Goal: Task Accomplishment & Management: Manage account settings

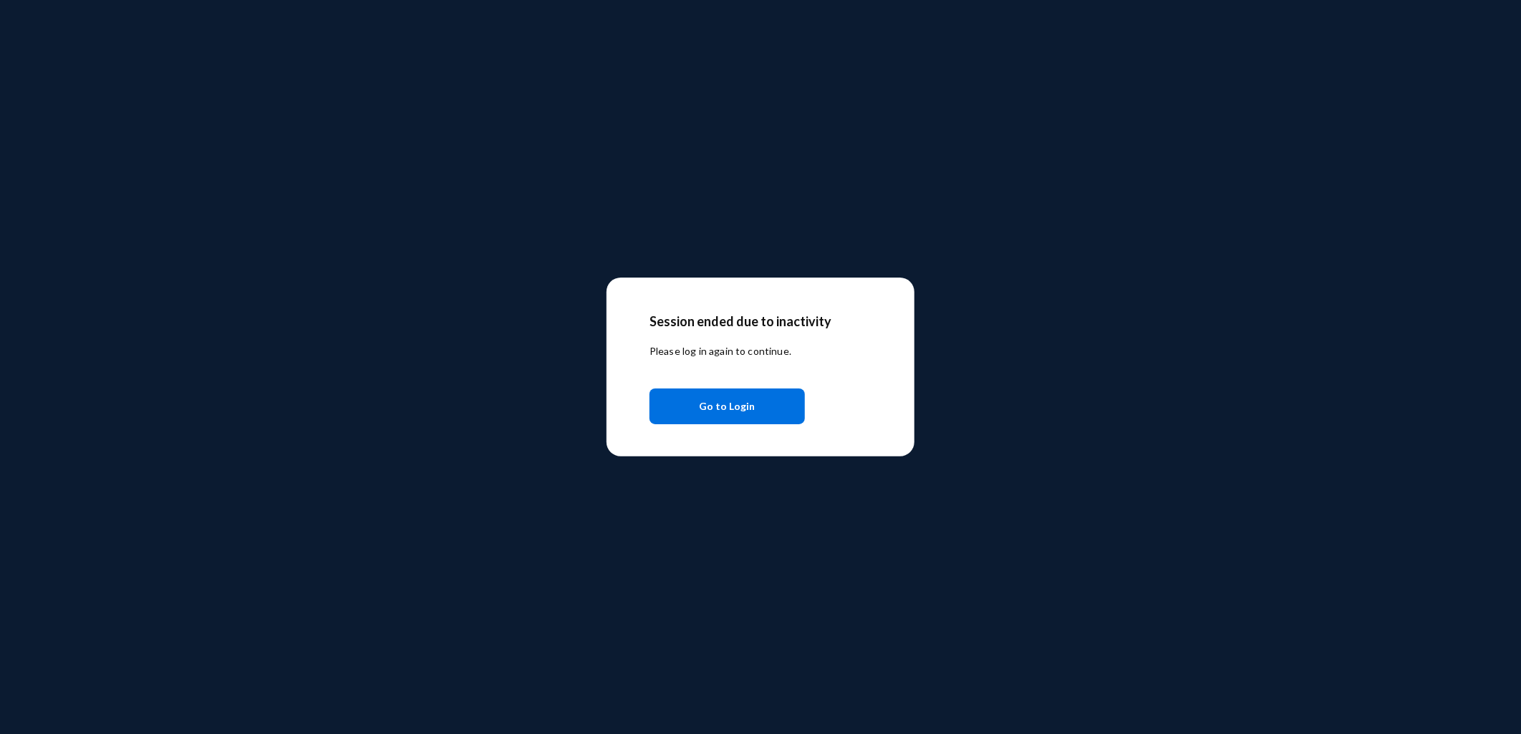
click at [726, 409] on span "Go to Login" at bounding box center [727, 407] width 56 height 26
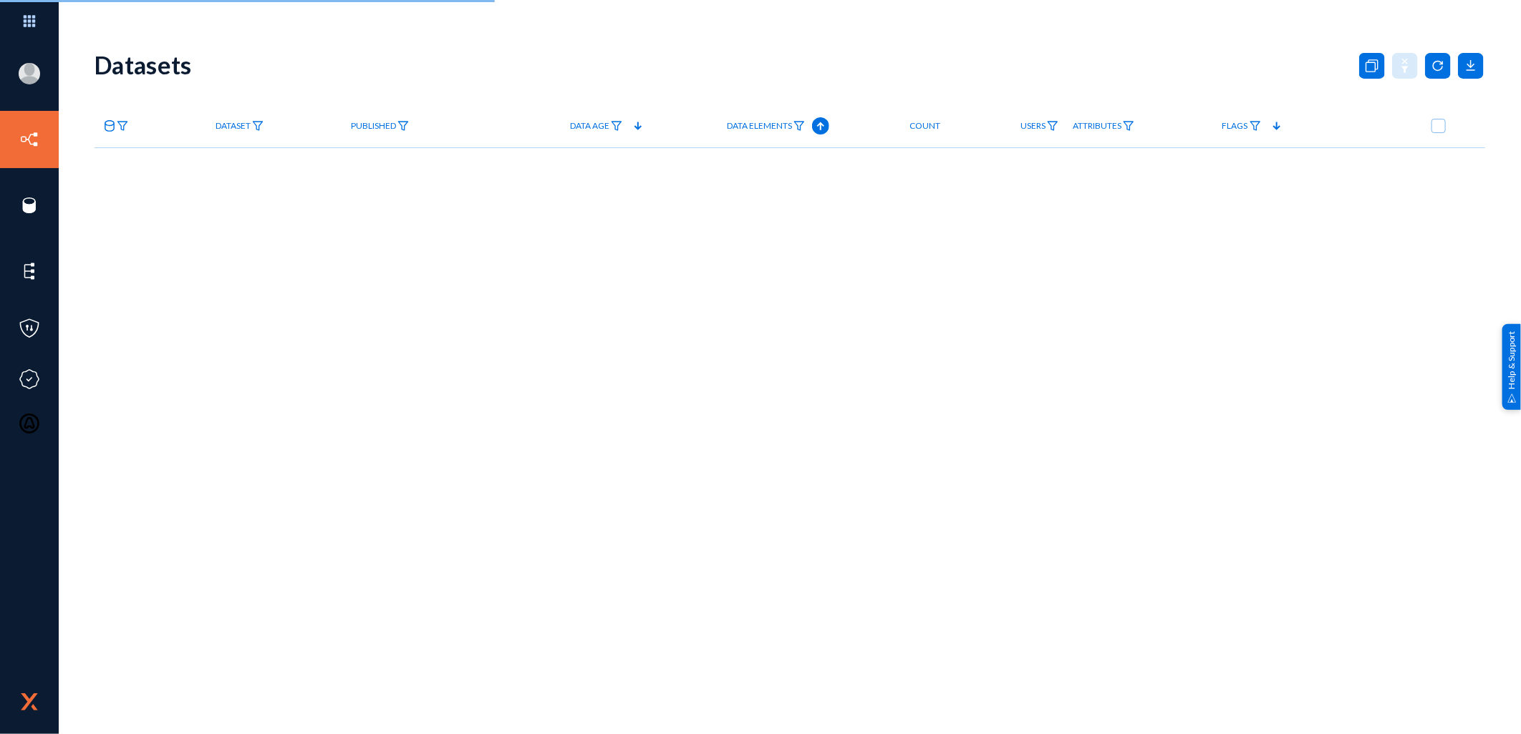
drag, startPoint x: 255, startPoint y: 223, endPoint x: 299, endPoint y: 325, distance: 111.6
click at [295, 318] on div "Datasets Dataset Published Data Age Data Elements Count Users Attributes Flags" at bounding box center [789, 251] width 1390 height 430
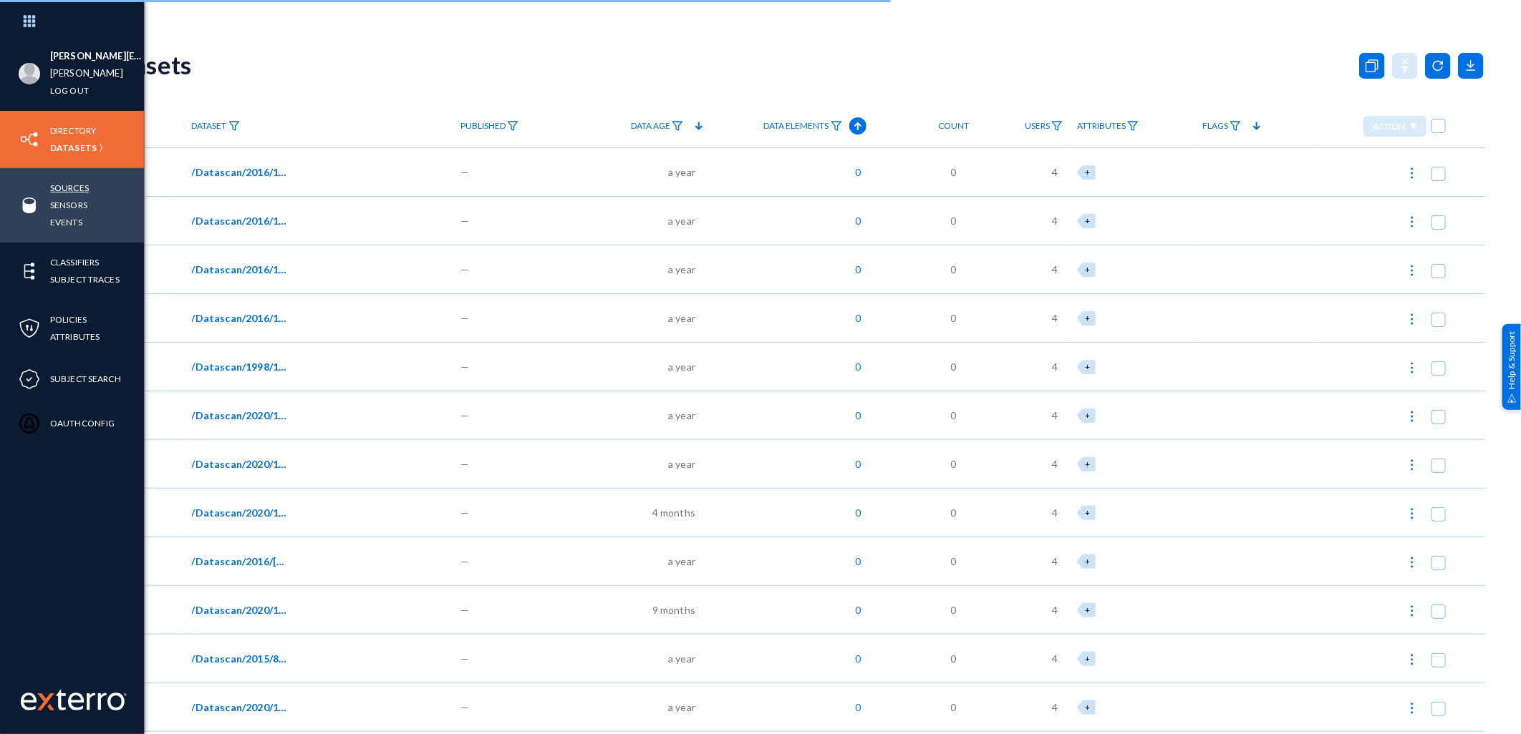
click at [70, 187] on link "Sources" at bounding box center [69, 188] width 39 height 16
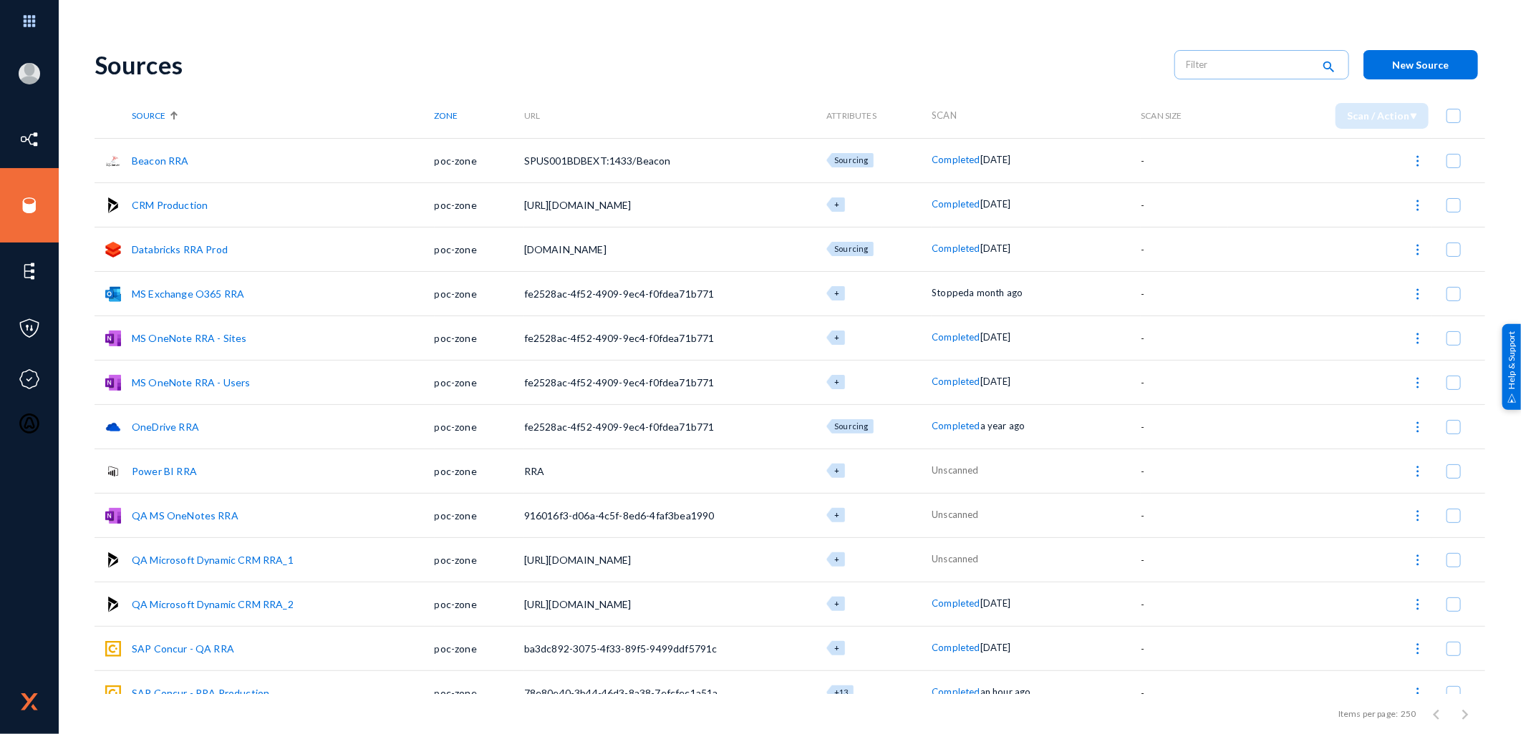
click at [194, 253] on link "Databricks RRA Prod" at bounding box center [180, 249] width 96 height 12
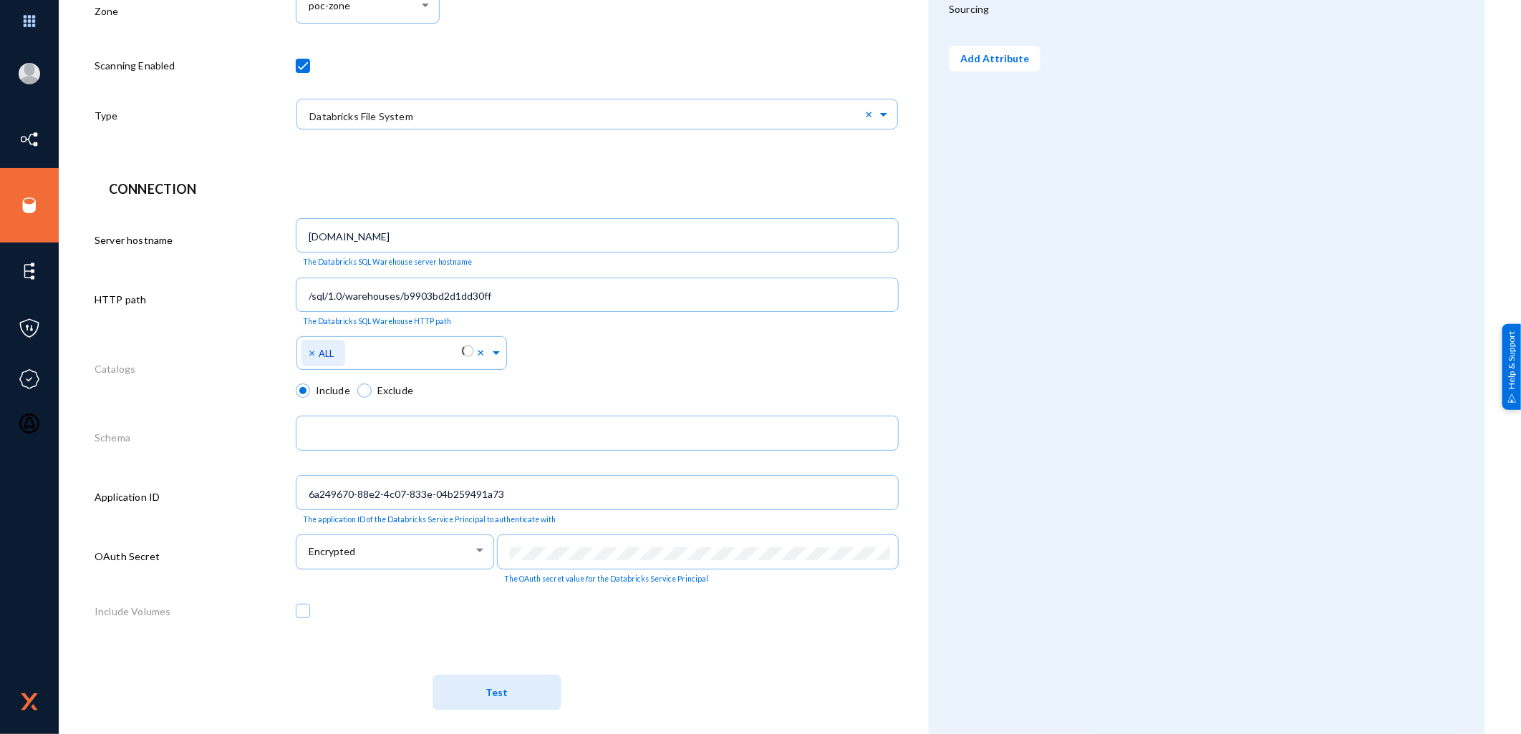
scroll to position [262, 0]
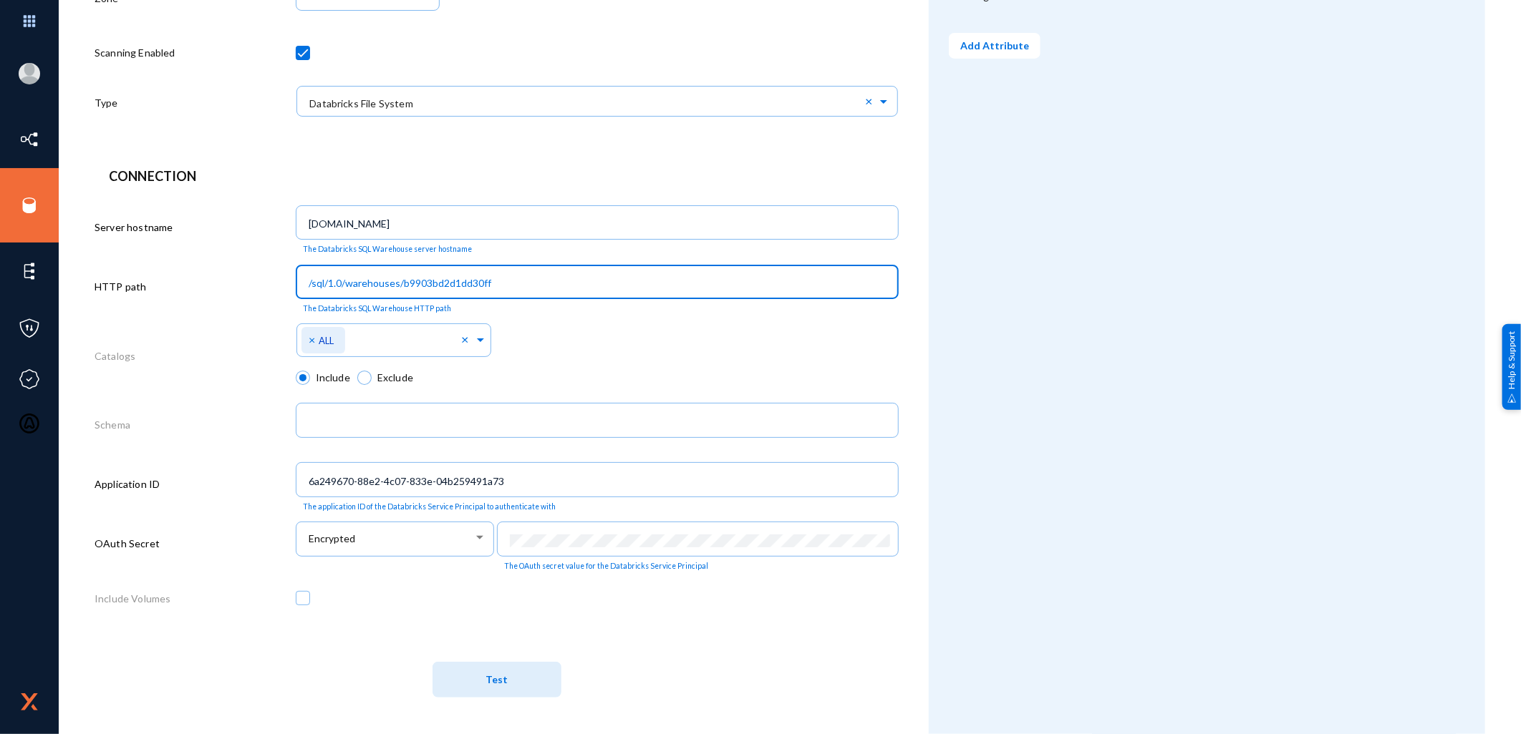
drag, startPoint x: 519, startPoint y: 276, endPoint x: 295, endPoint y: 274, distance: 224.1
click at [296, 273] on div "/sql/1.0/warehouses/b9903bd2d1dd30ff" at bounding box center [597, 280] width 603 height 37
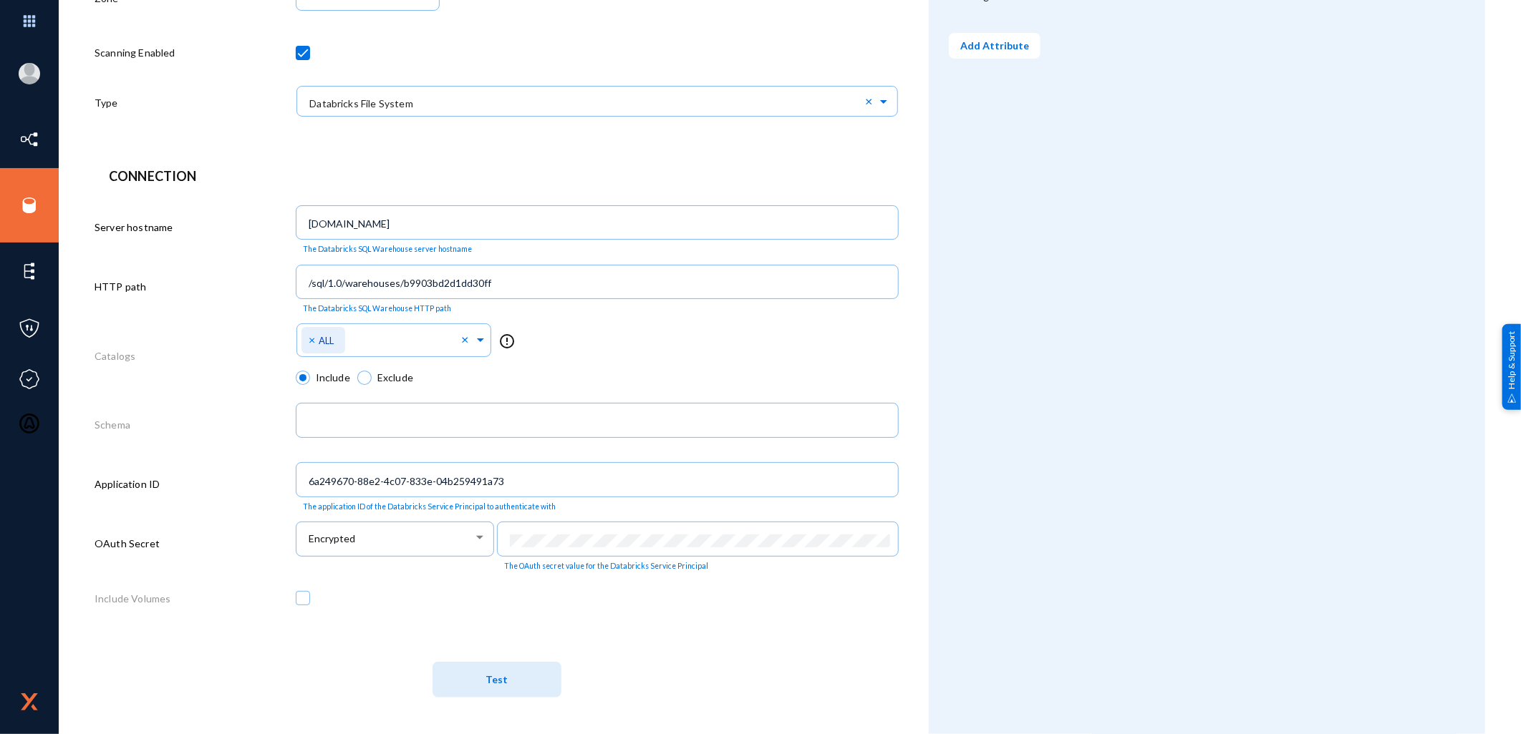
click at [598, 173] on header "Connection" at bounding box center [496, 176] width 775 height 19
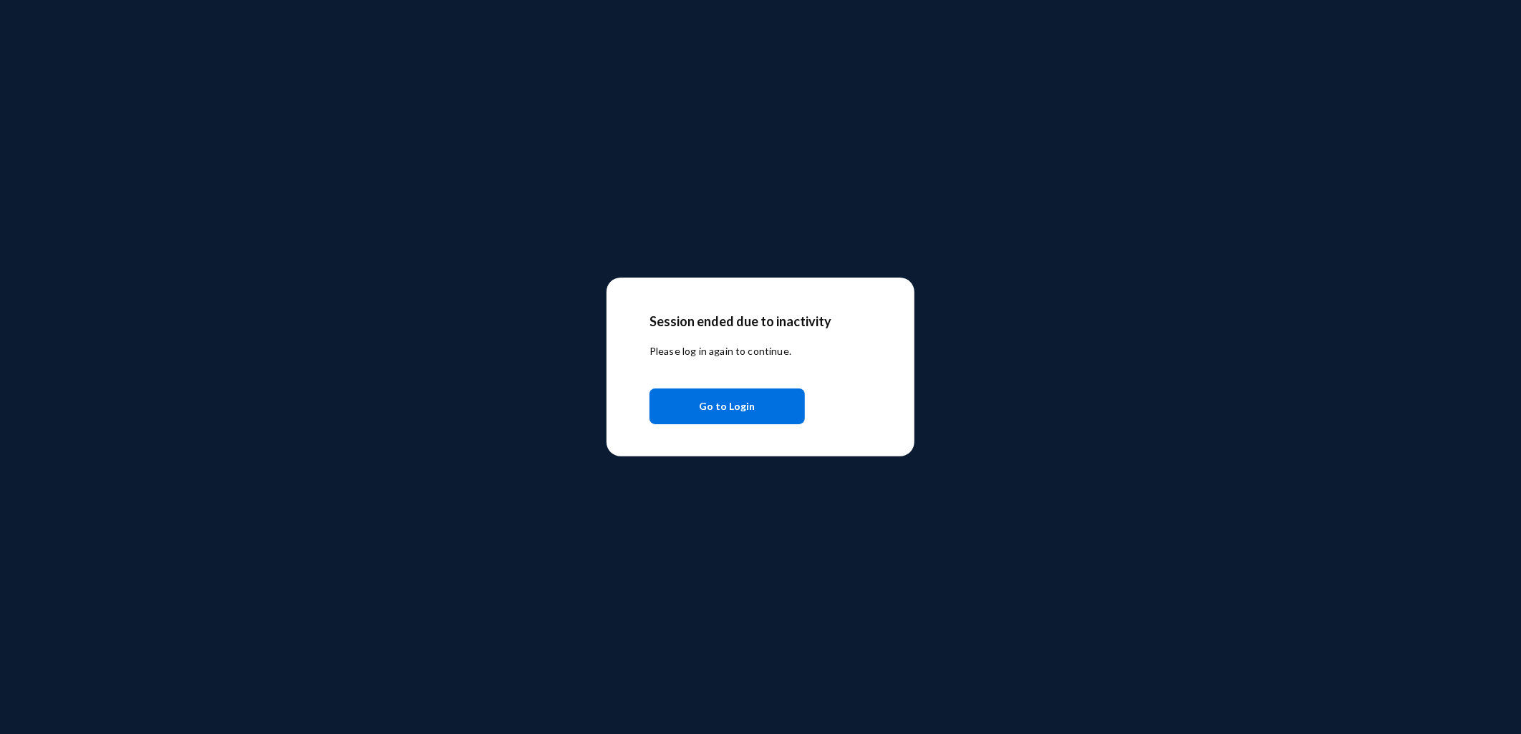
click at [753, 416] on button "Go to Login" at bounding box center [726, 407] width 155 height 36
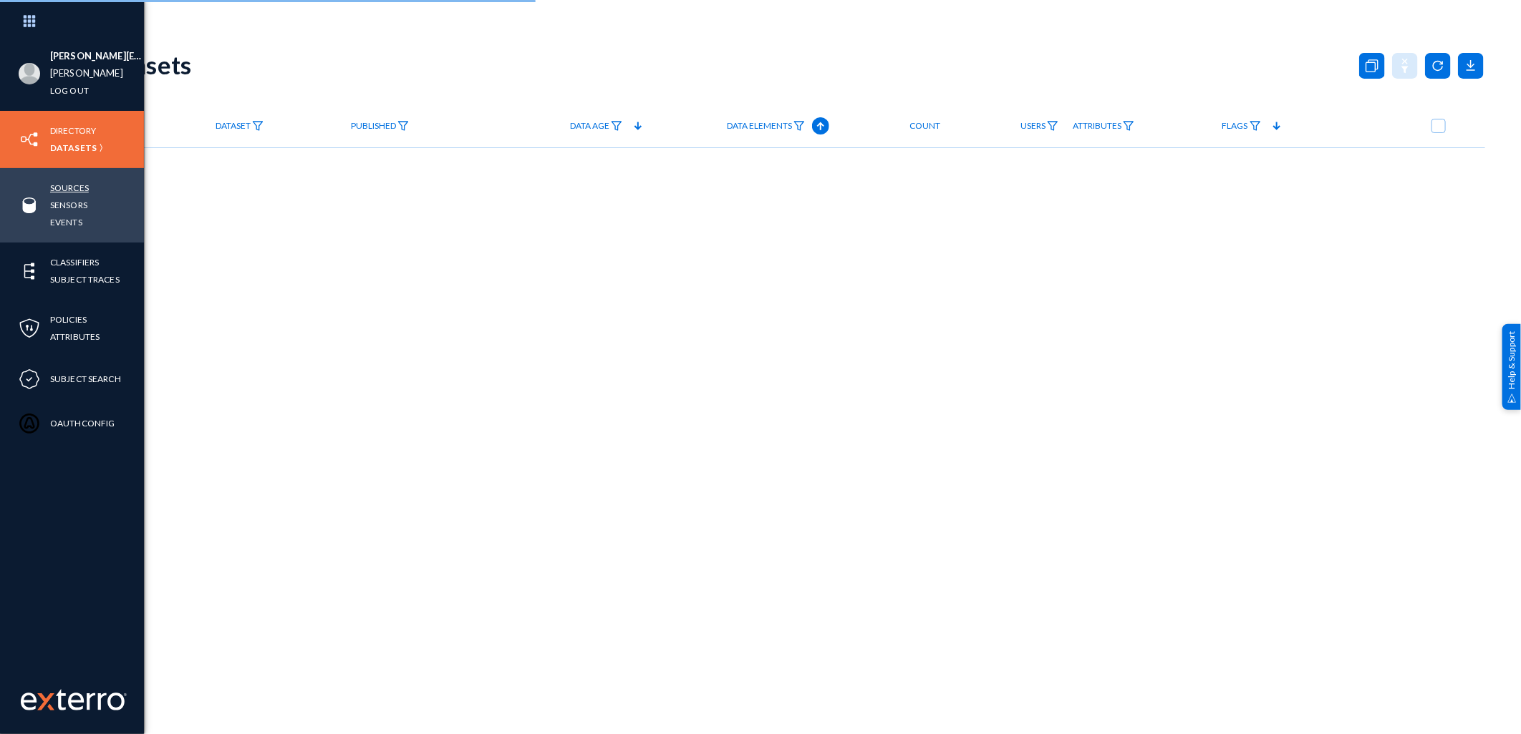
click at [69, 189] on link "Sources" at bounding box center [69, 188] width 39 height 16
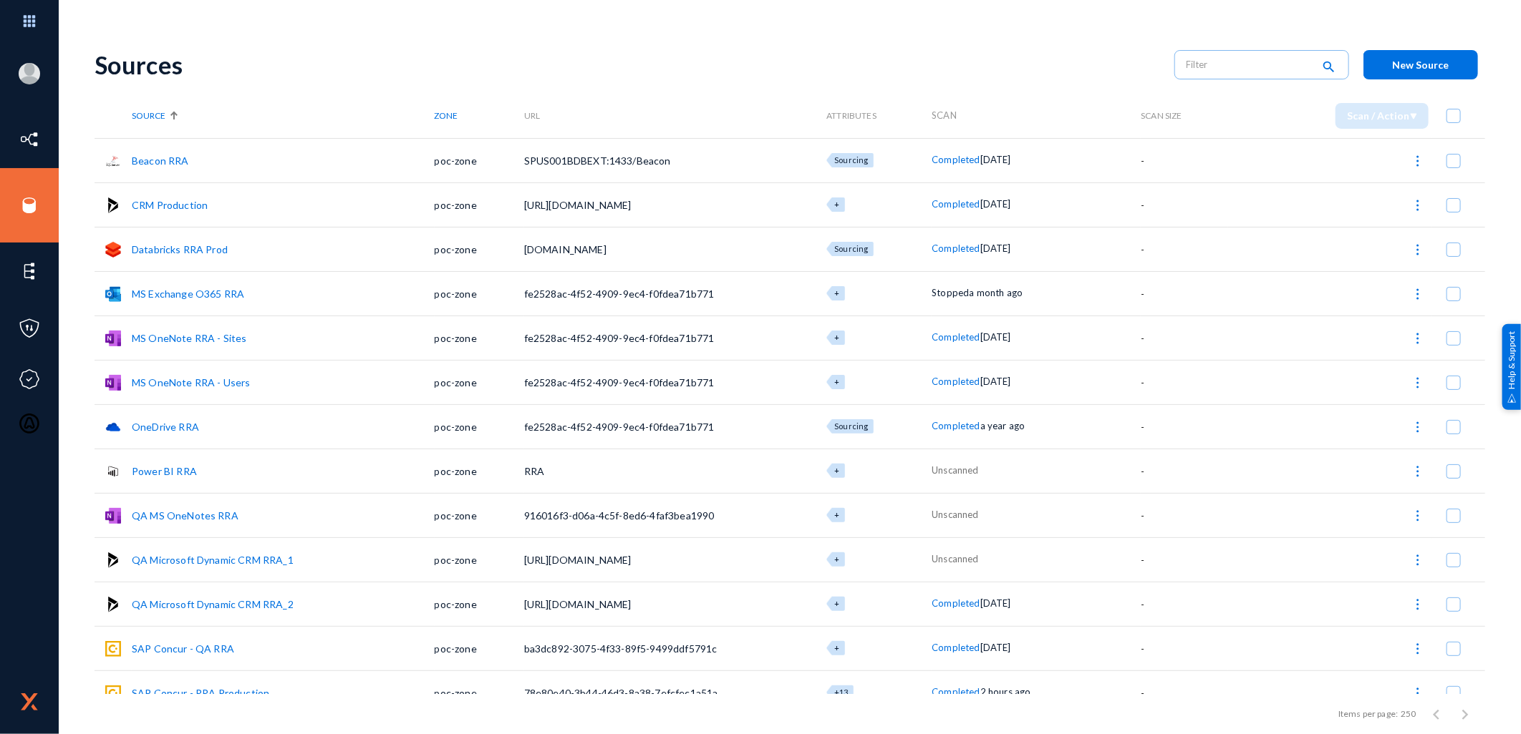
click at [177, 248] on link "Databricks RRA Prod" at bounding box center [180, 249] width 96 height 12
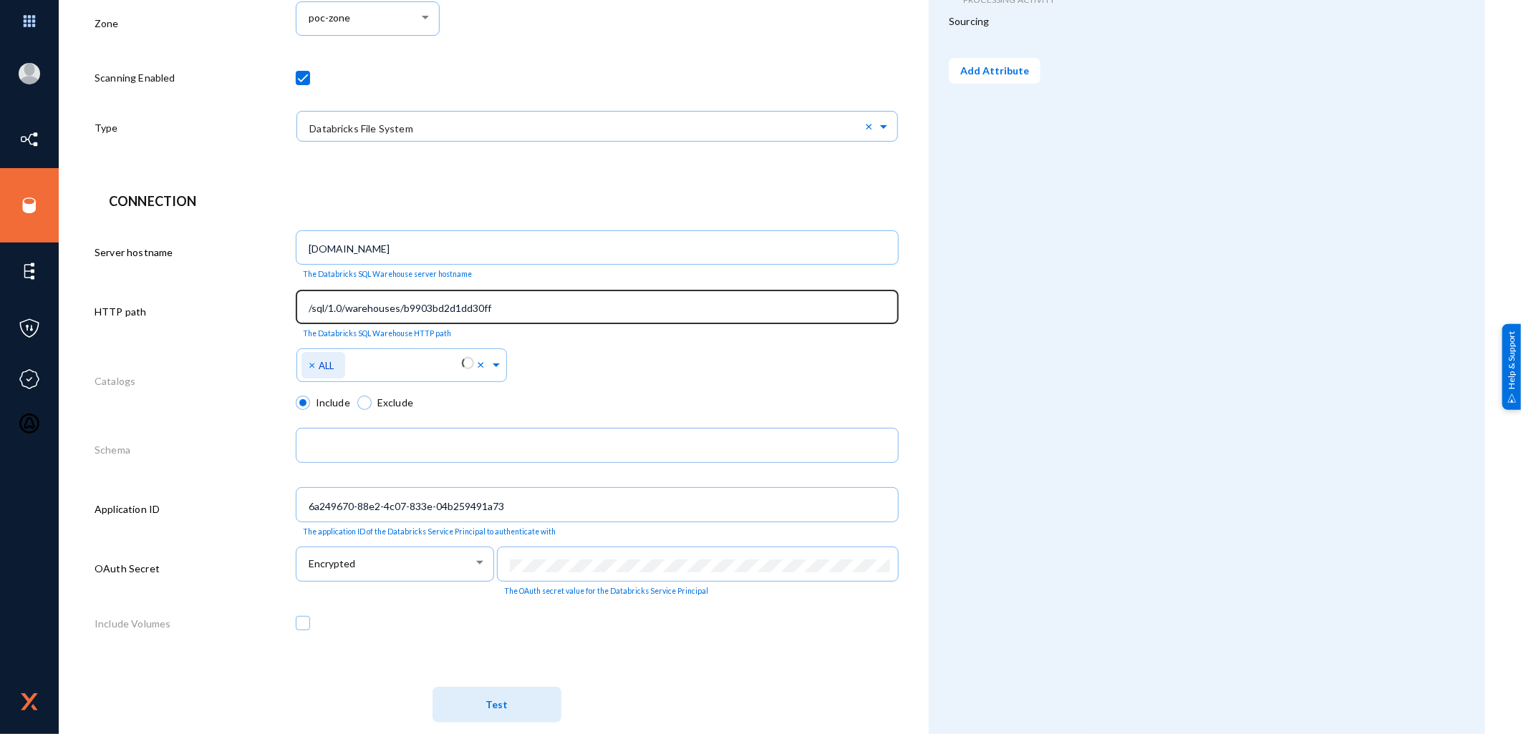
scroll to position [238, 0]
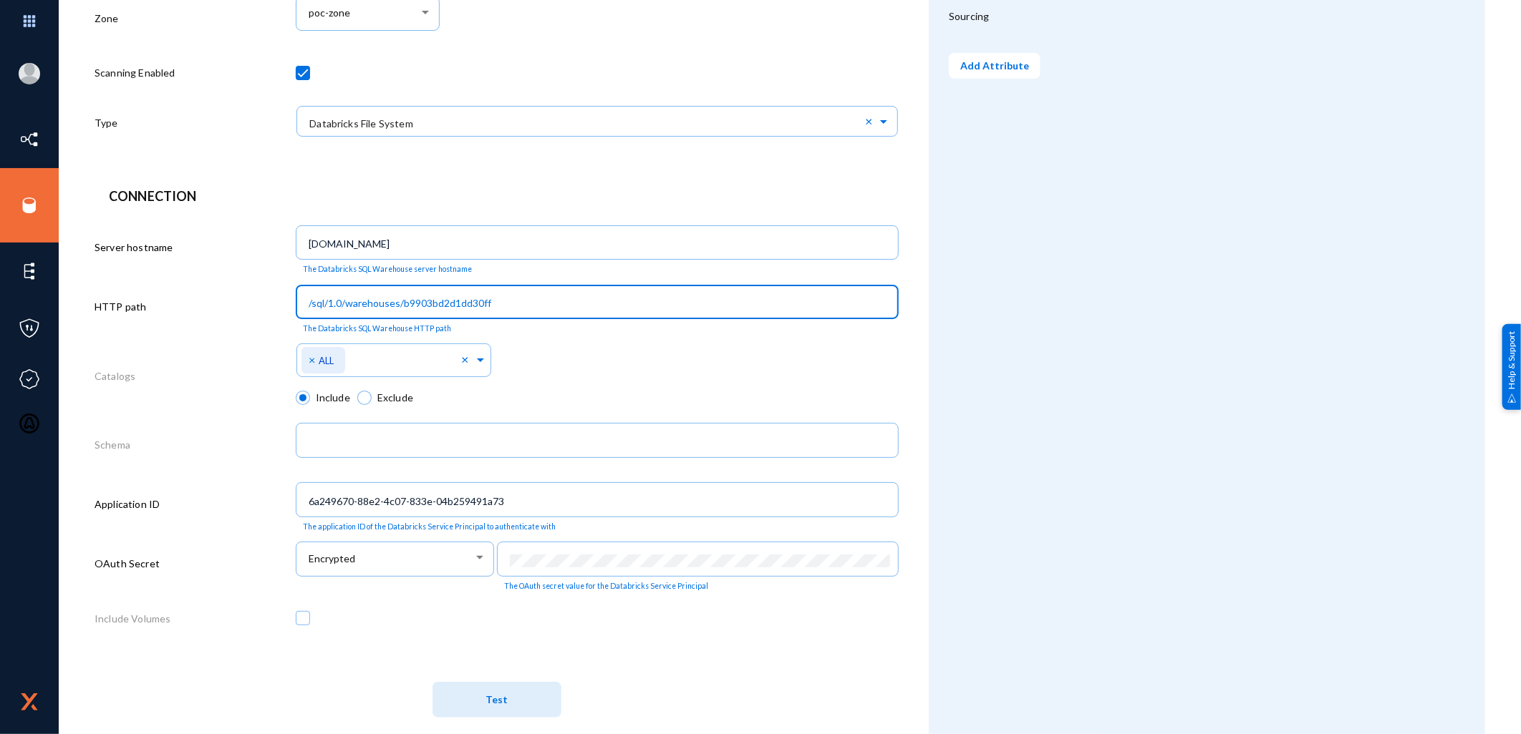
drag, startPoint x: 503, startPoint y: 302, endPoint x: 210, endPoint y: 290, distance: 293.0
click at [210, 290] on div "HTTP path /sql/1.0/warehouses/b9903bd2d1dd30ff The Databricks SQL Warehouse HTT…" at bounding box center [496, 309] width 804 height 59
paste input "/sql/1.0/warehouses/41ca3970c5ba3e0f"
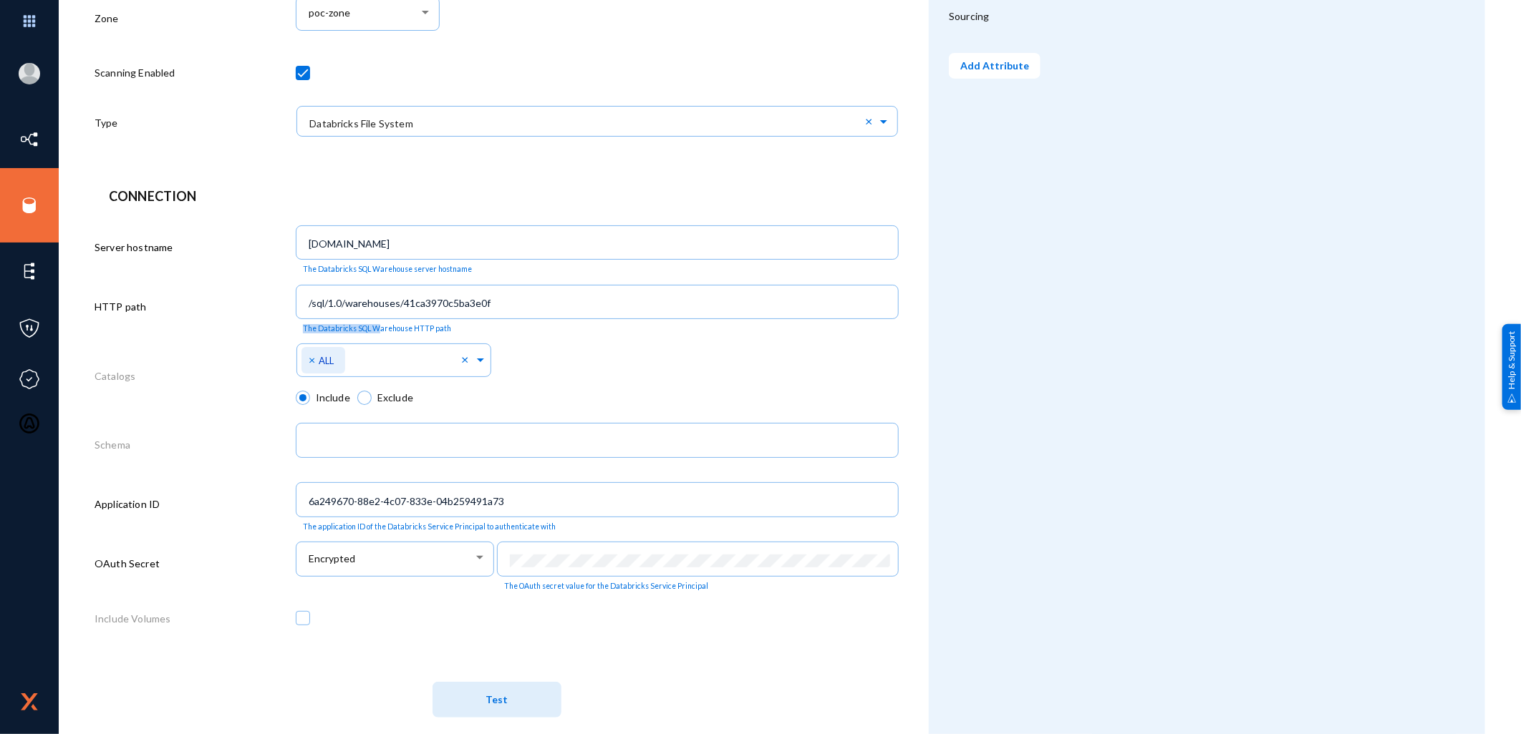
drag, startPoint x: 359, startPoint y: 319, endPoint x: 376, endPoint y: 332, distance: 21.4
click at [376, 332] on div "/sql/1.0/warehouses/41ca3970c5ba3e0f The Databricks SQL Warehouse HTTP path" at bounding box center [597, 309] width 603 height 49
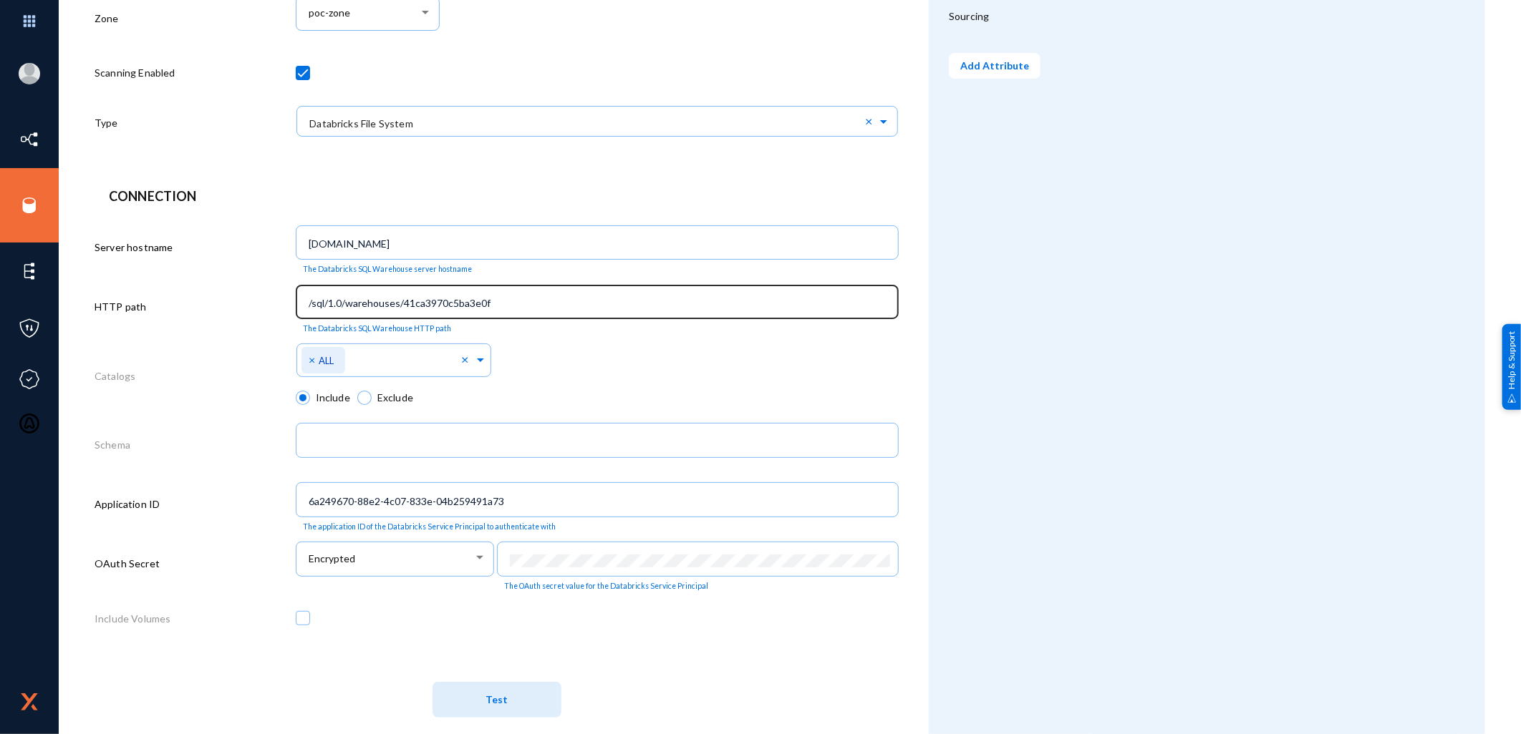
drag, startPoint x: 376, startPoint y: 332, endPoint x: 303, endPoint y: 309, distance: 76.5
click at [303, 309] on div "/sql/1.0/warehouses/41ca3970c5ba3e0f" at bounding box center [597, 300] width 588 height 37
click at [306, 301] on div "/sql/1.0/warehouses/41ca3970c5ba3e0f" at bounding box center [597, 300] width 588 height 37
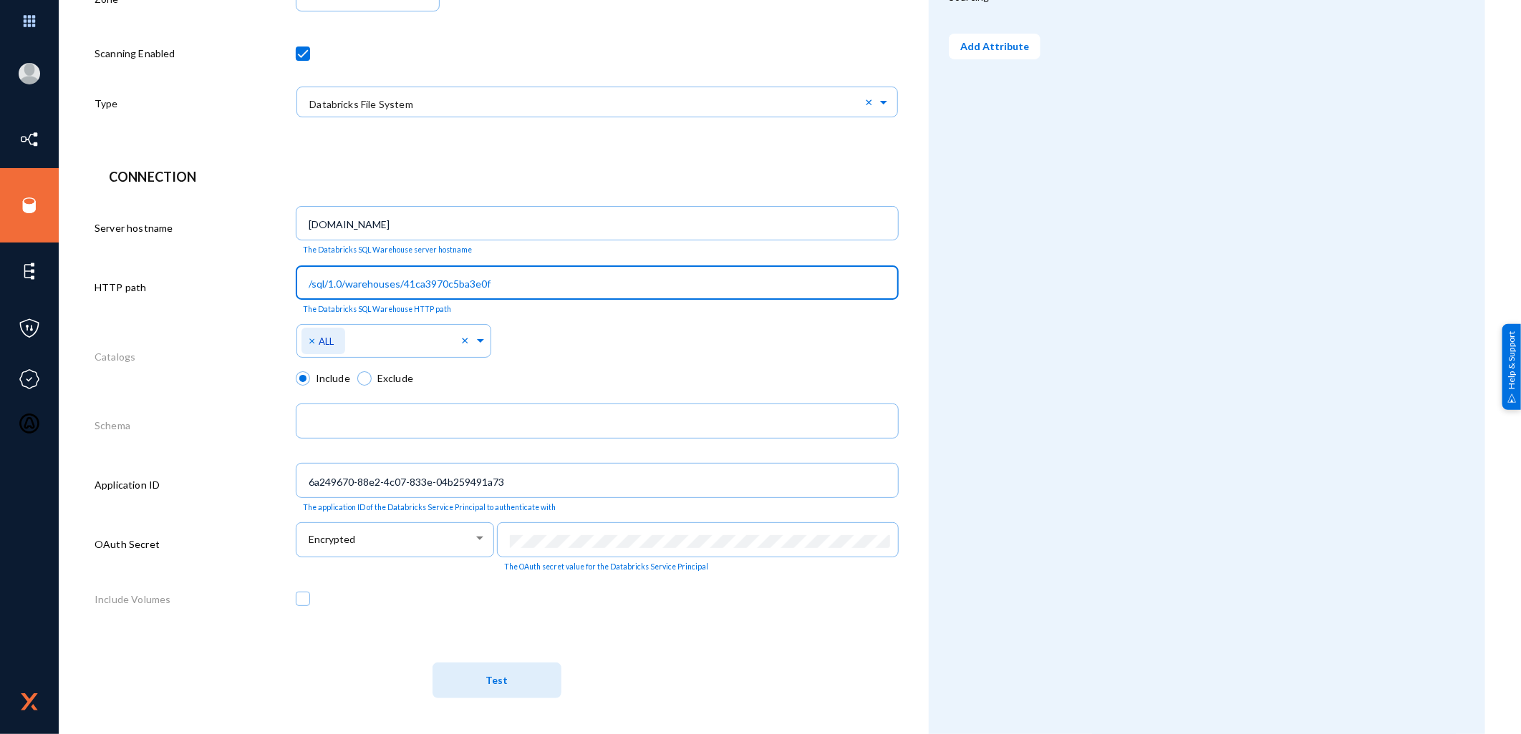
scroll to position [262, 0]
click at [490, 670] on span "Test" at bounding box center [496, 679] width 22 height 26
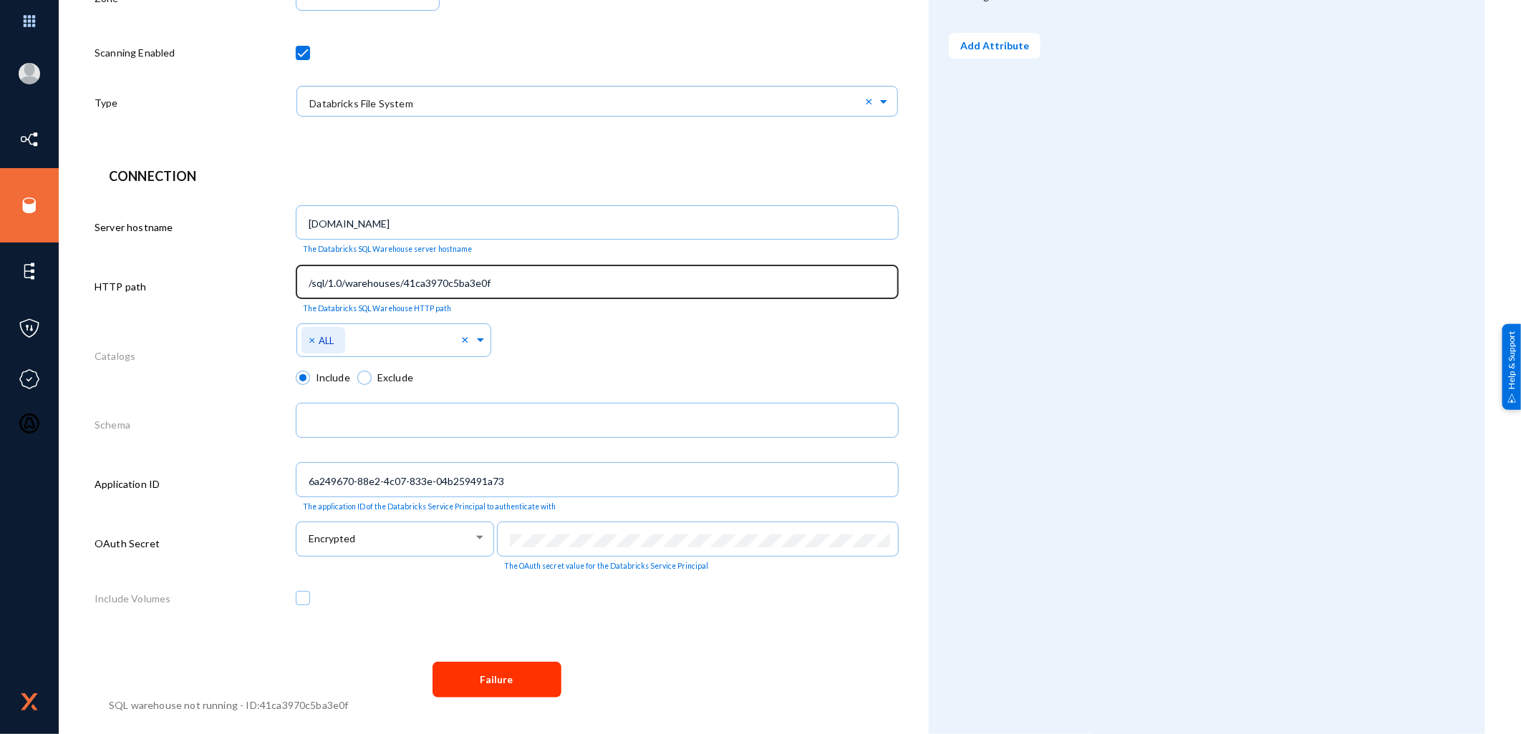
click at [491, 272] on div "/sql/1.0/warehouses/41ca3970c5ba3e0f" at bounding box center [597, 280] width 588 height 37
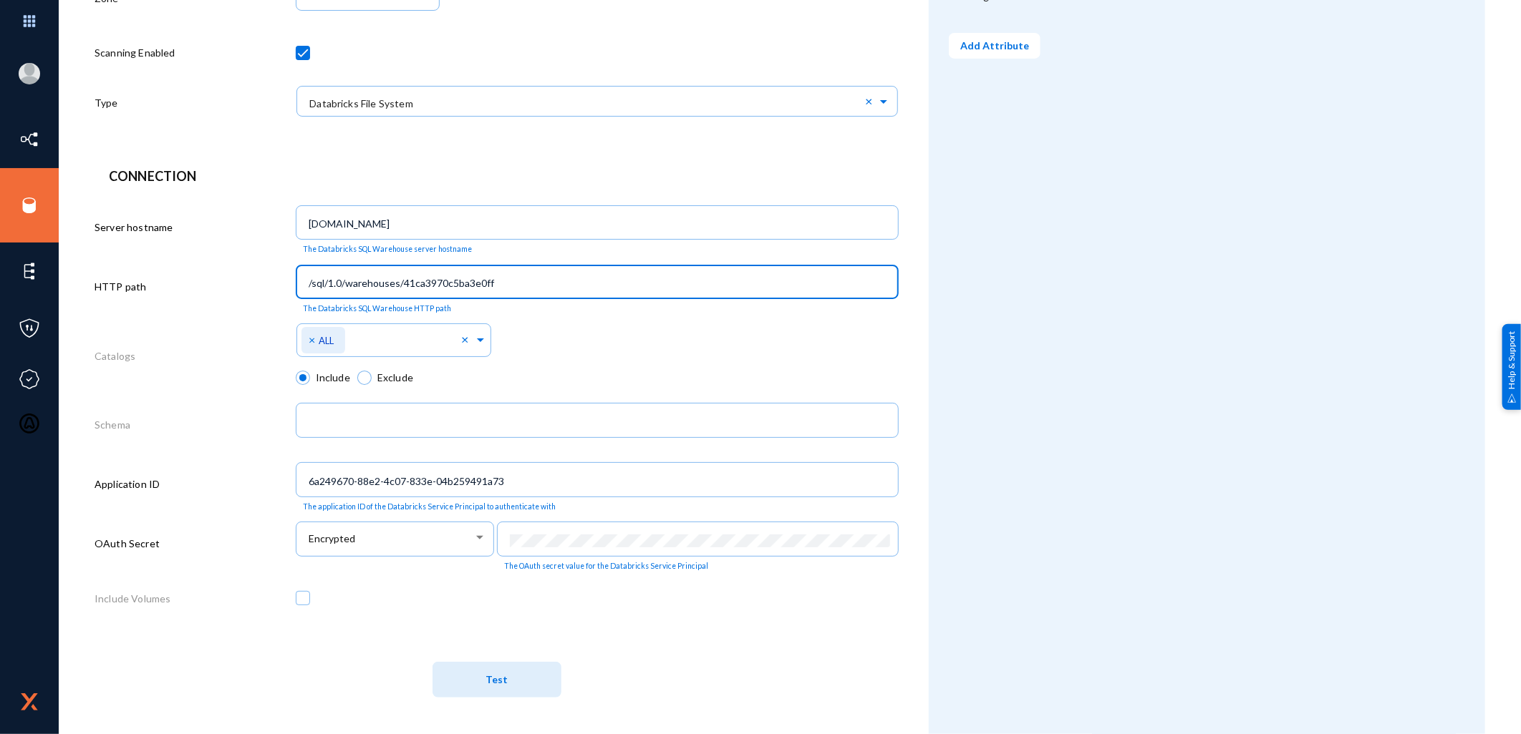
click at [503, 684] on span "Test" at bounding box center [496, 680] width 22 height 12
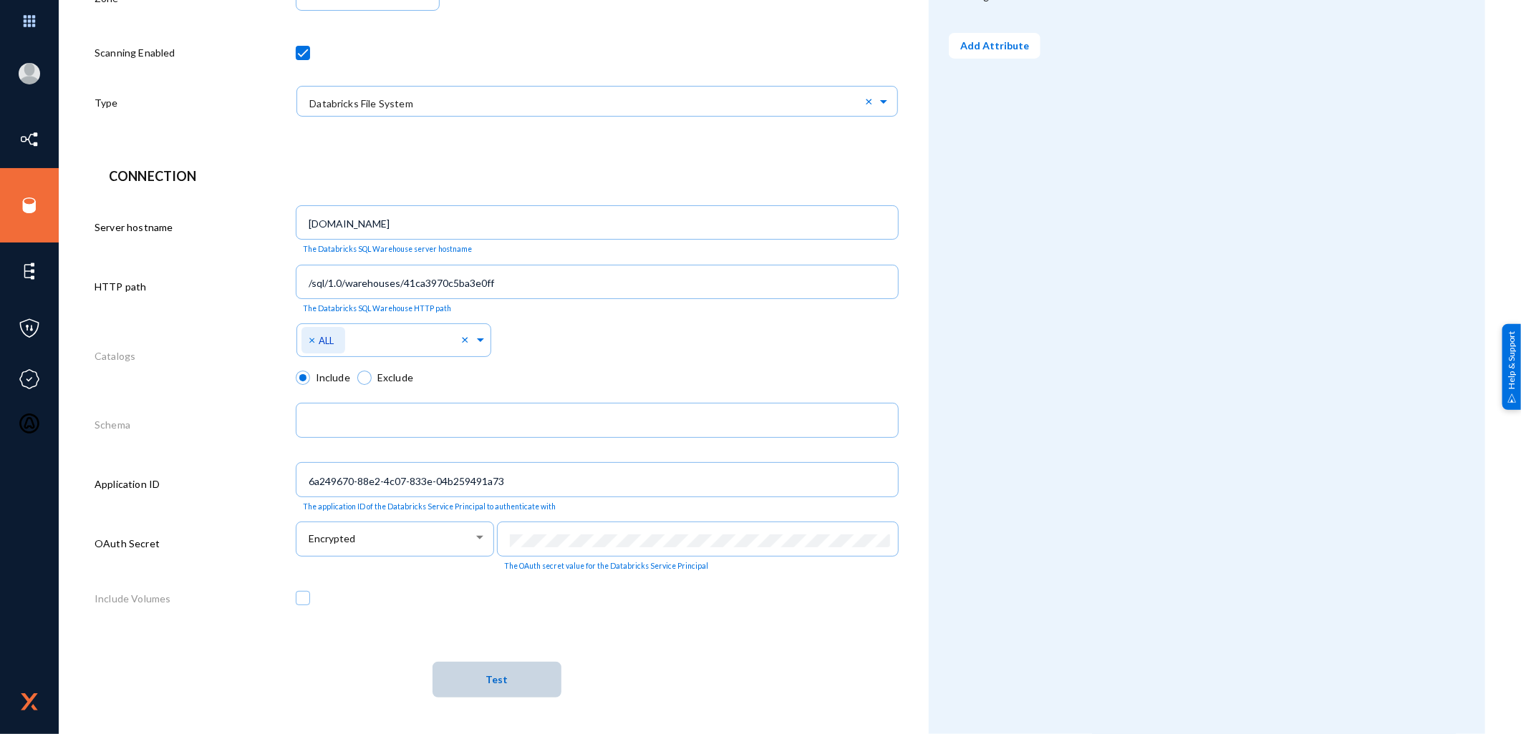
click at [502, 686] on span "Test" at bounding box center [496, 679] width 22 height 26
click at [689, 309] on div at bounding box center [671, 308] width 440 height 9
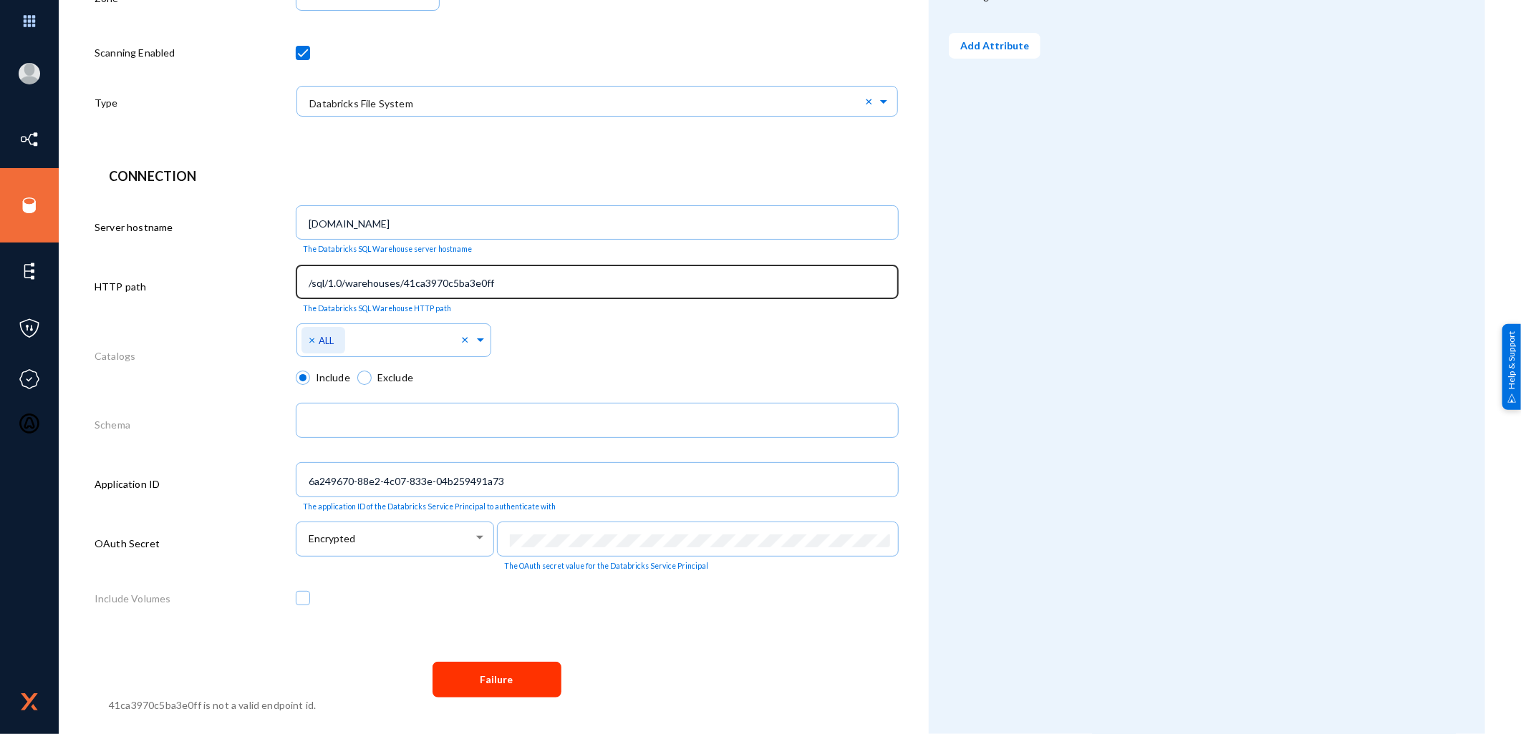
click at [503, 290] on div "/sql/1.0/warehouses/41ca3970c5ba3e0ff" at bounding box center [597, 280] width 588 height 37
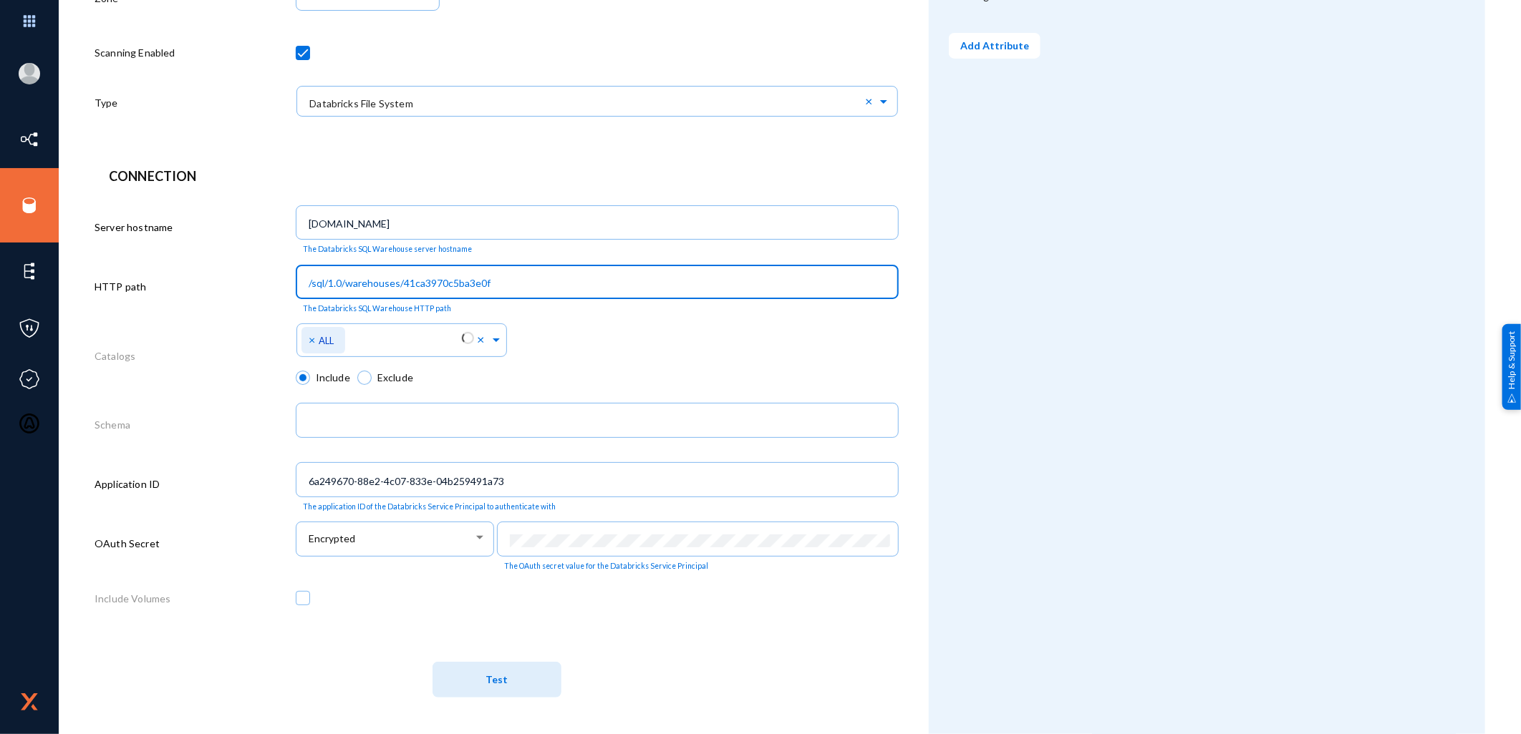
type input "/sql/1.0/warehouses/41ca3970c5ba3e0f"
click at [533, 684] on button "Test" at bounding box center [496, 680] width 129 height 36
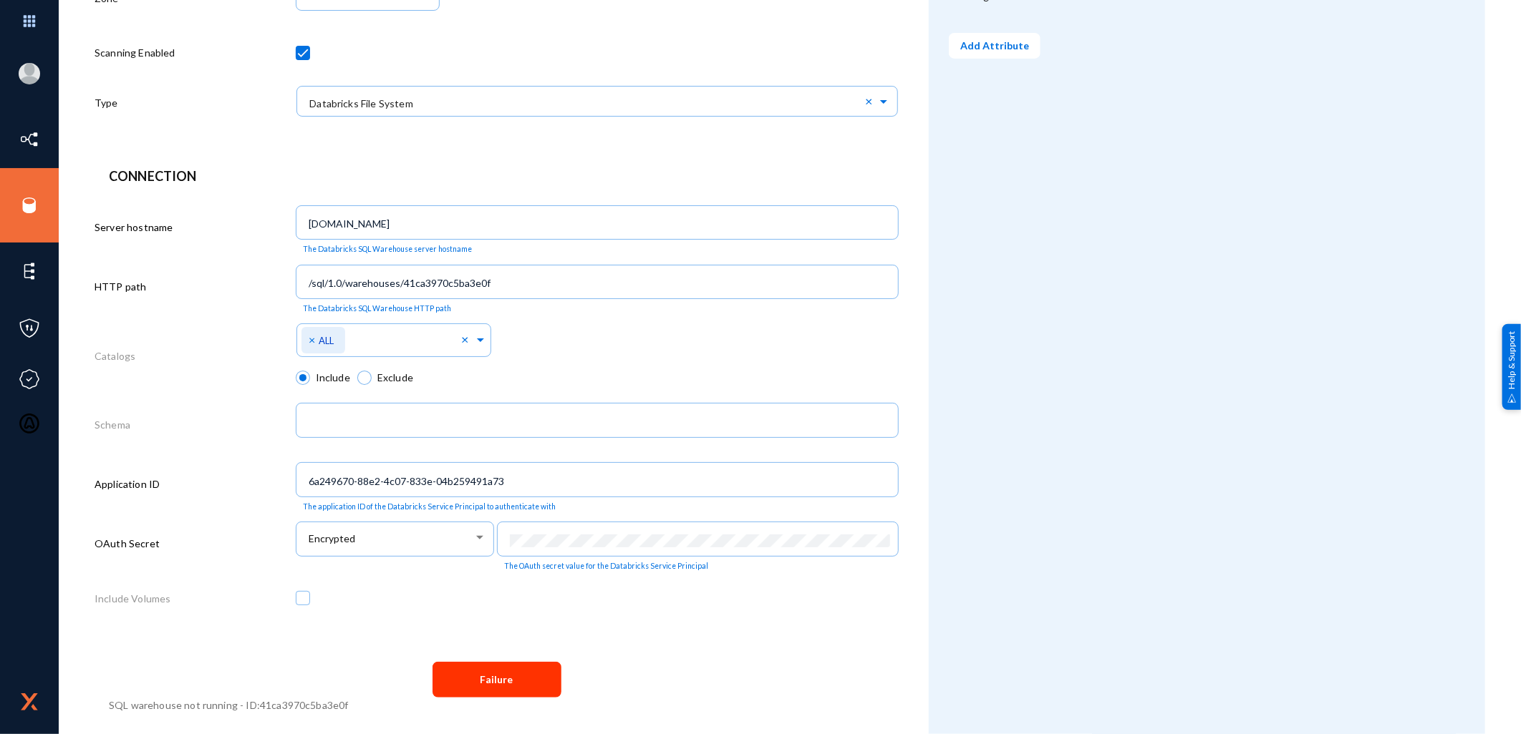
click at [642, 145] on form "Source Configuration Cancel Save Delete Info Name Databricks RRA Prod Zone poc-…" at bounding box center [511, 255] width 834 height 957
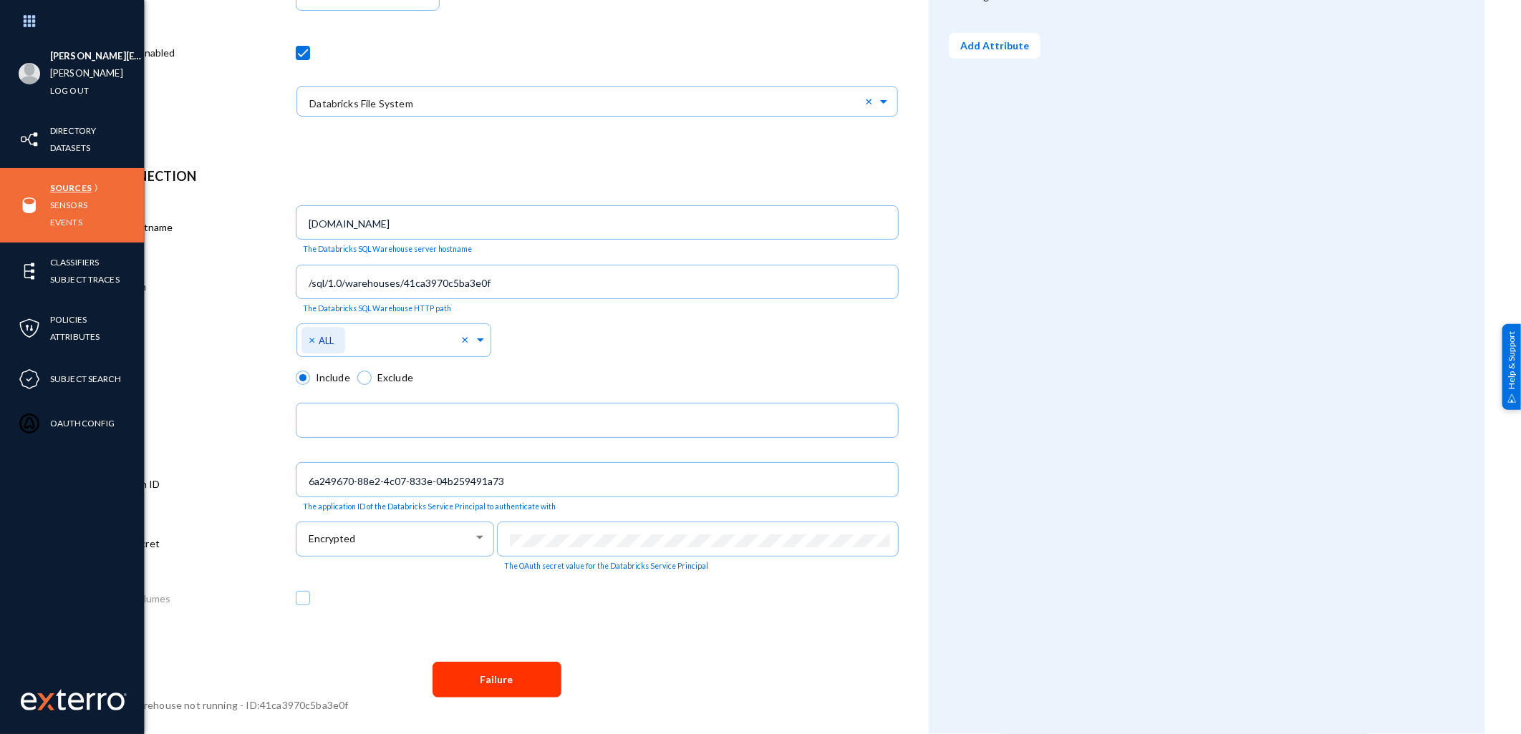
click at [77, 186] on link "Sources" at bounding box center [71, 188] width 42 height 16
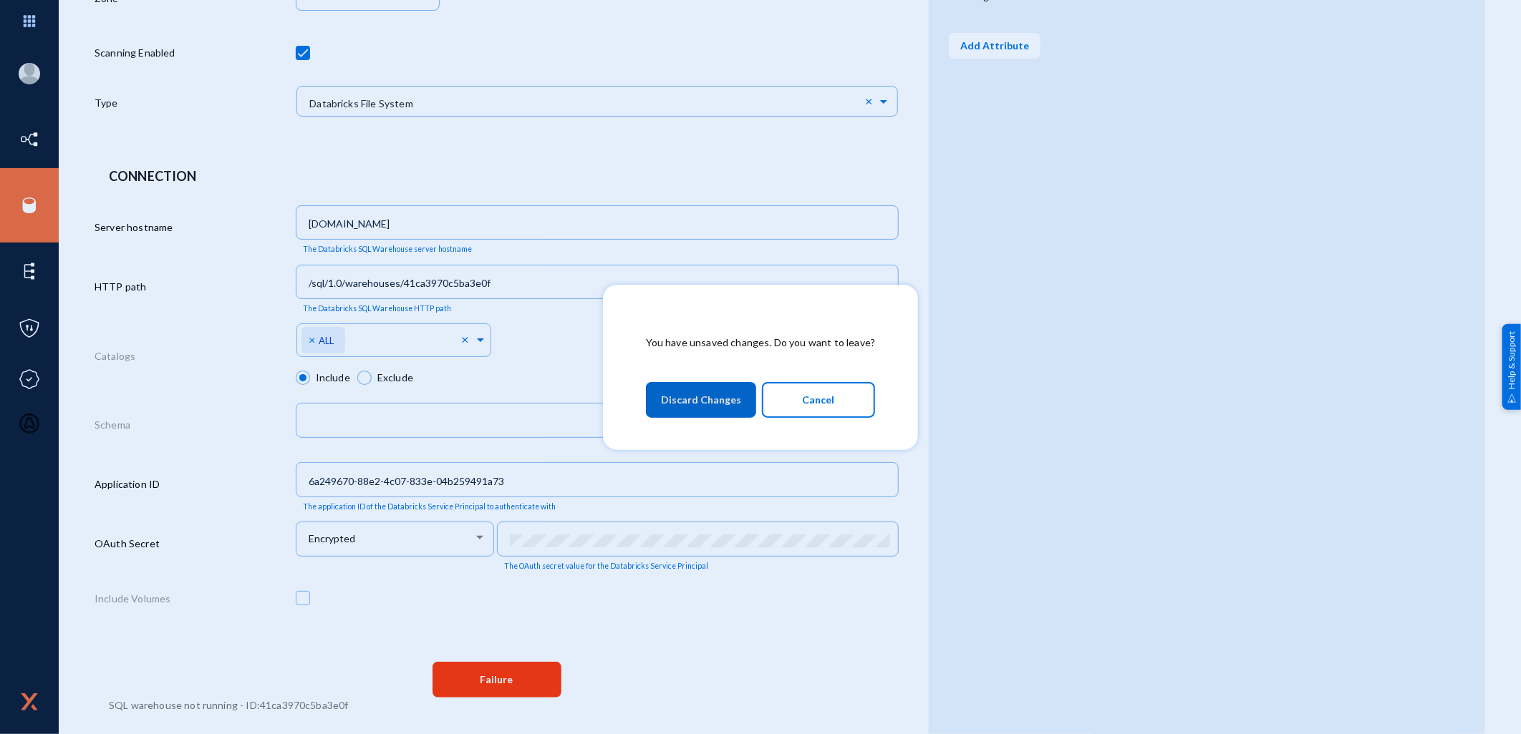
click at [835, 399] on button "Cancel" at bounding box center [818, 400] width 113 height 36
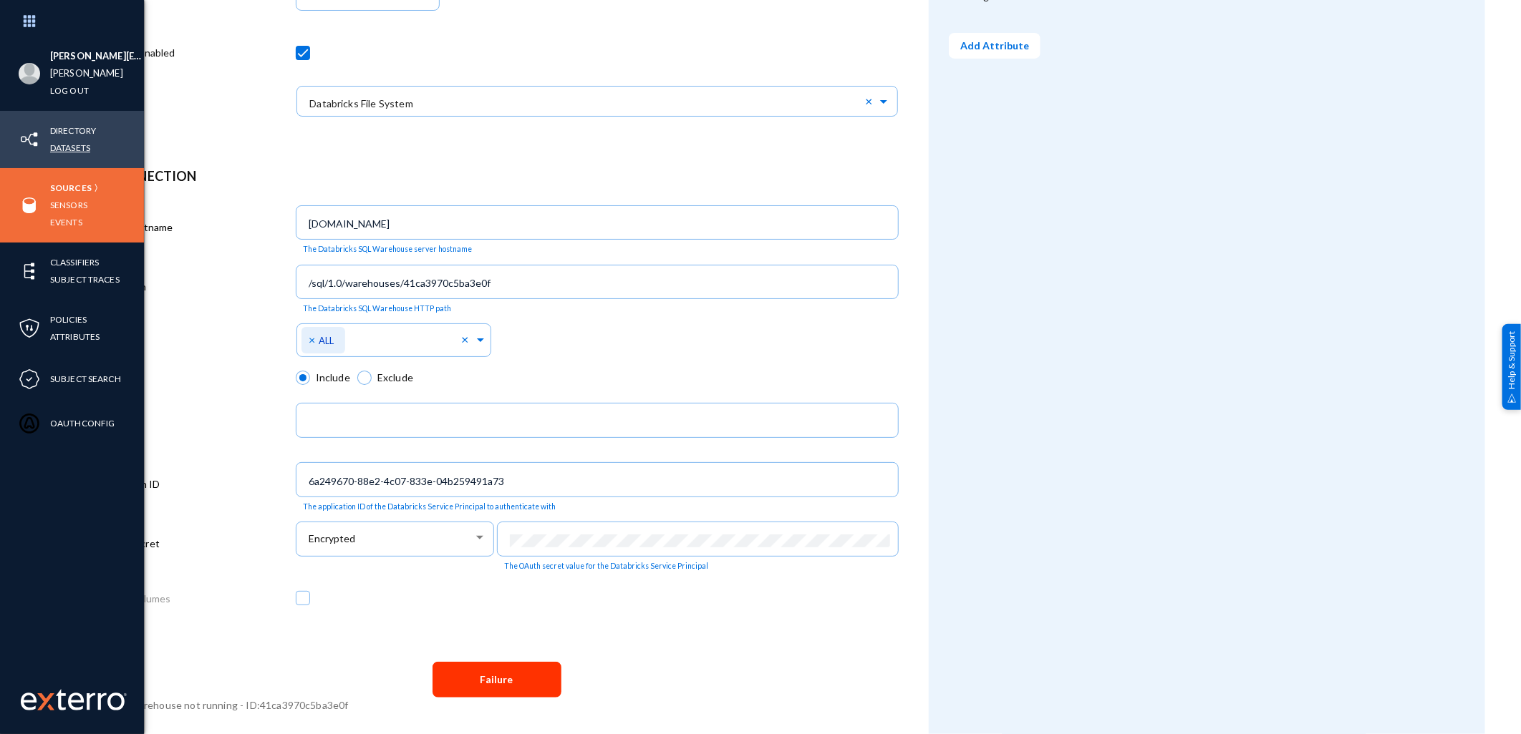
click at [69, 144] on link "Datasets" at bounding box center [70, 148] width 40 height 16
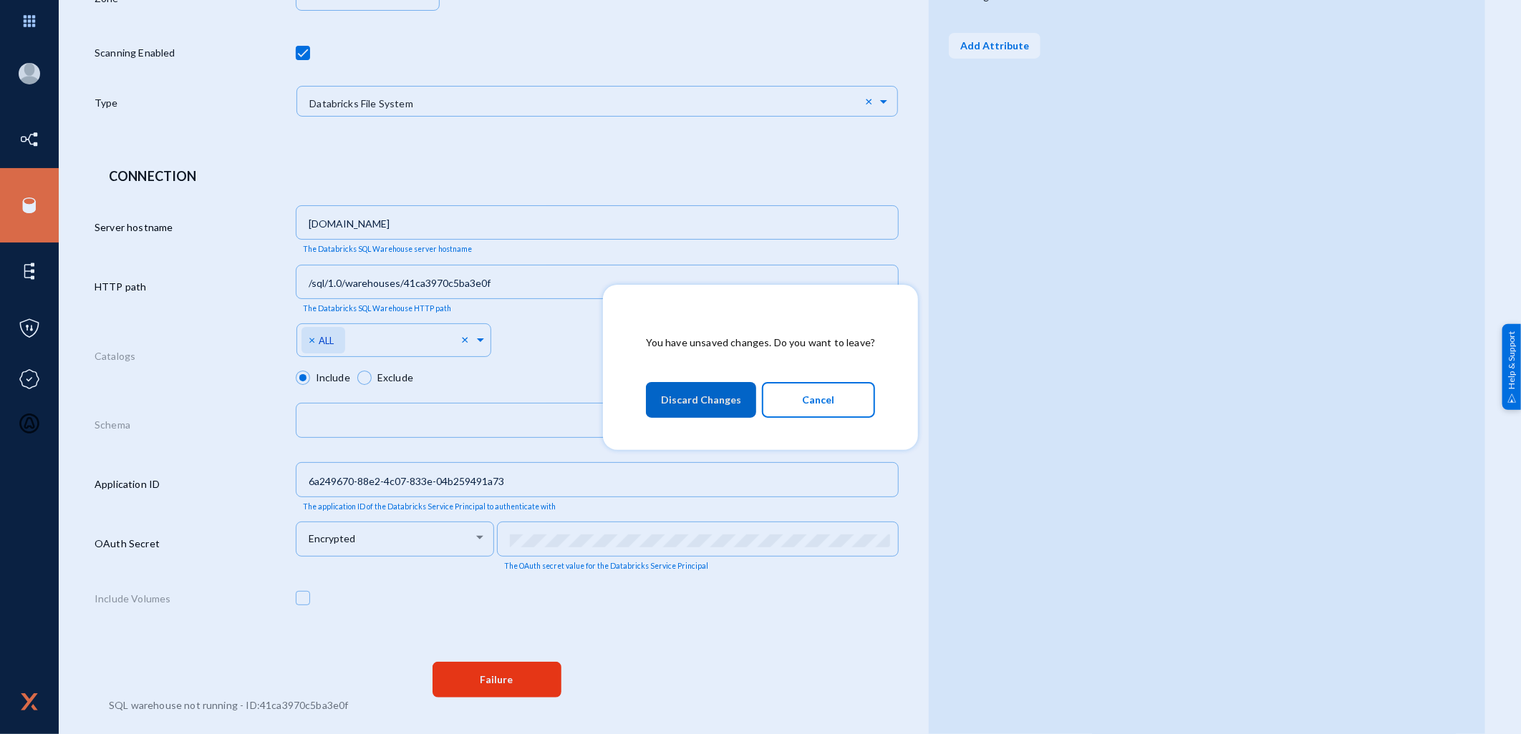
click at [732, 397] on span "Discard Changes" at bounding box center [701, 400] width 80 height 26
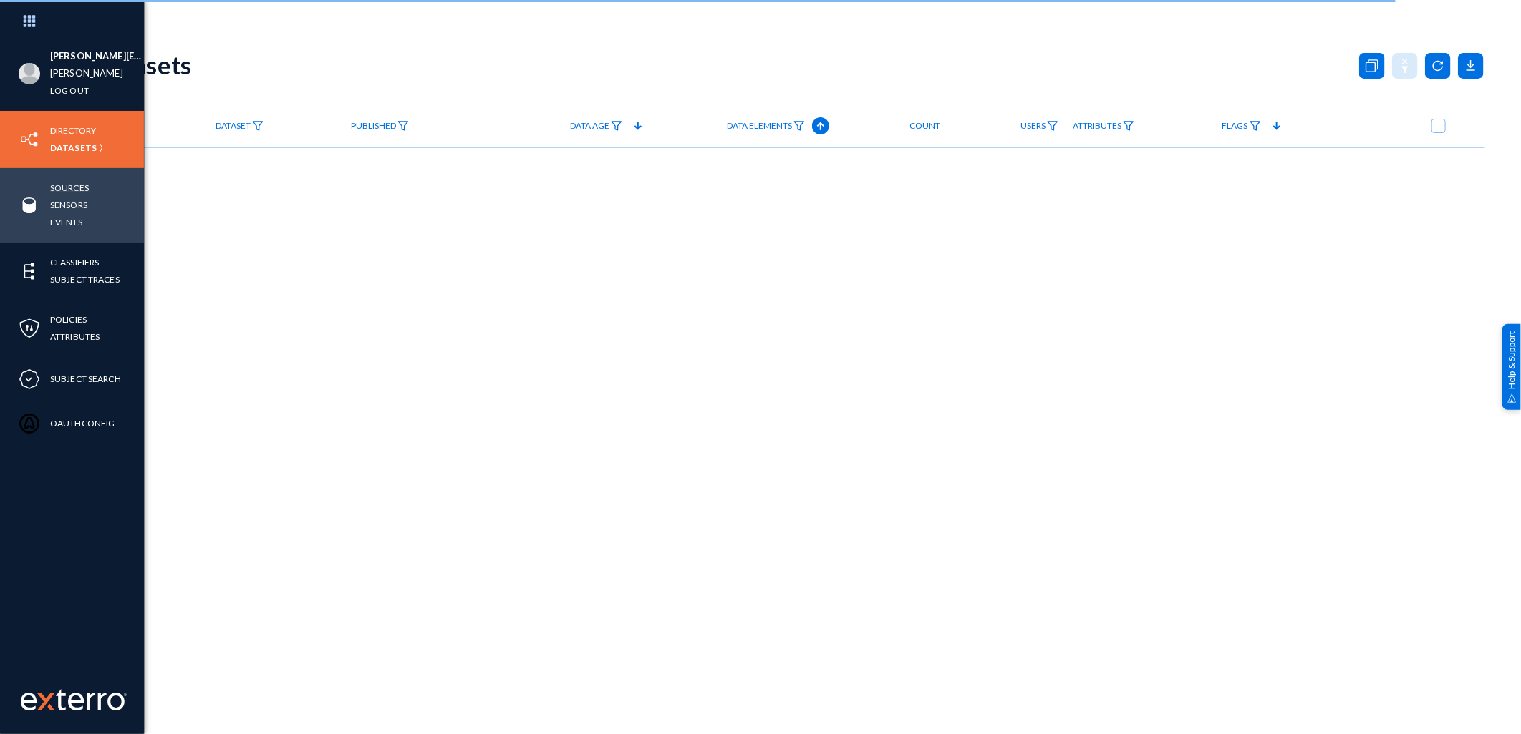
click at [73, 180] on link "Sources" at bounding box center [69, 188] width 39 height 16
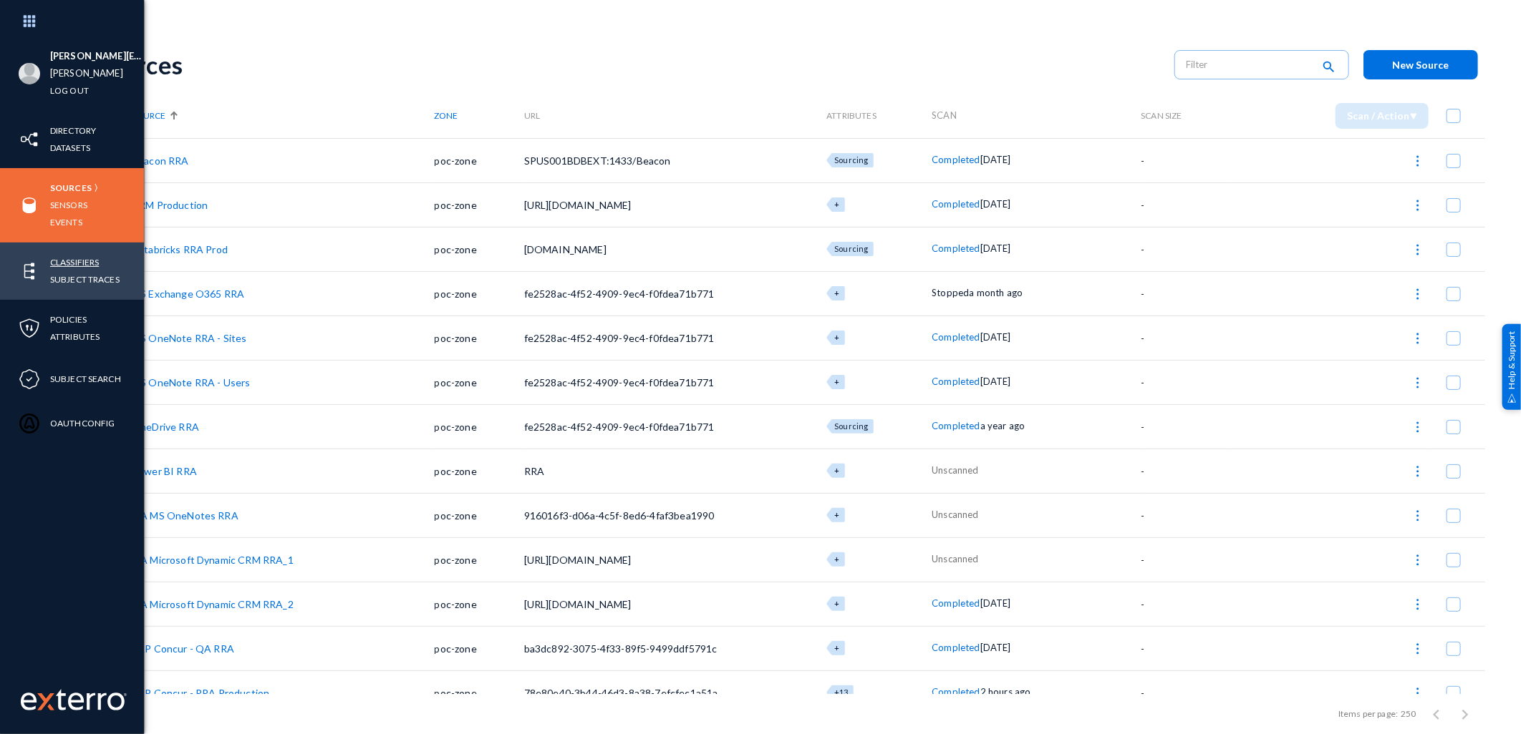
click at [67, 259] on link "Classifiers" at bounding box center [74, 262] width 49 height 16
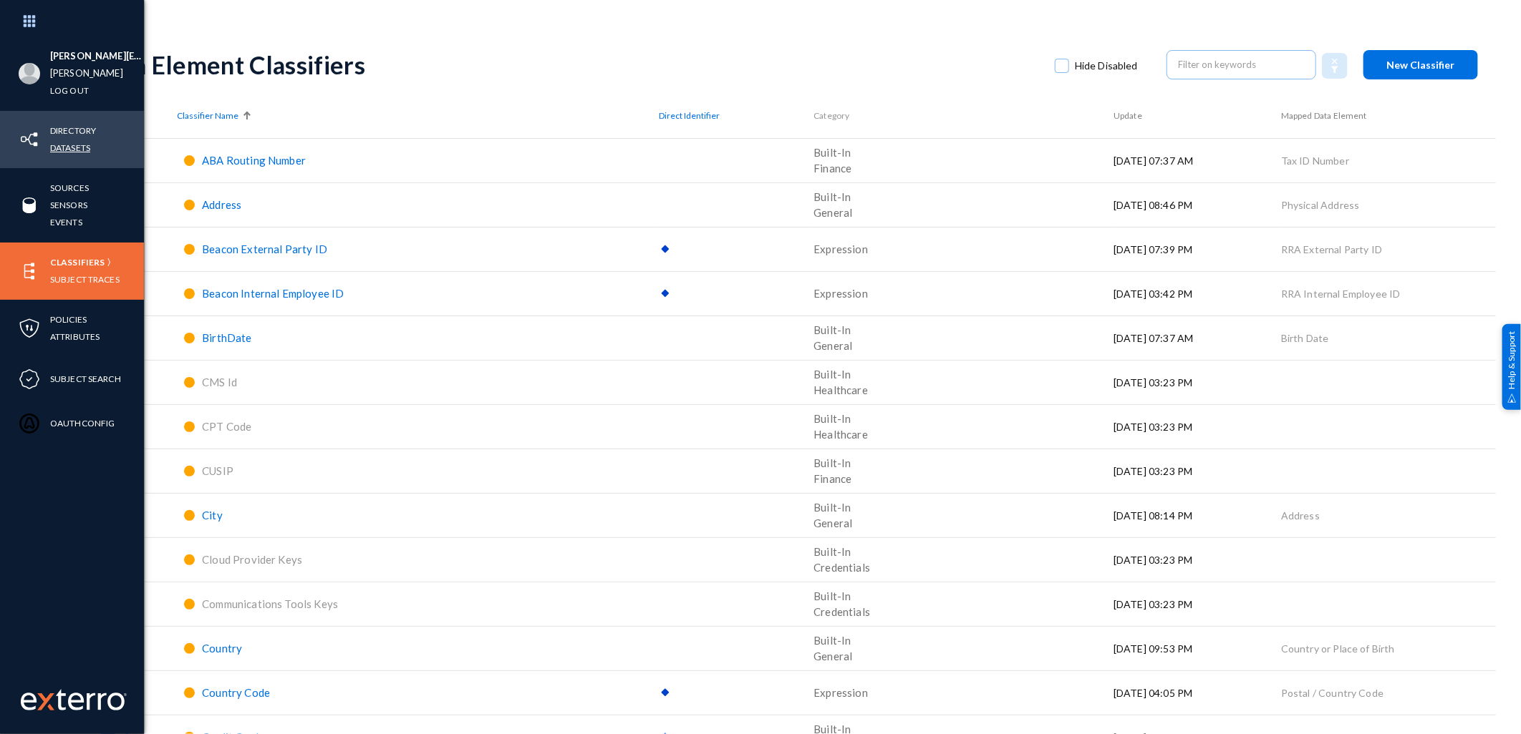
click at [74, 147] on link "Datasets" at bounding box center [70, 148] width 40 height 16
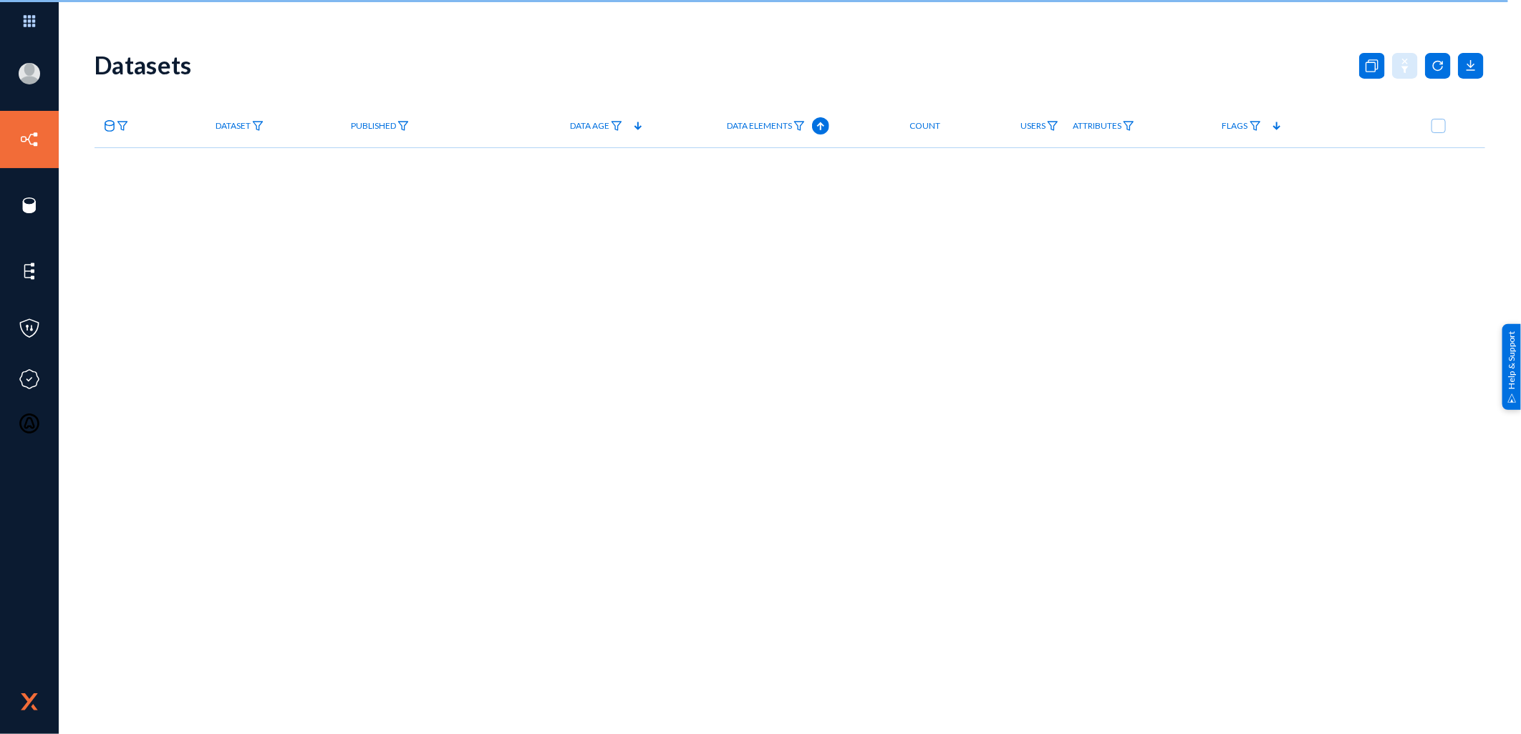
click at [111, 127] on icon at bounding box center [109, 125] width 11 height 11
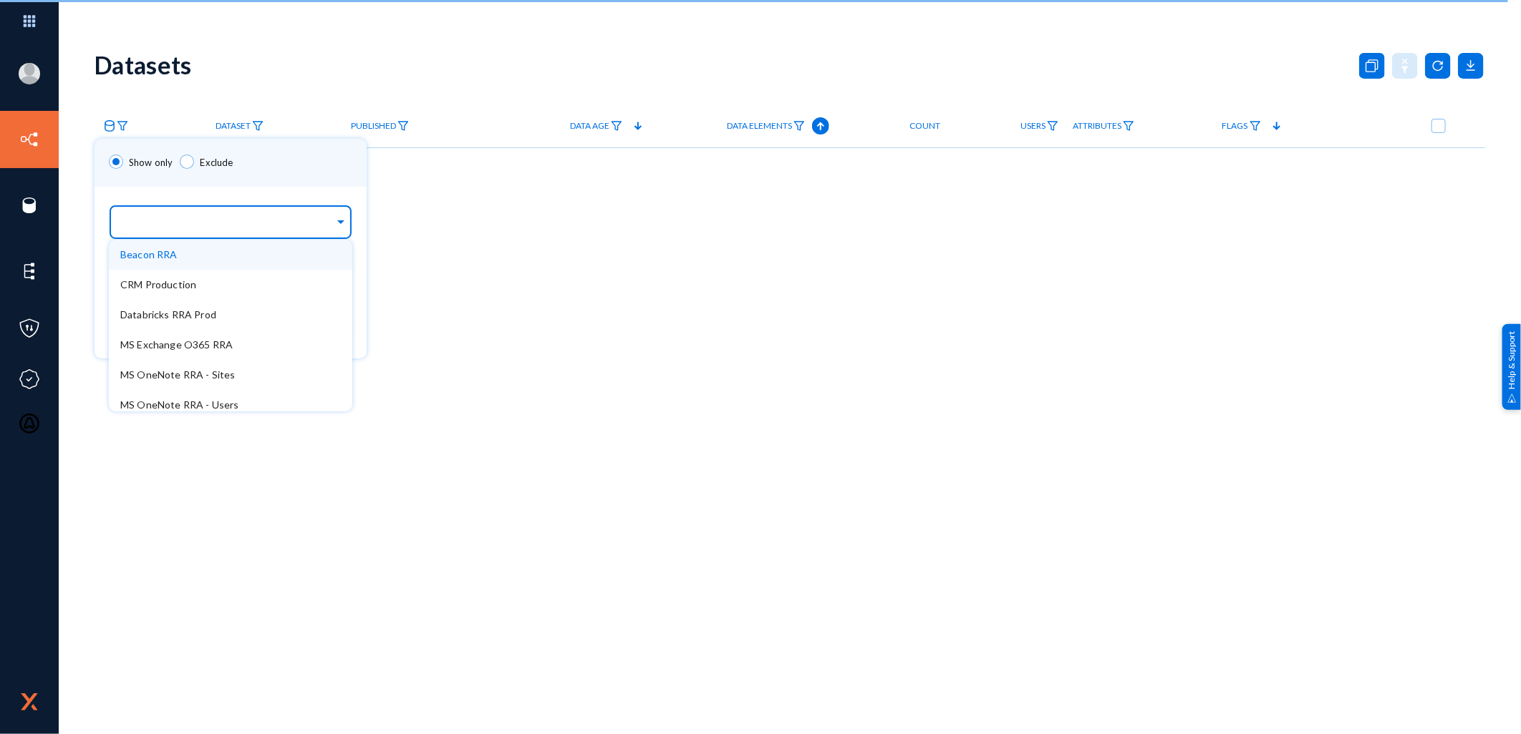
click at [157, 224] on input "text" at bounding box center [227, 225] width 214 height 14
type input "sa"
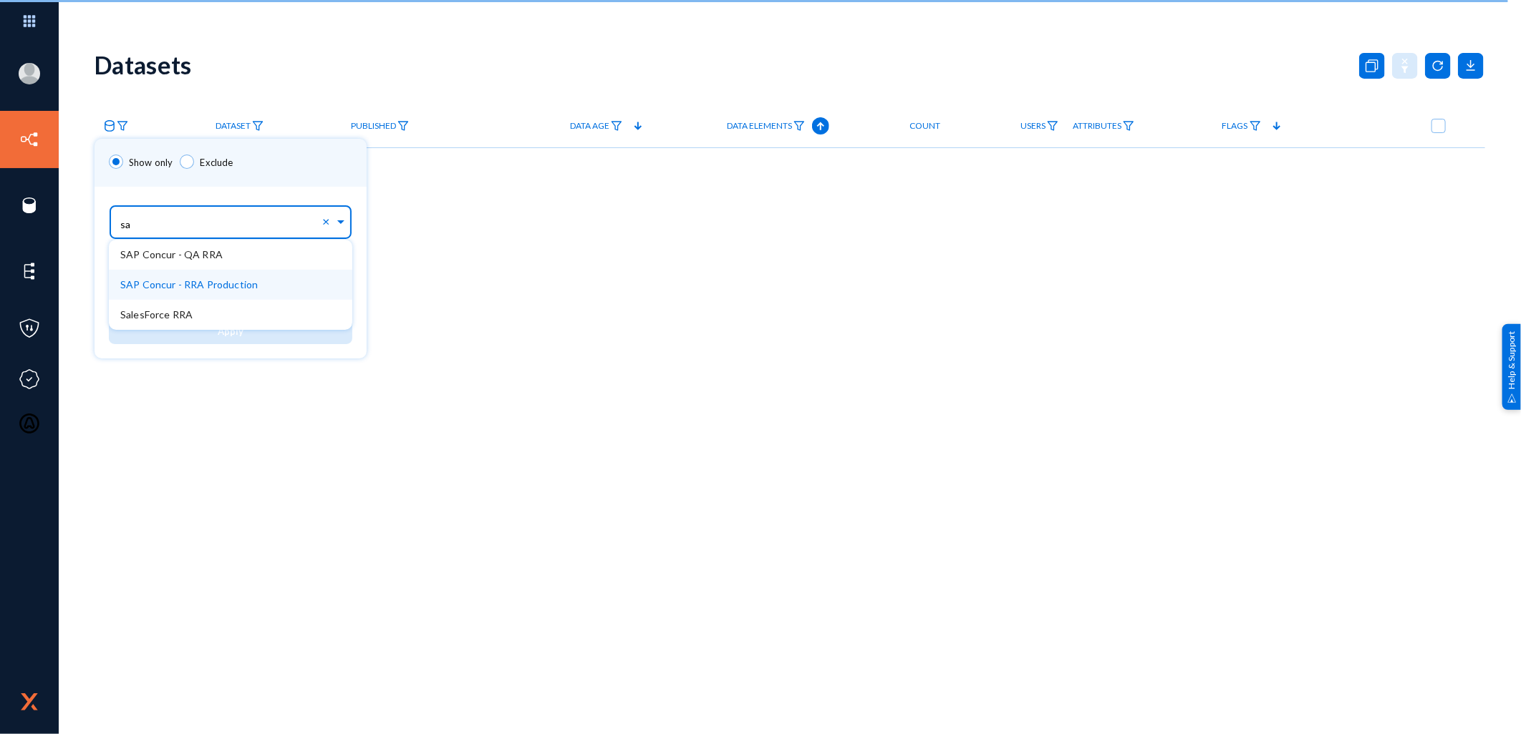
click at [215, 282] on span "SAP Concur - RRA Production" at bounding box center [188, 284] width 137 height 12
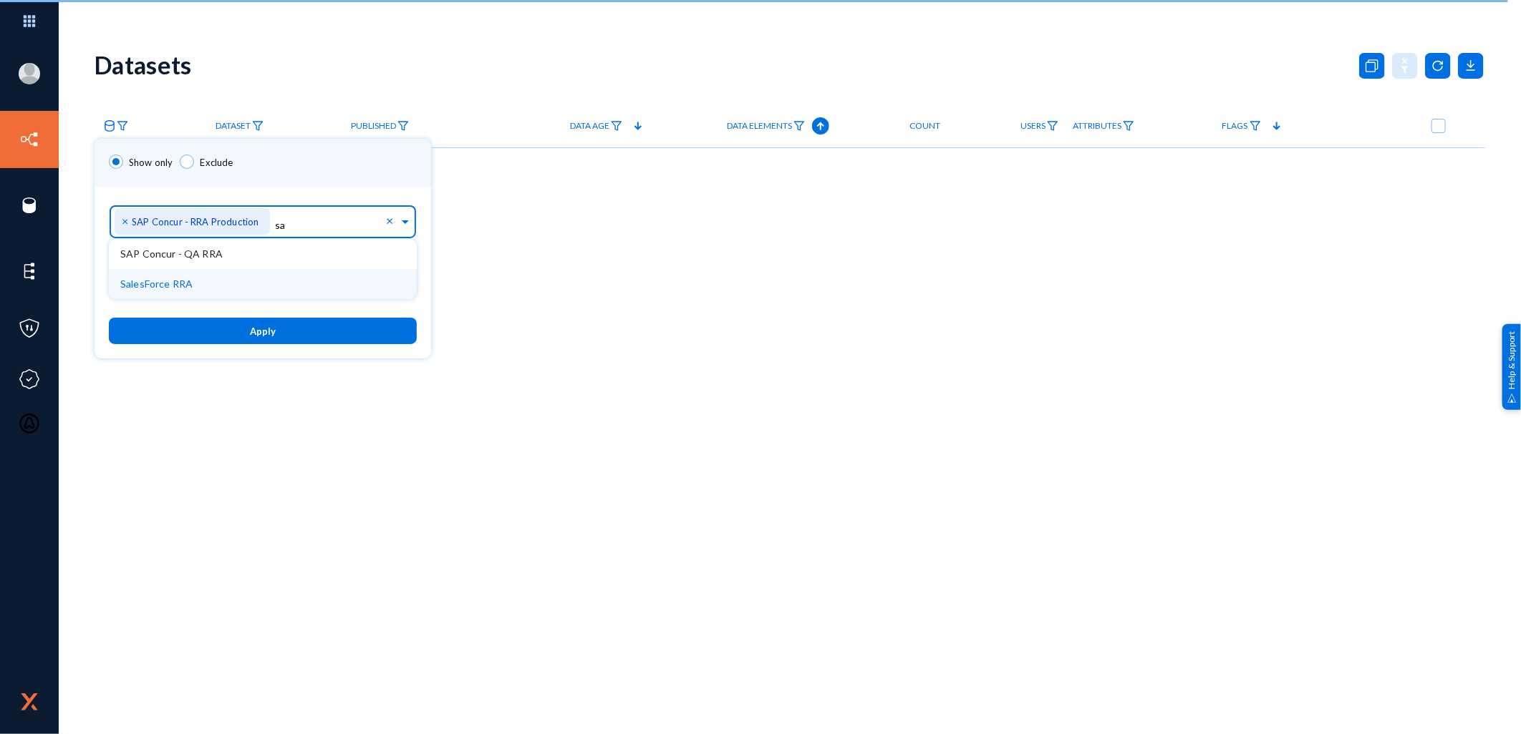
click at [268, 339] on button "Apply" at bounding box center [263, 331] width 308 height 26
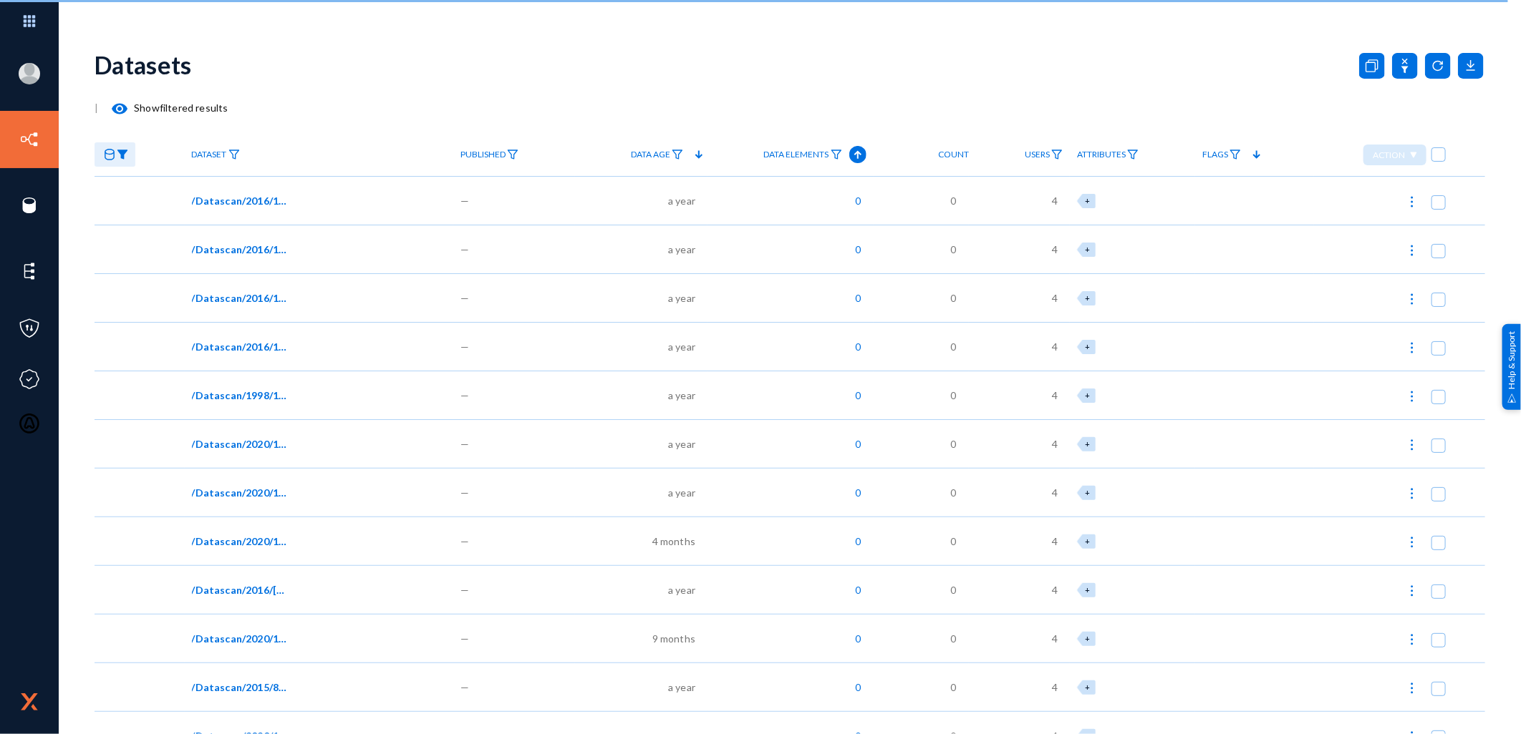
click at [266, 329] on div "/Datascan/2016/104773/99906GB/IDCHK/IDCHK - [PERSON_NAME] (passport) 4864-3601-…" at bounding box center [319, 346] width 269 height 49
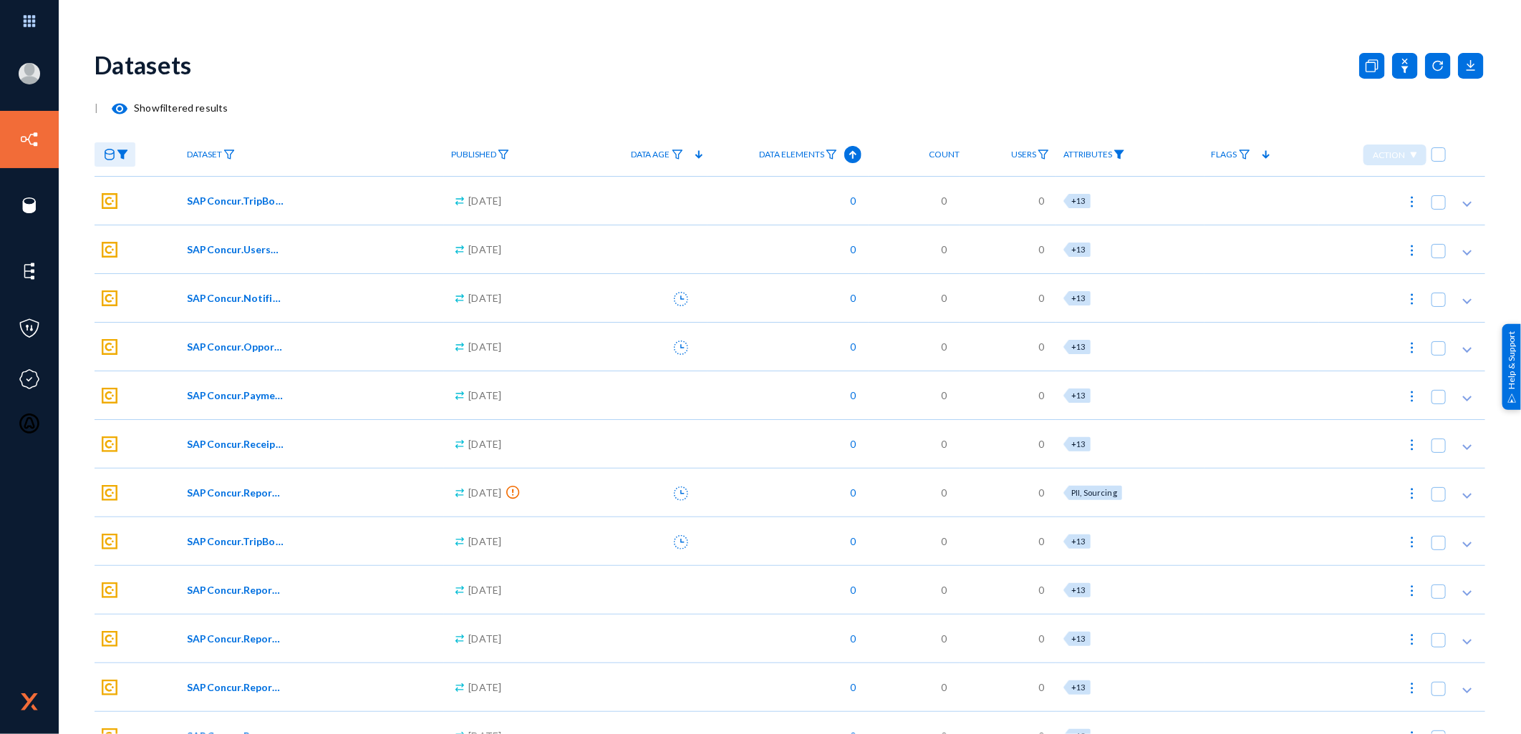
click at [1122, 153] on img at bounding box center [1118, 155] width 11 height 10
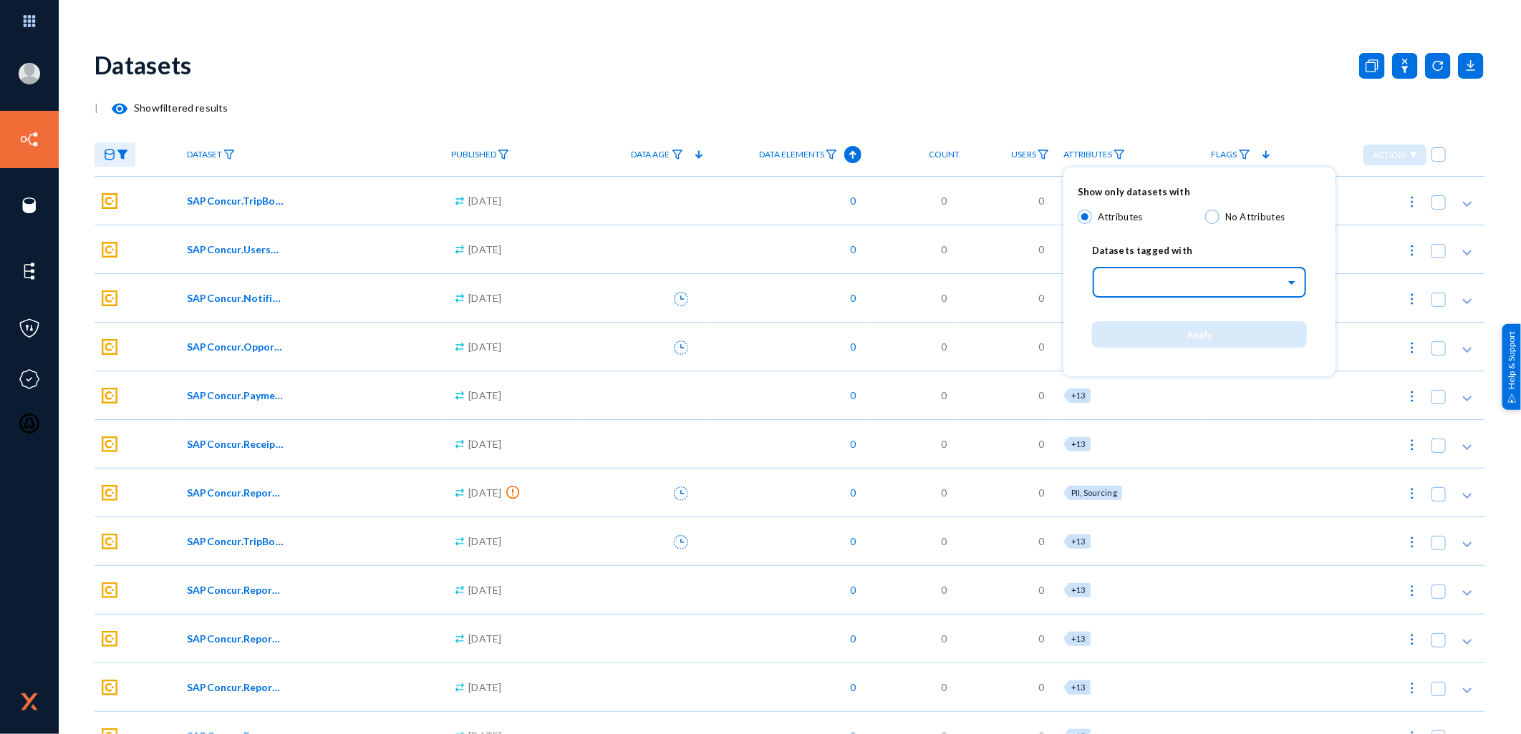
click at [1142, 275] on input "text" at bounding box center [1206, 281] width 200 height 24
click at [1161, 366] on div "Data Classification" at bounding box center [1199, 374] width 215 height 30
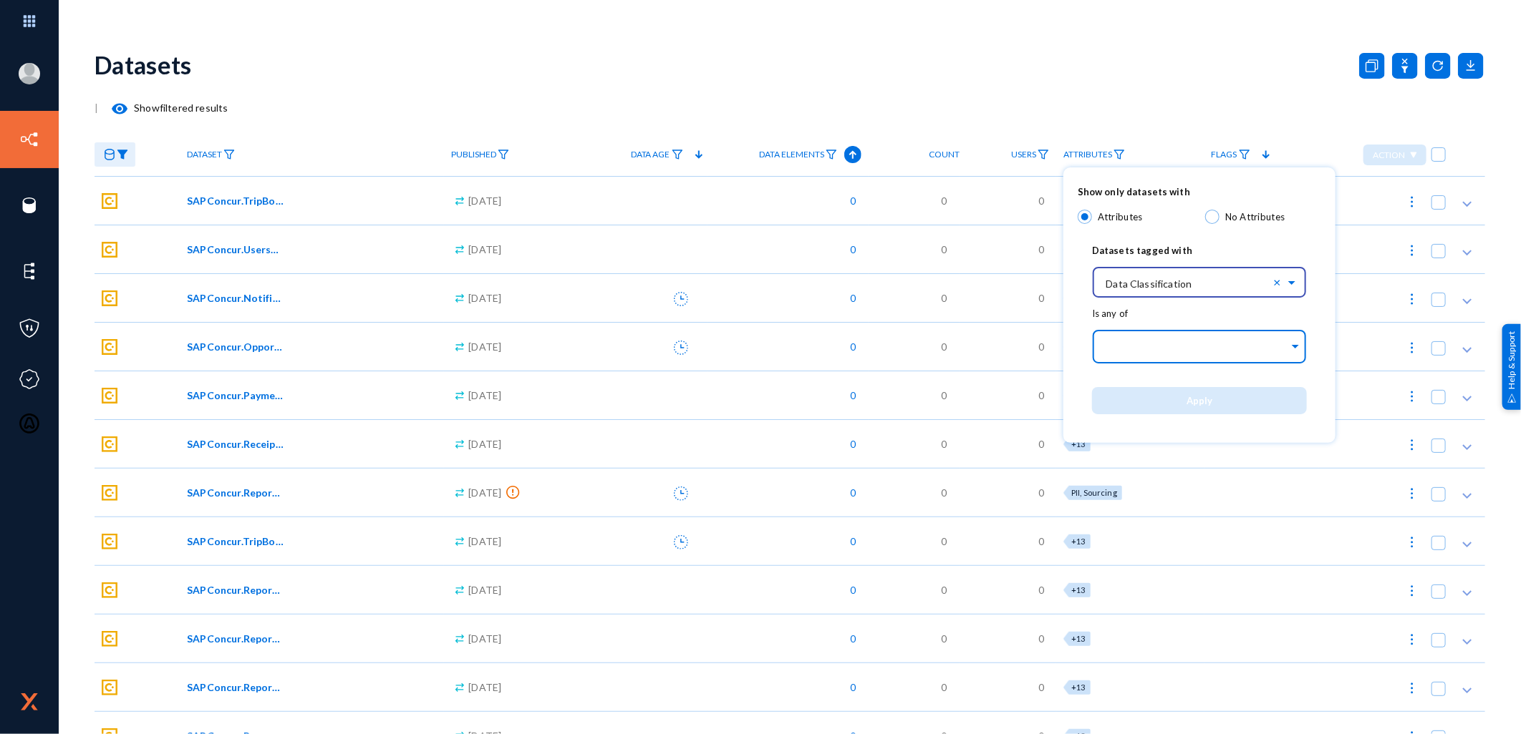
click at [1145, 337] on div at bounding box center [1195, 348] width 185 height 24
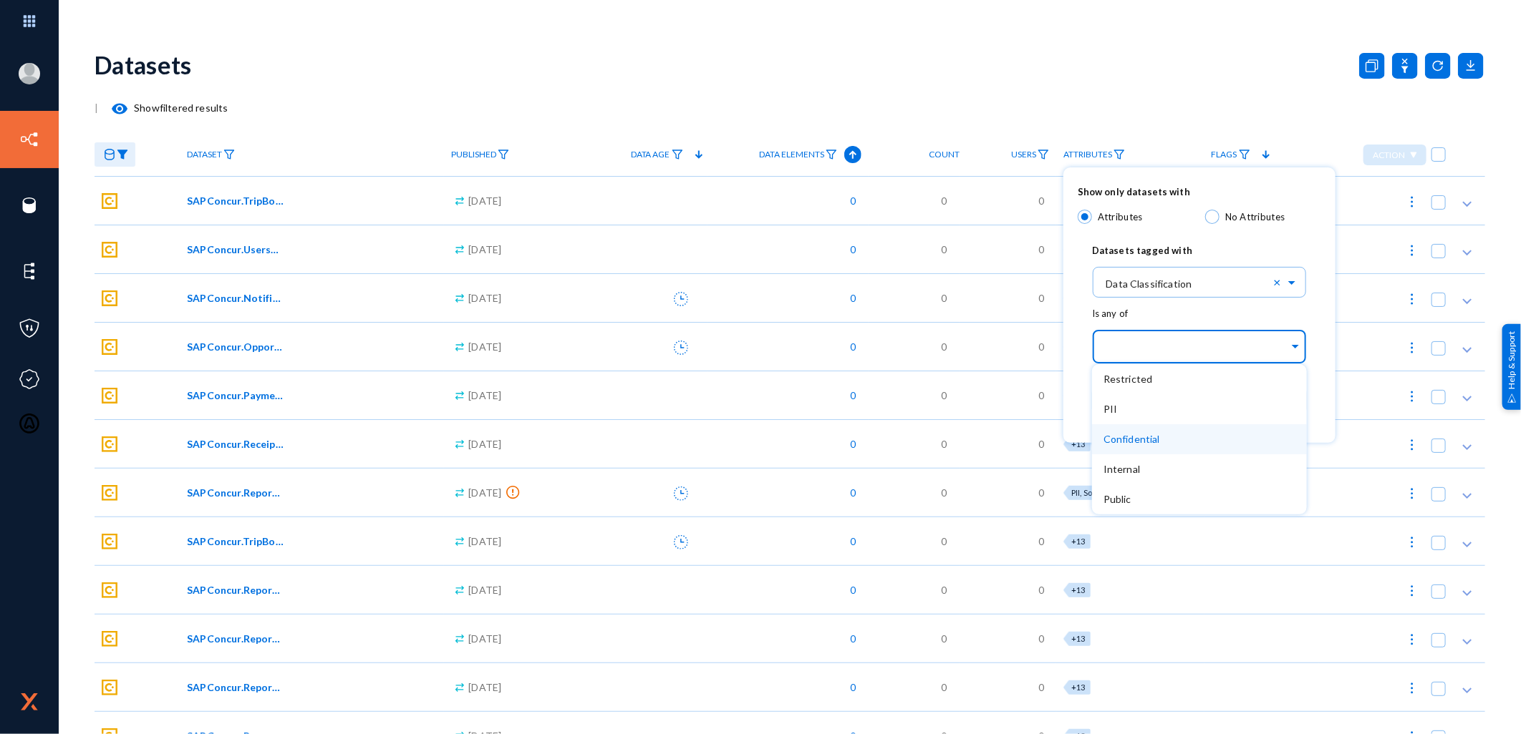
click at [1144, 440] on span "Confidential" at bounding box center [1131, 439] width 57 height 12
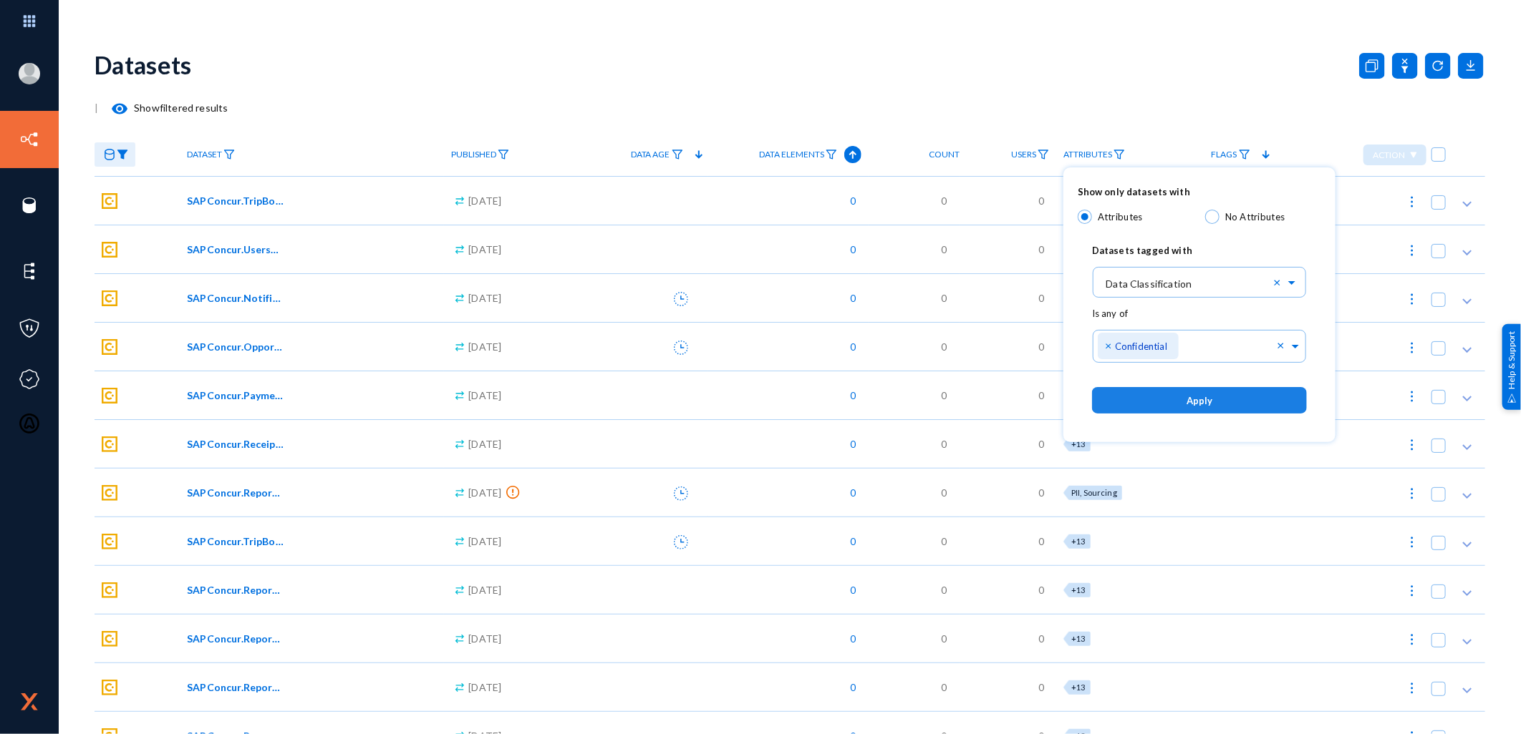
click at [1199, 399] on span "Apply" at bounding box center [1199, 400] width 26 height 11
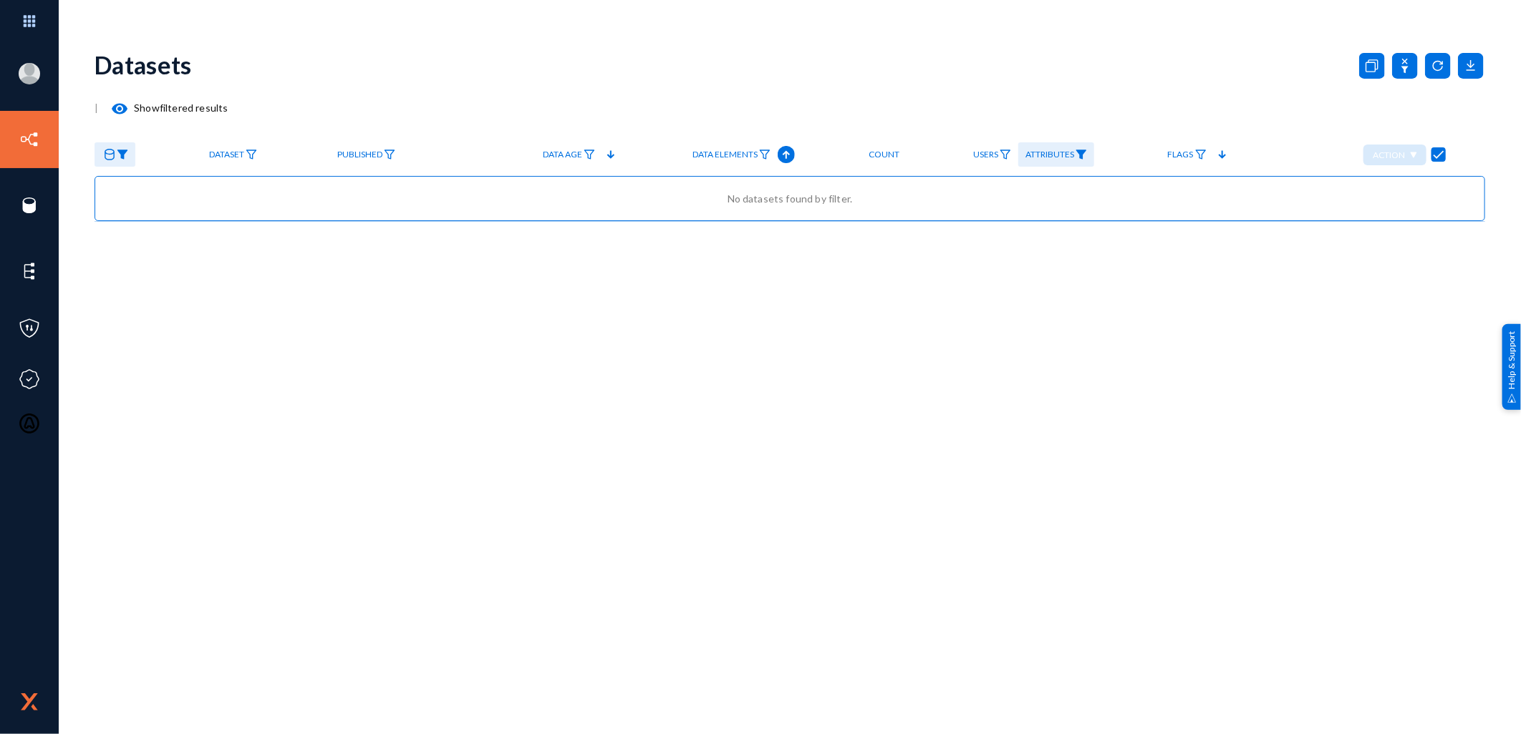
click at [109, 152] on icon at bounding box center [109, 154] width 11 height 11
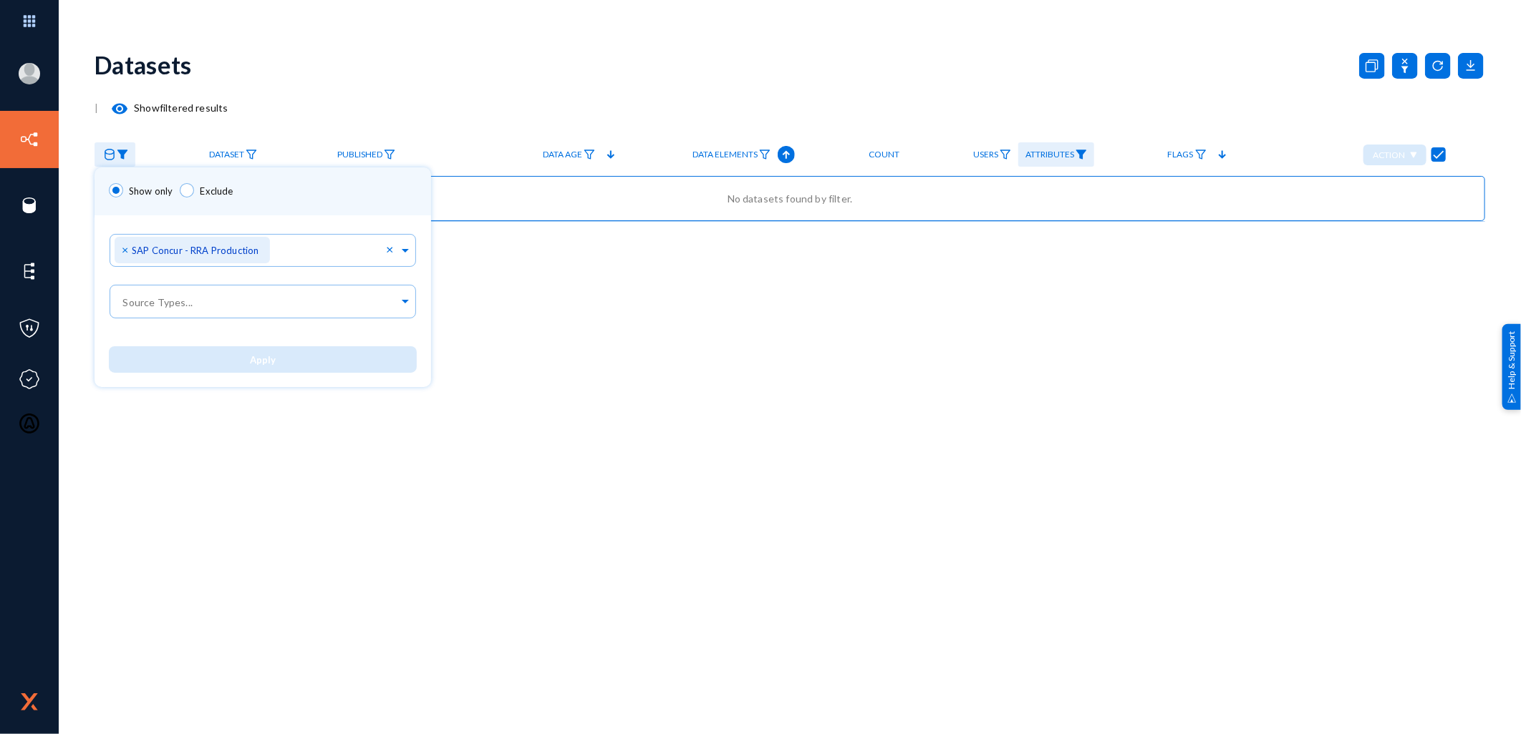
click at [1070, 156] on div at bounding box center [760, 367] width 1521 height 734
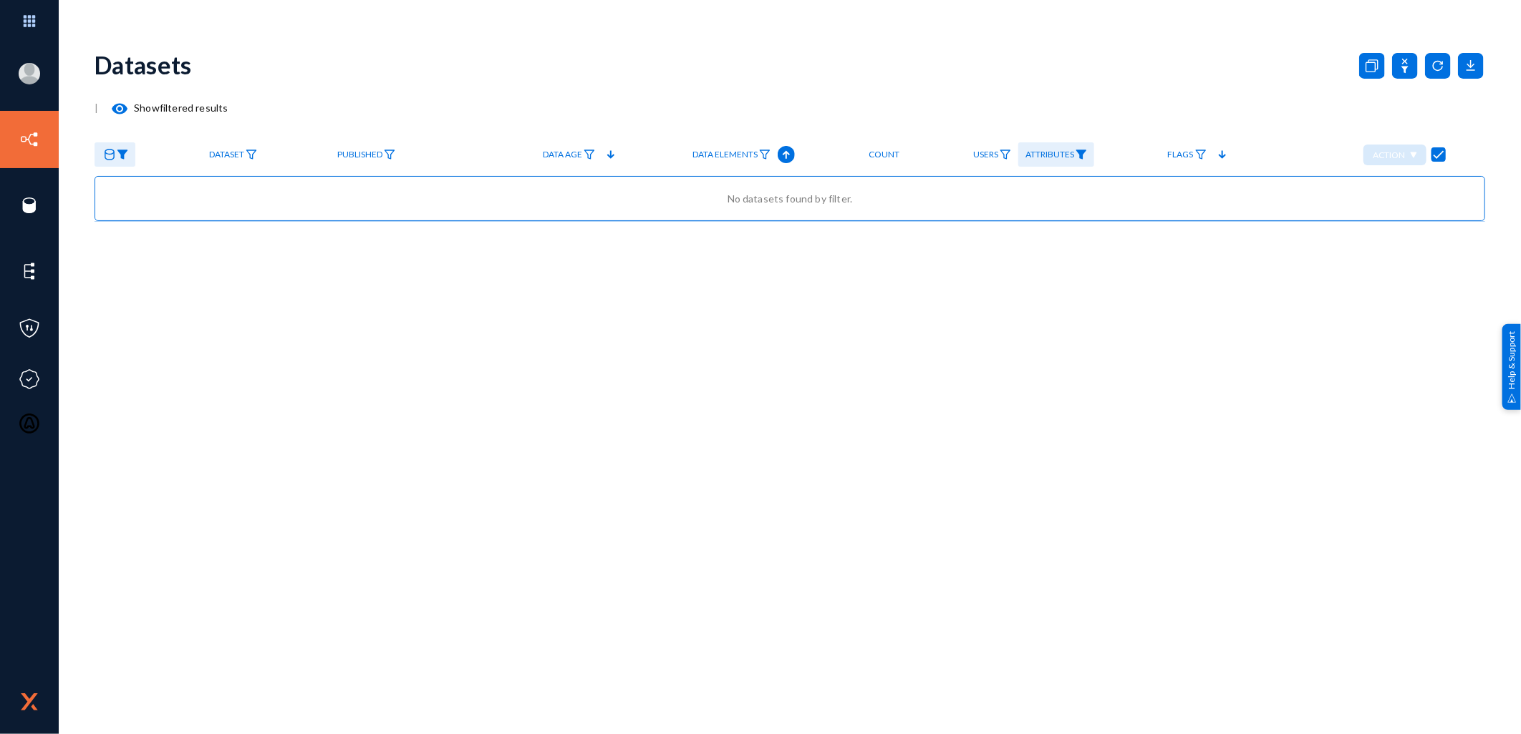
click at [1077, 157] on img at bounding box center [1080, 155] width 11 height 10
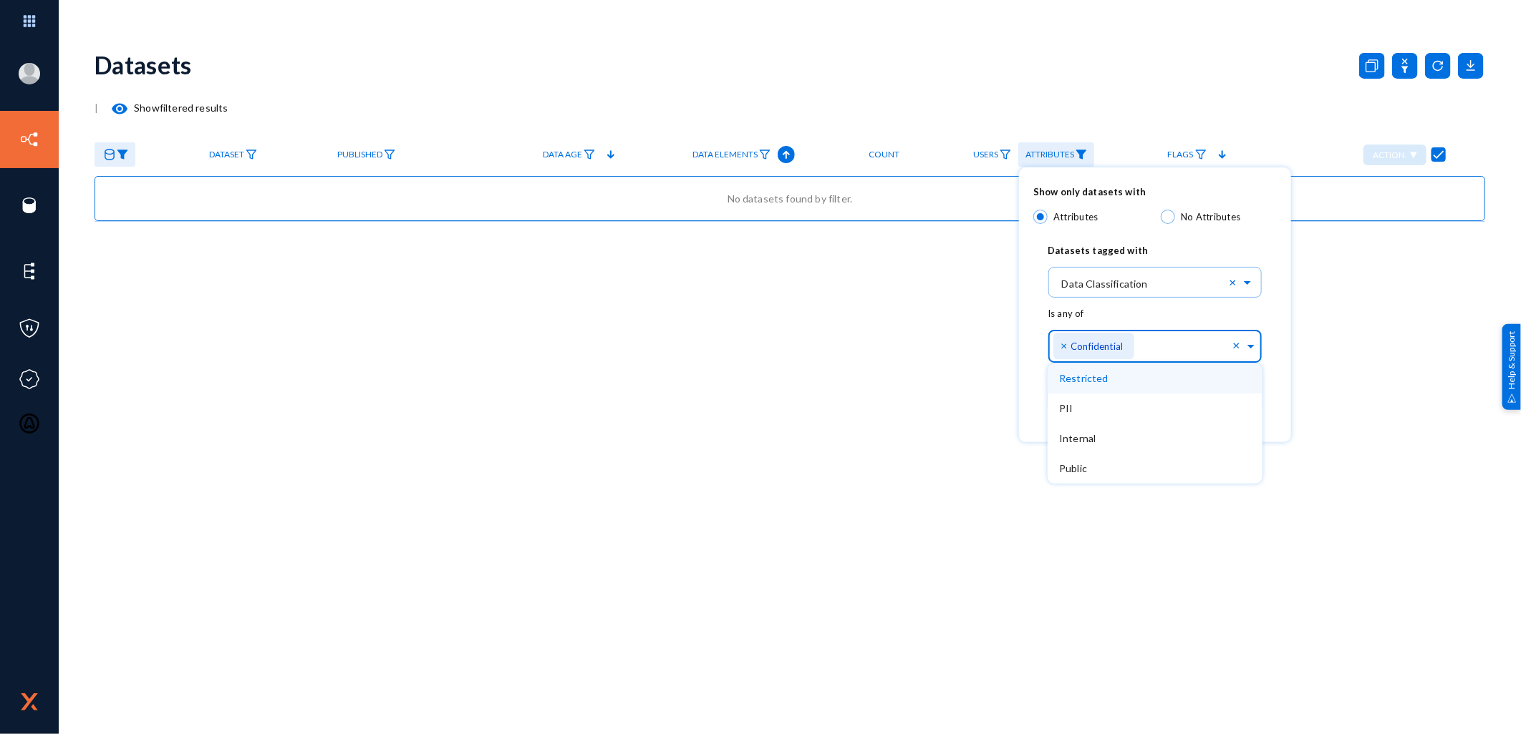
click at [1154, 349] on input "text" at bounding box center [1185, 350] width 94 height 14
click at [1077, 412] on div "PII" at bounding box center [1154, 409] width 215 height 30
click at [1138, 399] on button "Apply" at bounding box center [1154, 400] width 215 height 26
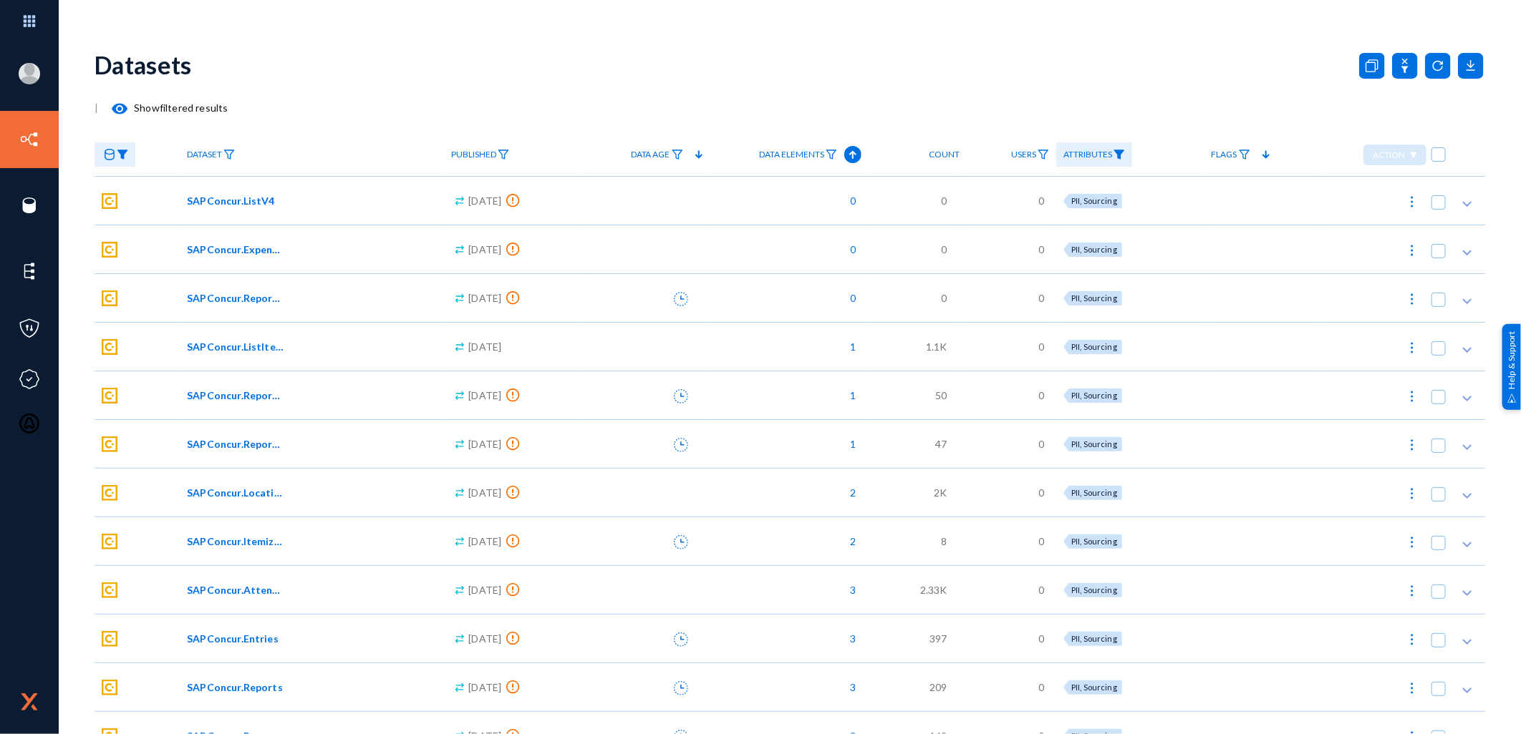
click at [119, 108] on mat-icon "visibility" at bounding box center [119, 108] width 17 height 17
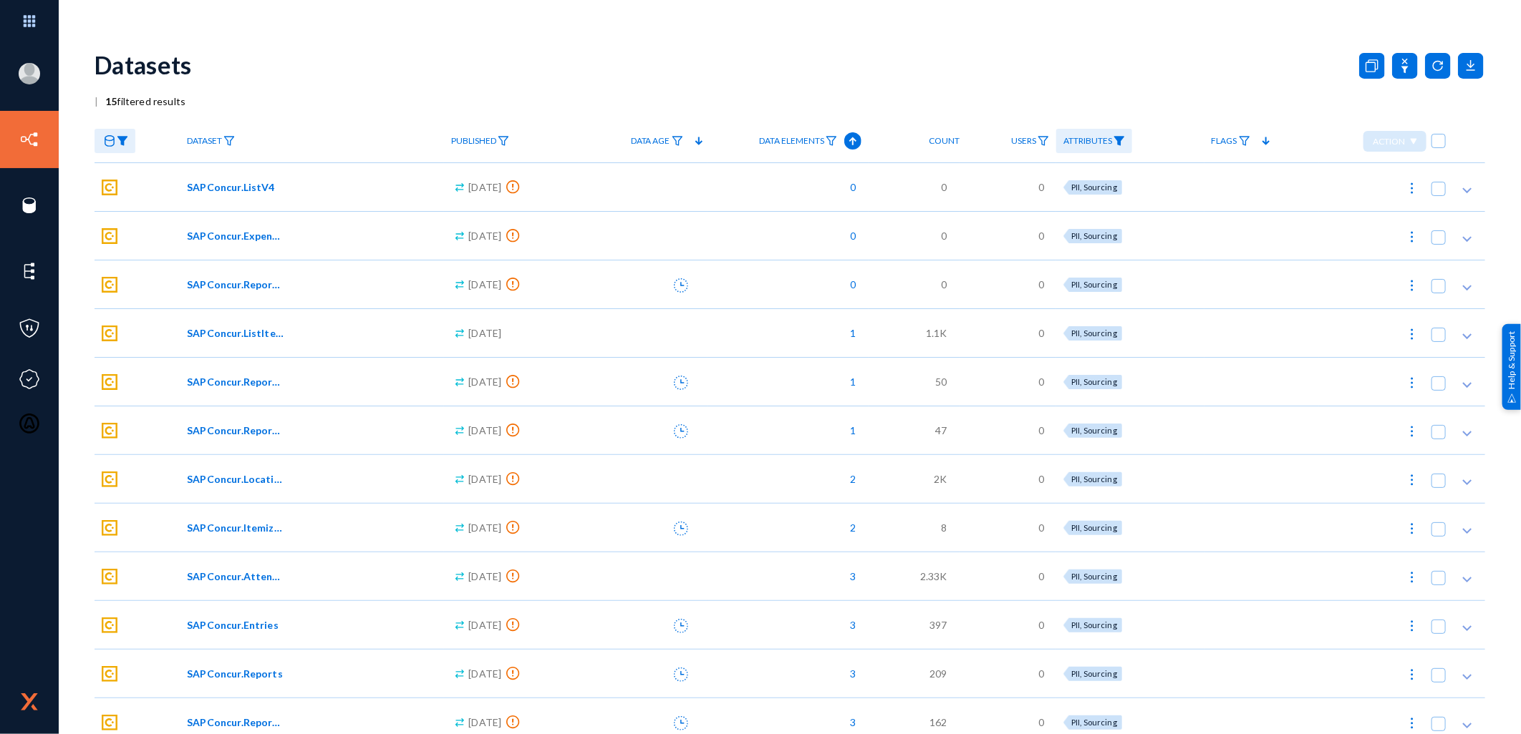
click at [235, 186] on span "SAPConcur.ListV4" at bounding box center [231, 187] width 88 height 15
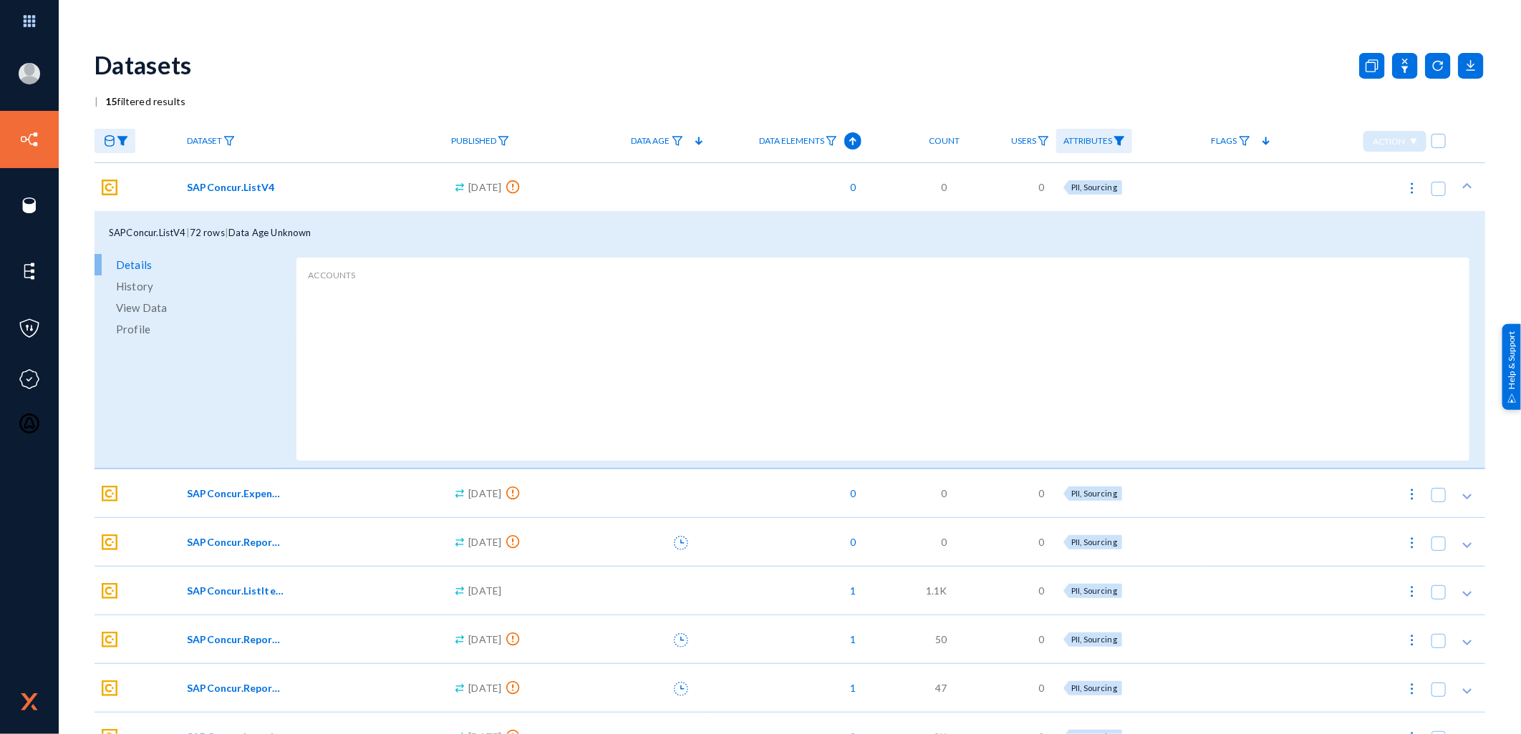
click at [155, 308] on span "View Data" at bounding box center [141, 307] width 51 height 21
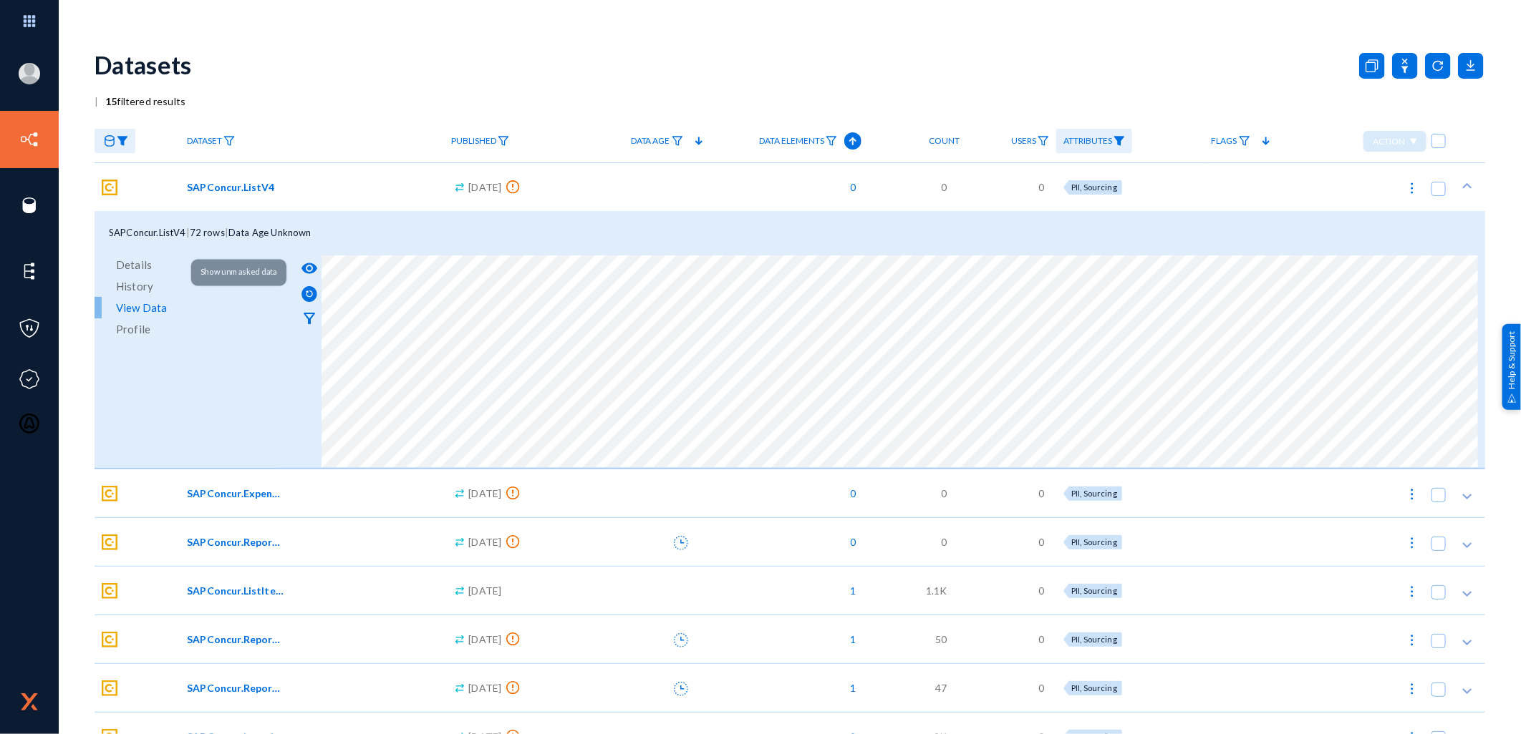
click at [311, 262] on mat-icon "visibility" at bounding box center [309, 268] width 17 height 17
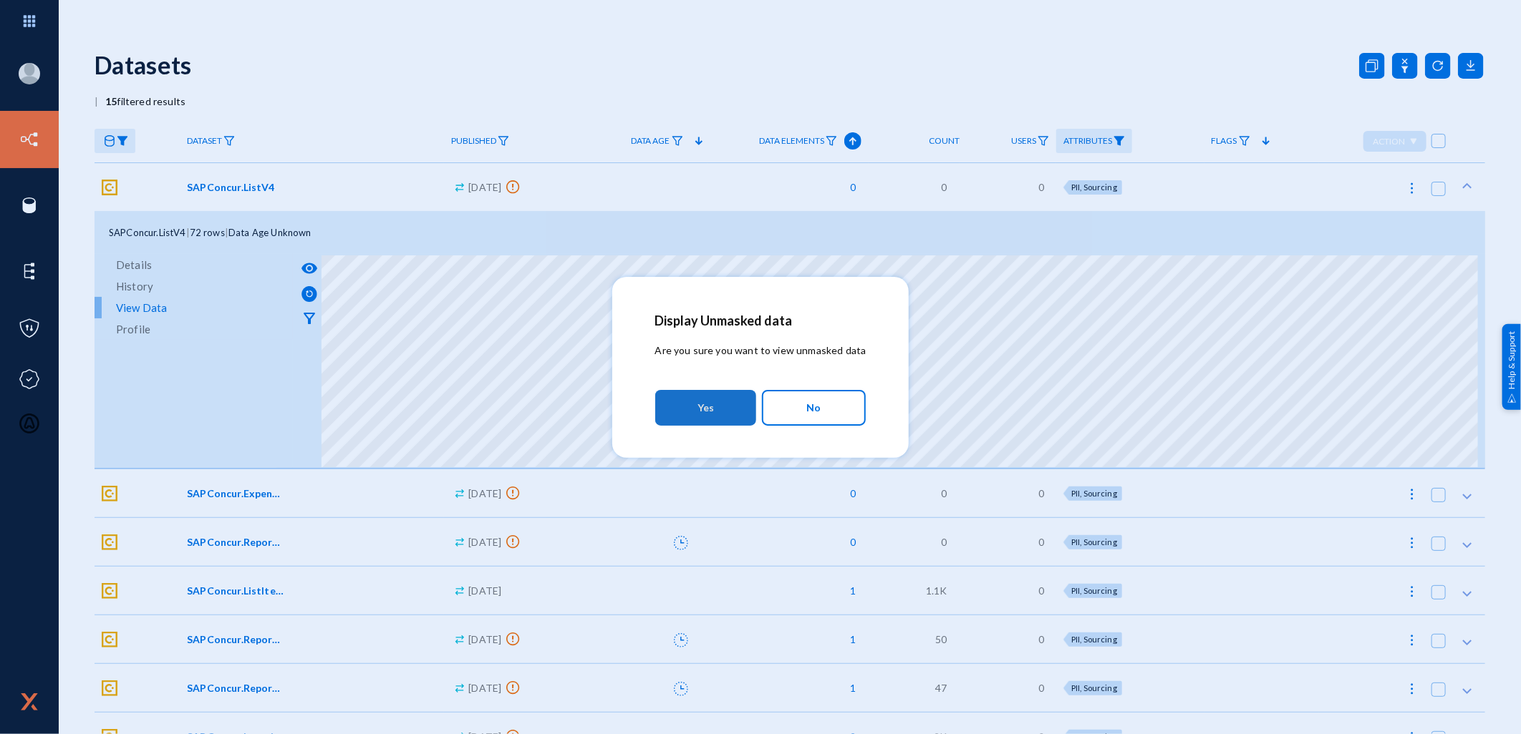
click at [713, 409] on span "Yes" at bounding box center [705, 408] width 16 height 26
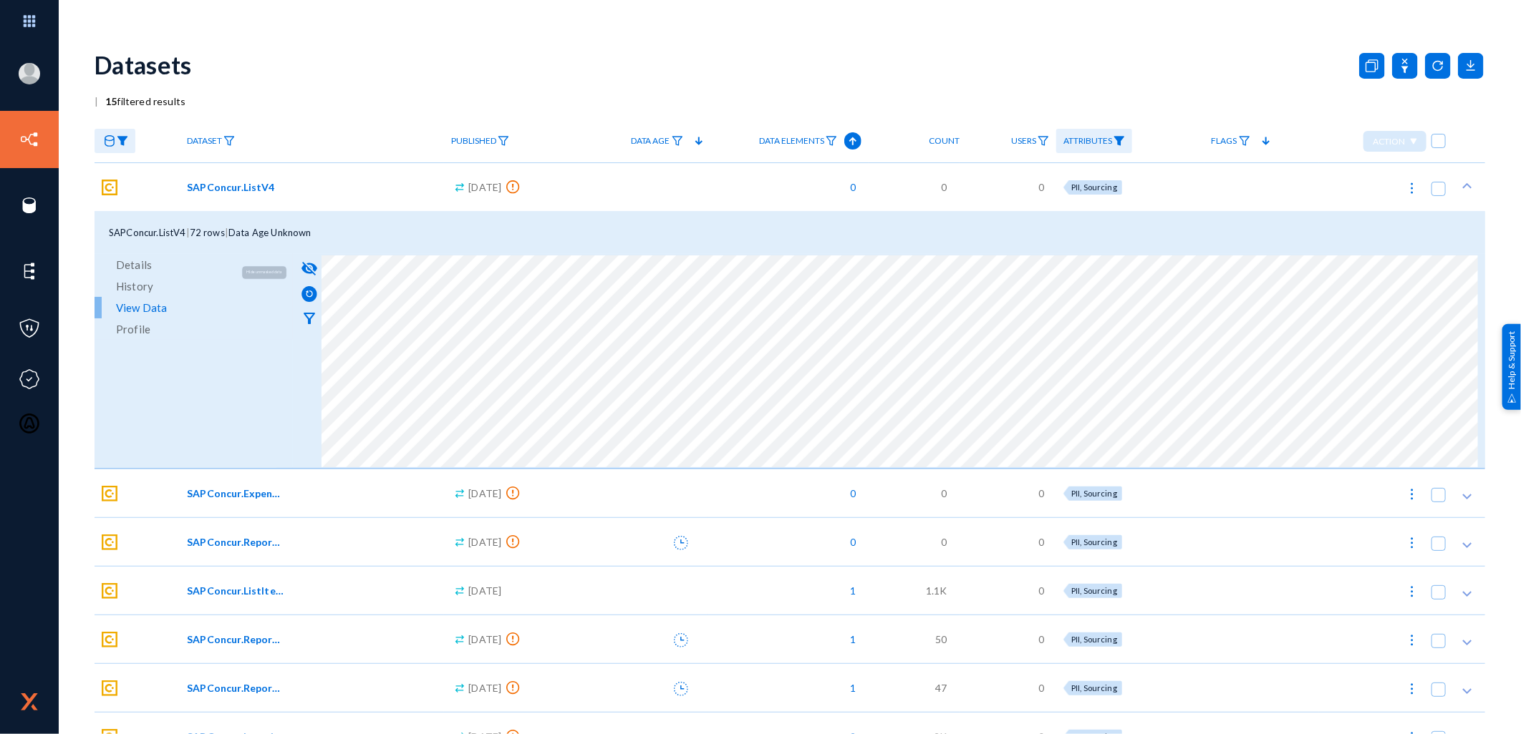
click at [311, 261] on mat-icon "visibility_off" at bounding box center [309, 268] width 17 height 17
click at [314, 260] on mat-icon "visibility" at bounding box center [309, 268] width 17 height 17
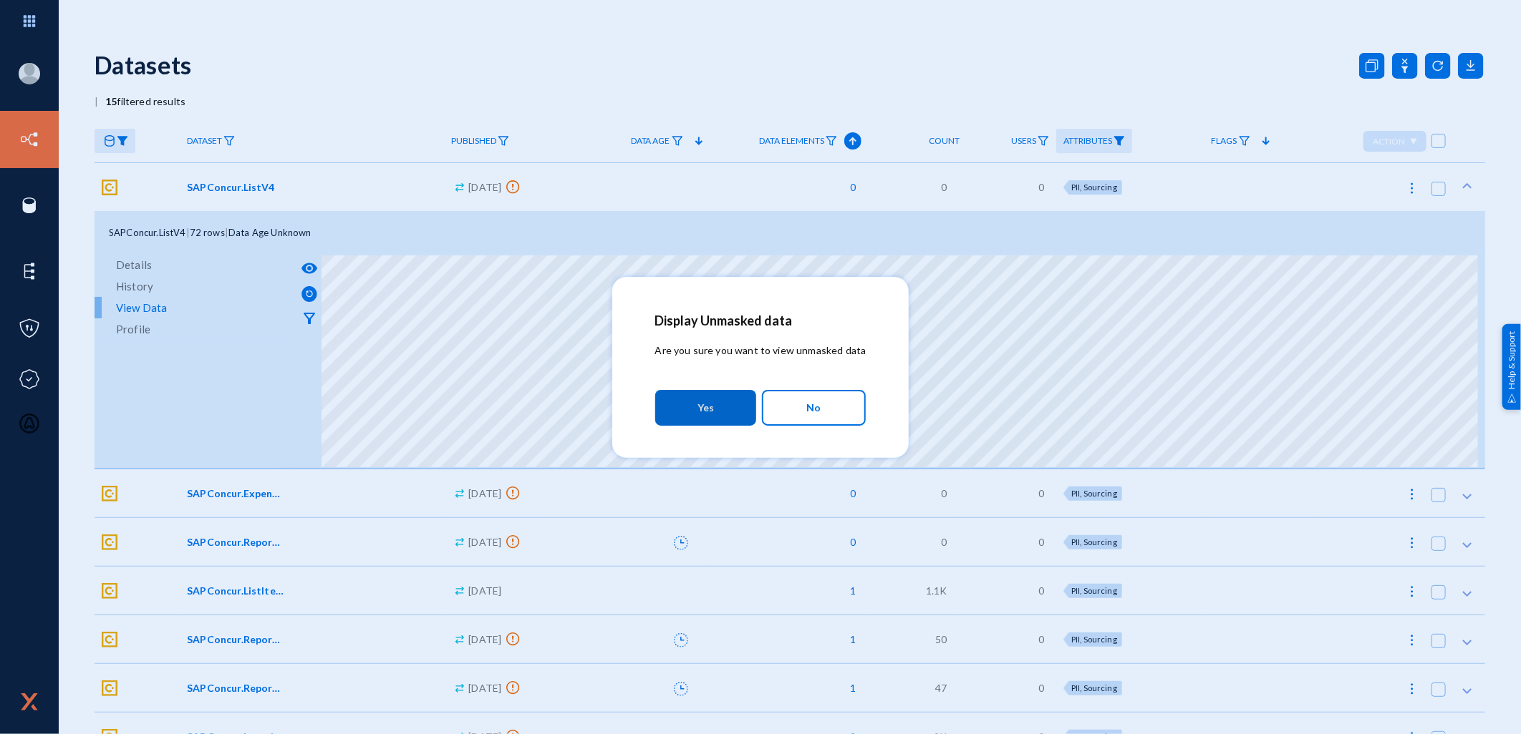
click at [702, 399] on span "Yes" at bounding box center [705, 408] width 16 height 26
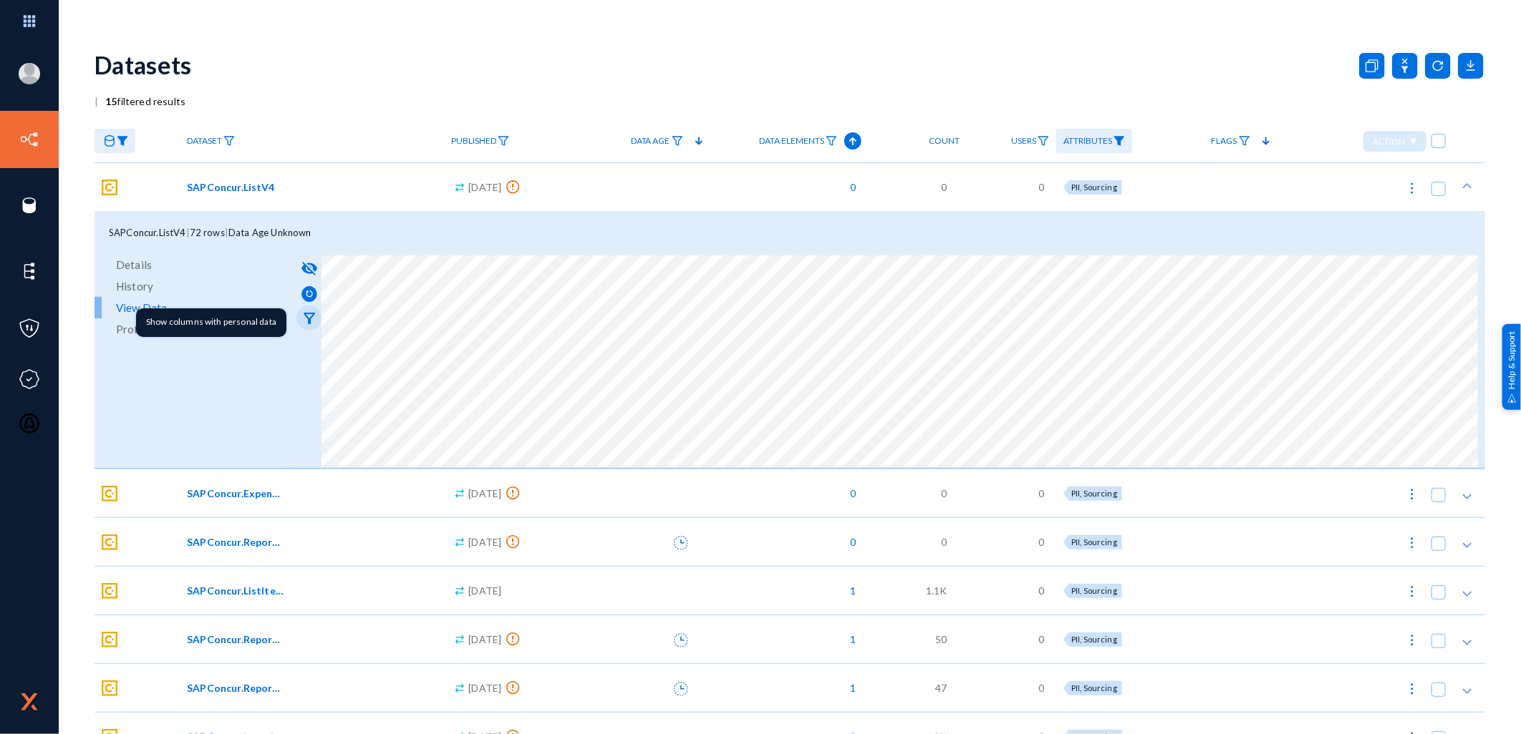
click at [311, 312] on mat-icon "filter_alt" at bounding box center [309, 318] width 17 height 17
click at [312, 313] on mat-icon "filter_alt" at bounding box center [309, 318] width 17 height 17
click at [754, 489] on div "Dataset Published Data Age Data Elements Count Users Attributes Flags Action SA…" at bounding box center [789, 636] width 1390 height 1032
click at [1468, 180] on button at bounding box center [1467, 187] width 29 height 29
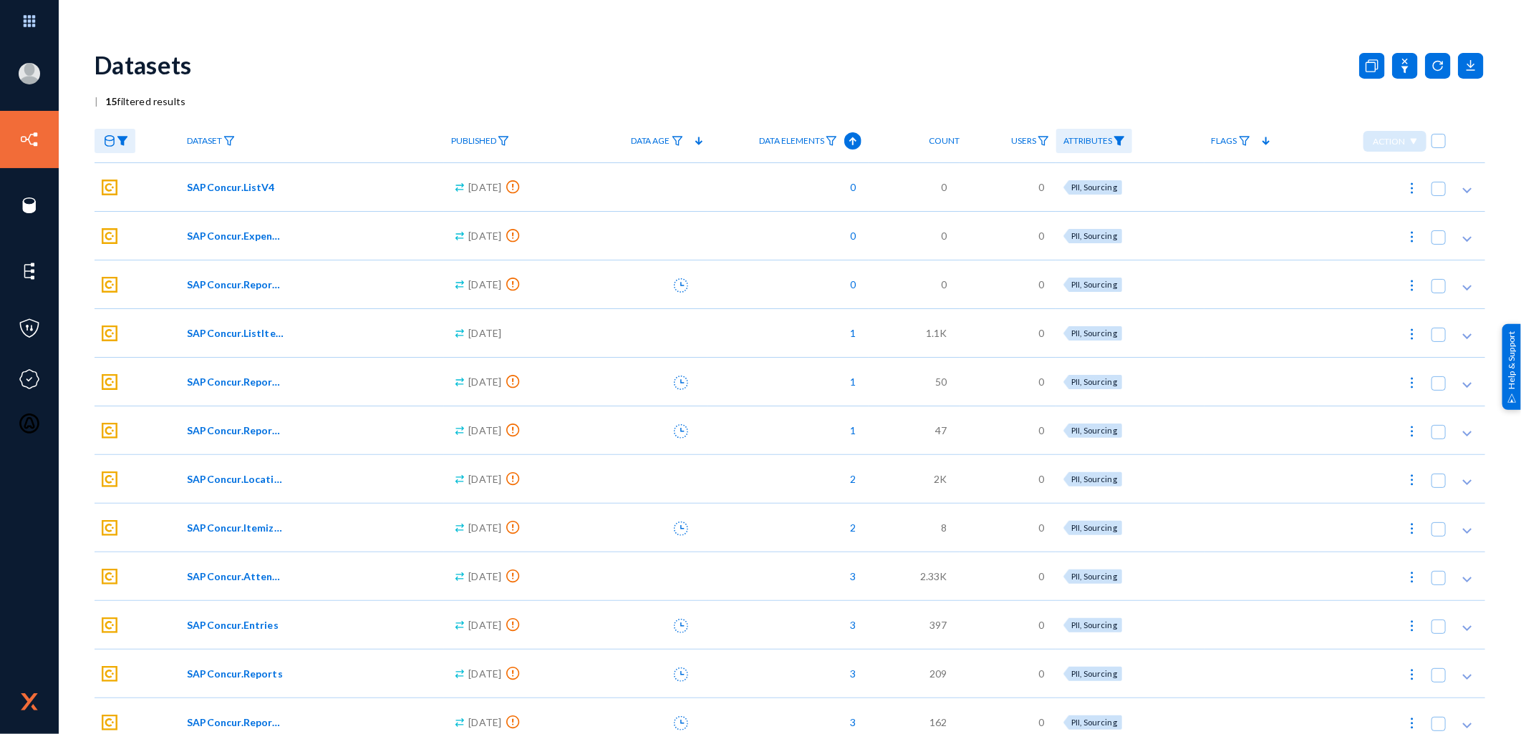
click at [246, 234] on span "SAPConcur.ExpenseGroupConfigurationPolicyExpenseTypes" at bounding box center [235, 235] width 97 height 15
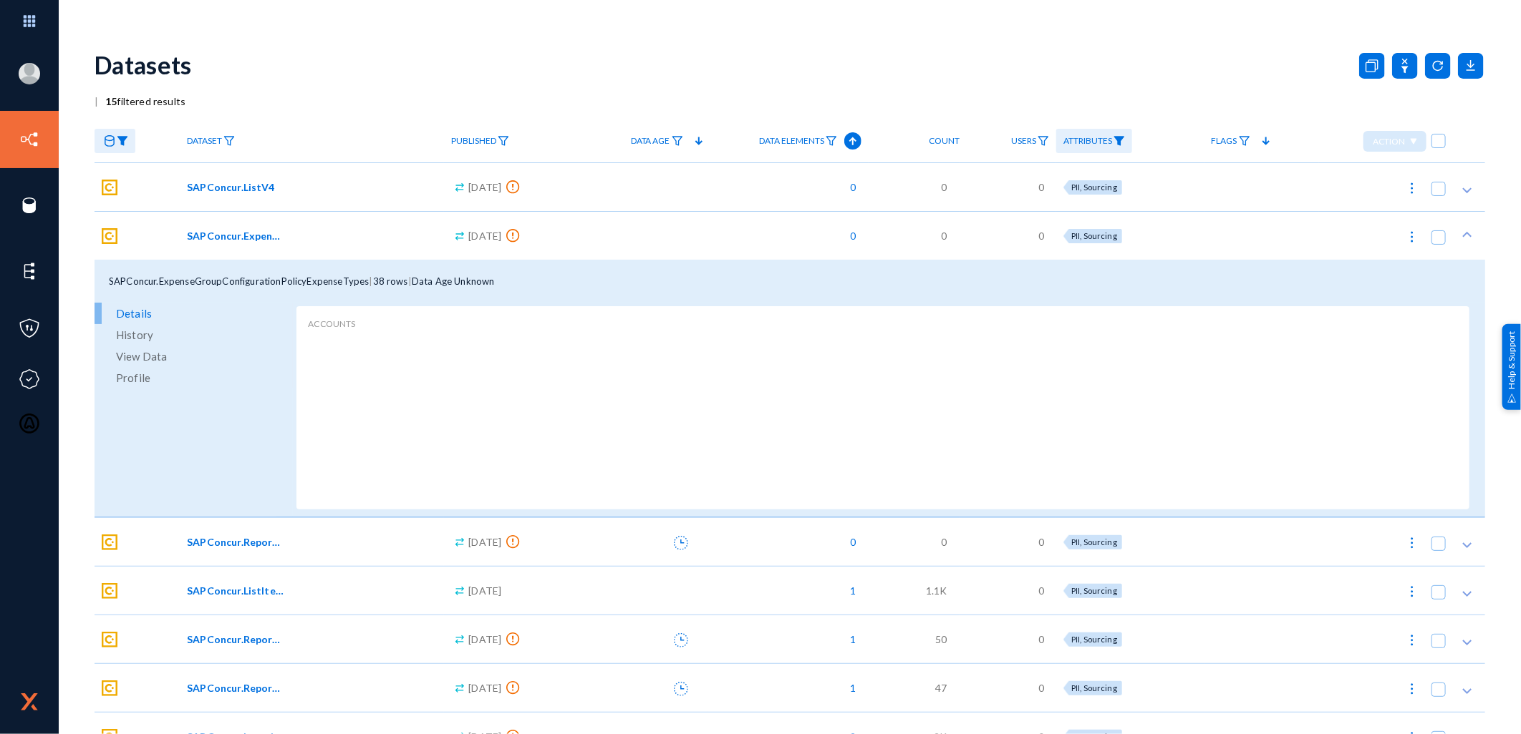
click at [150, 359] on span "View Data" at bounding box center [141, 356] width 51 height 21
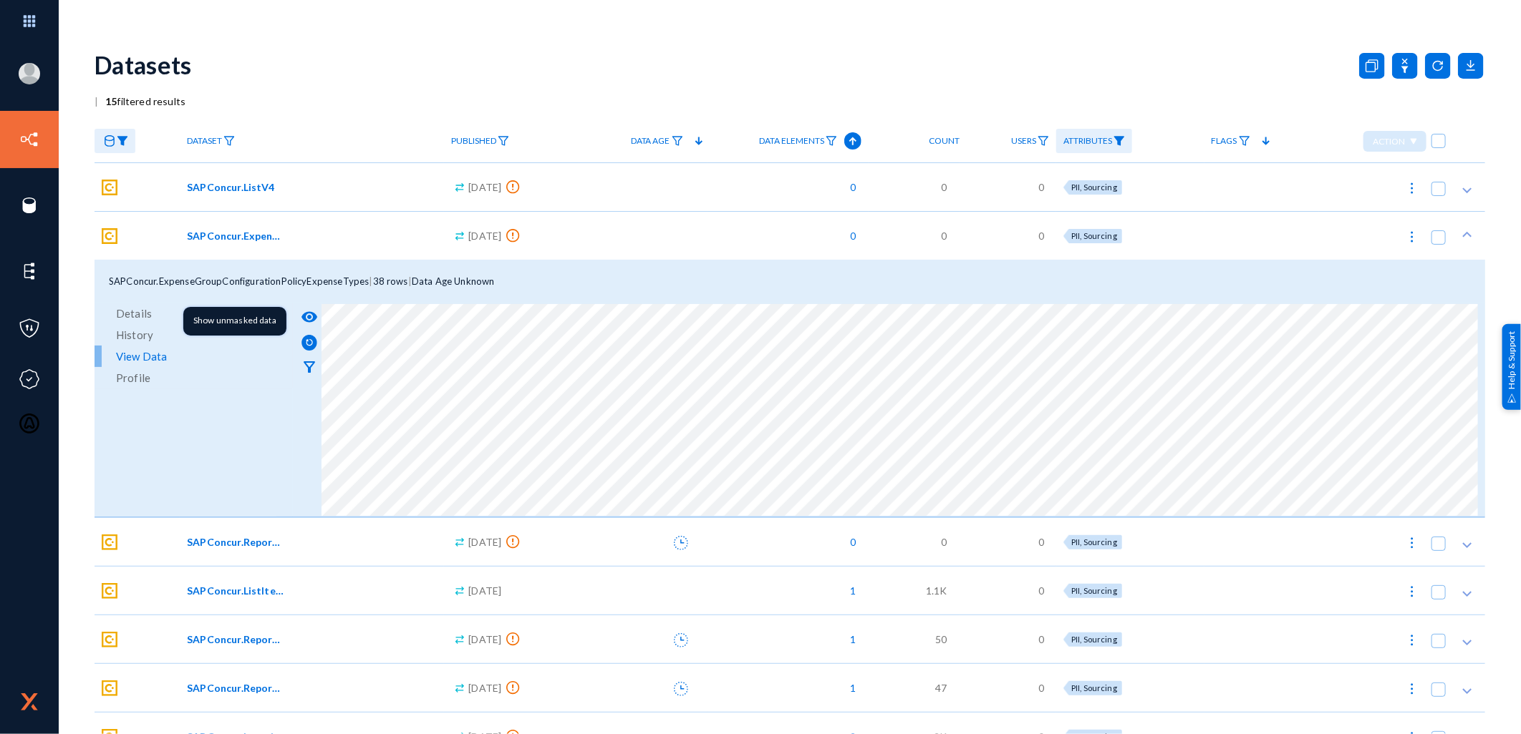
click at [309, 310] on mat-icon "visibility" at bounding box center [309, 317] width 17 height 17
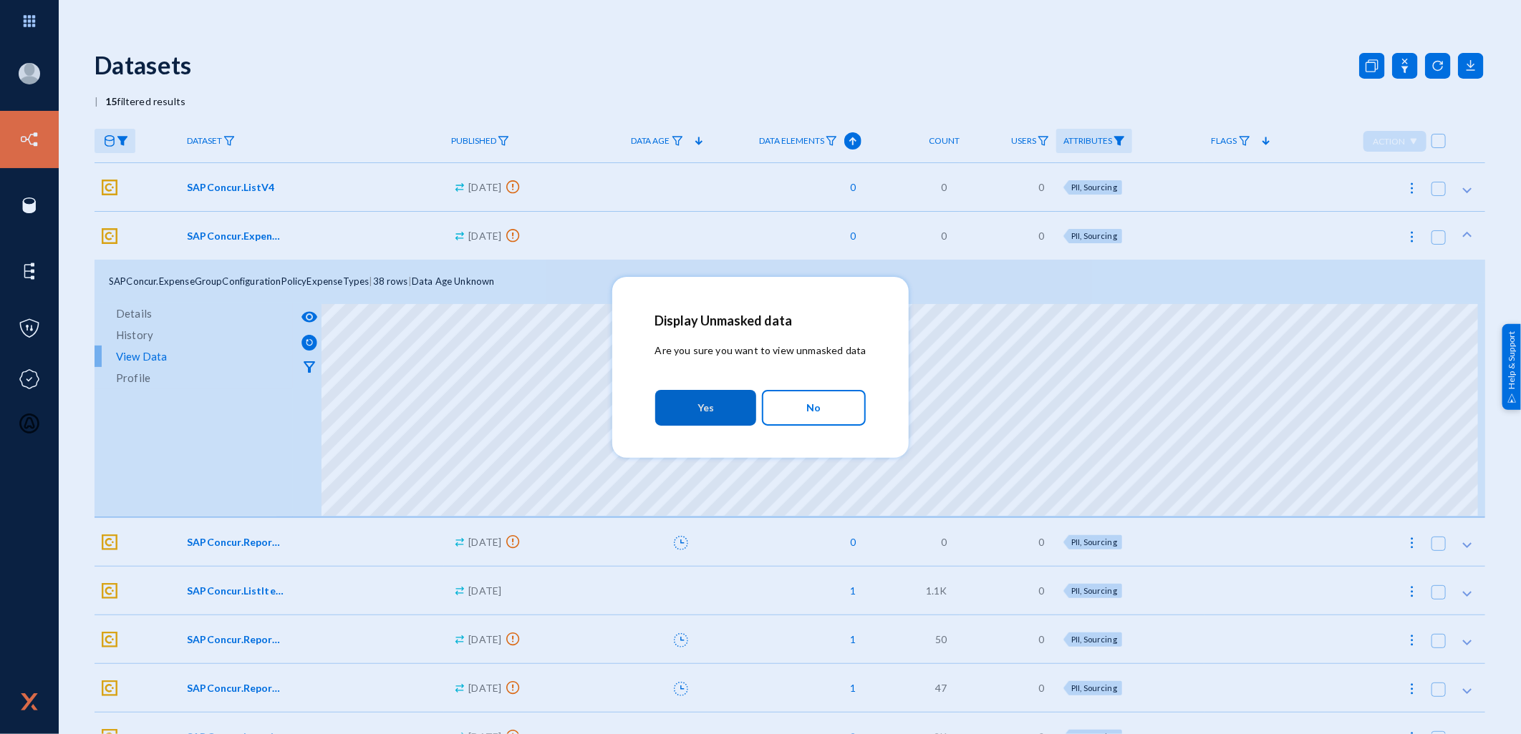
click at [825, 399] on button "No" at bounding box center [814, 408] width 104 height 36
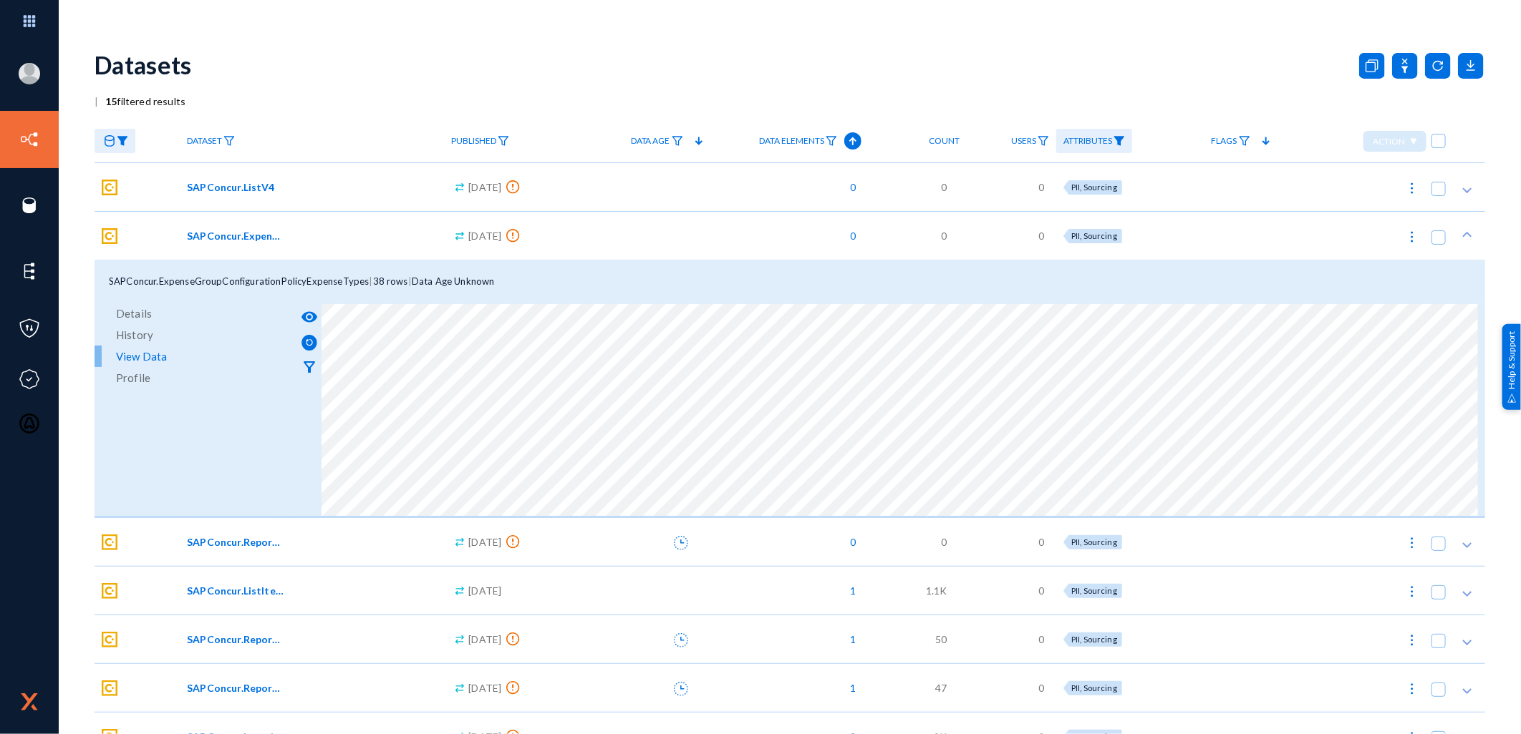
click at [1470, 235] on button at bounding box center [1467, 236] width 29 height 29
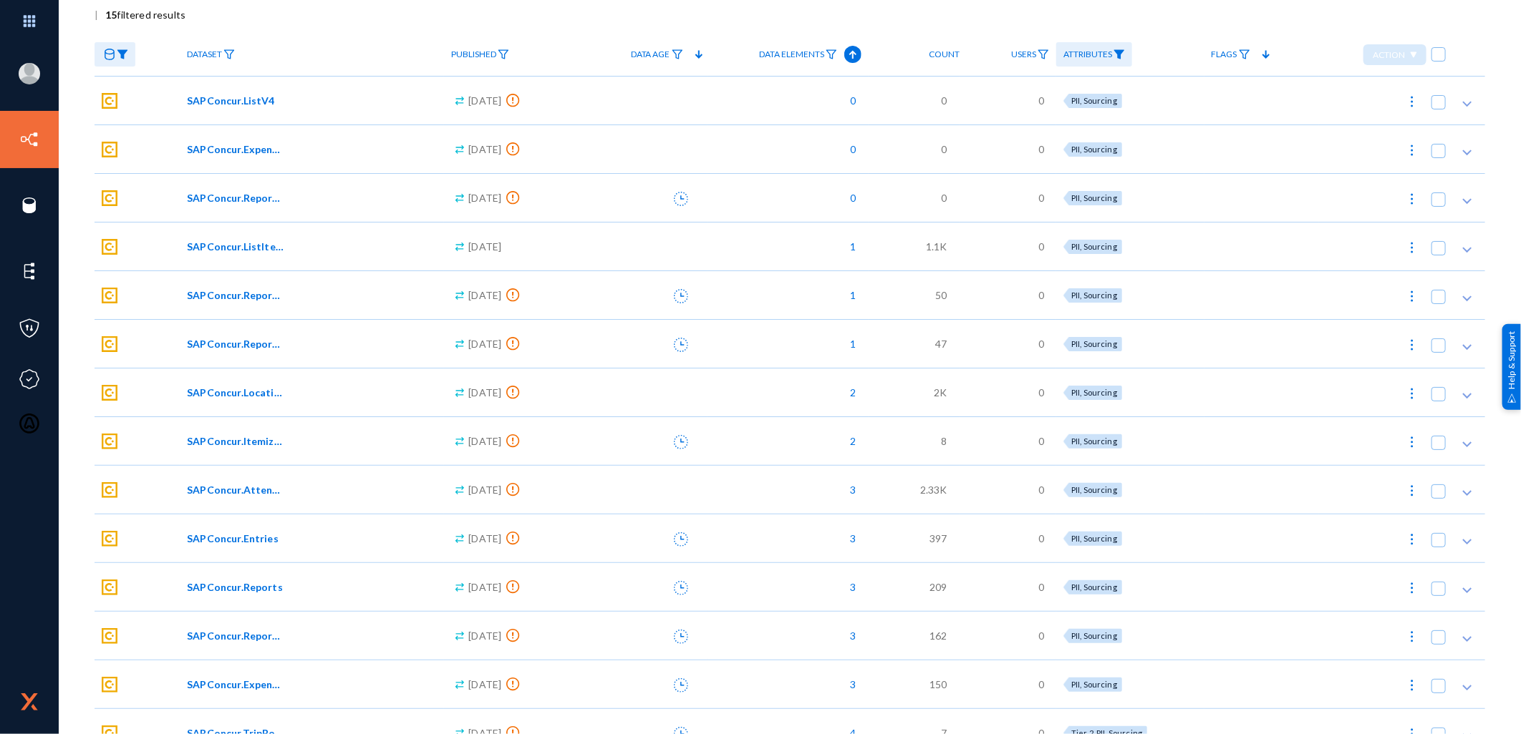
scroll to position [158, 0]
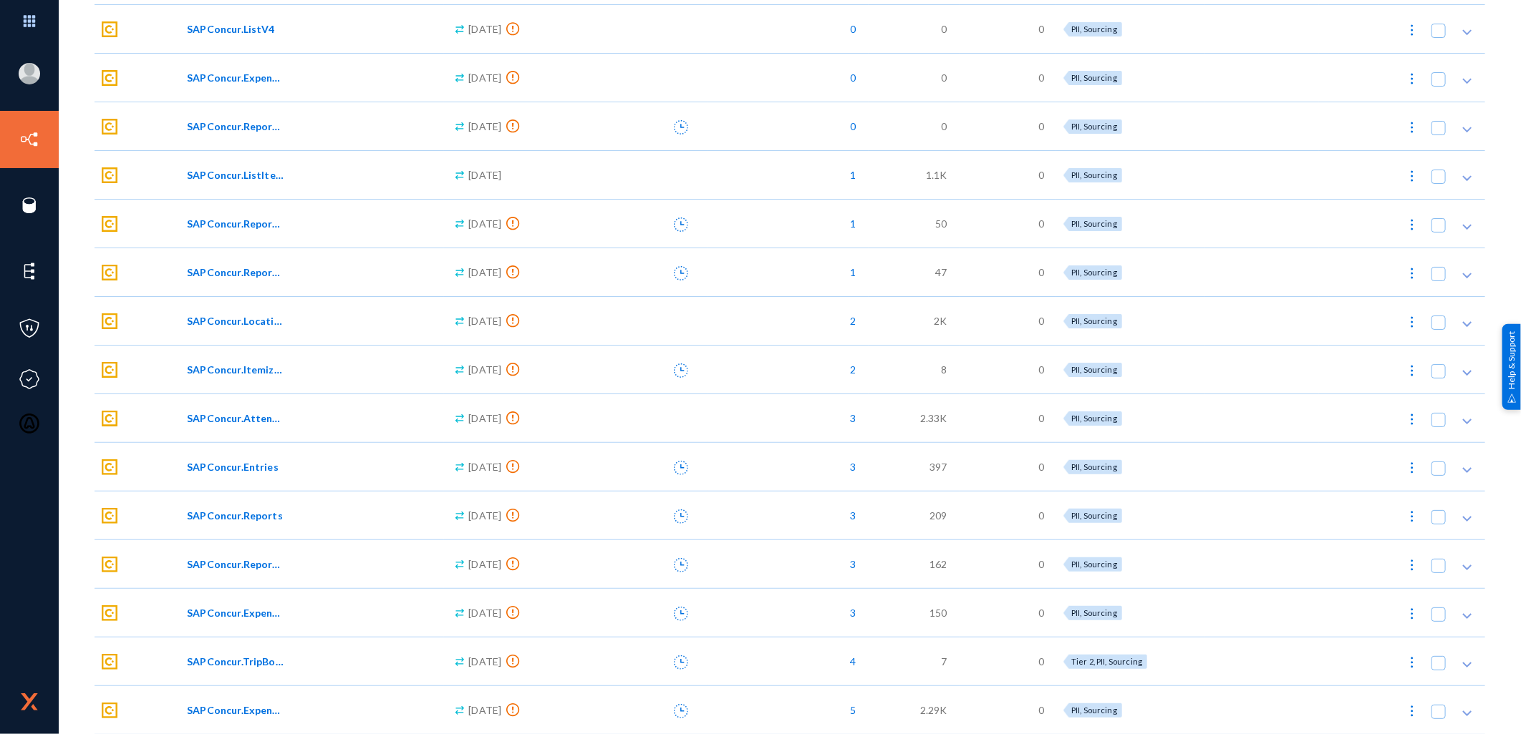
click at [241, 464] on span "SAPConcur.Entries" at bounding box center [233, 467] width 92 height 15
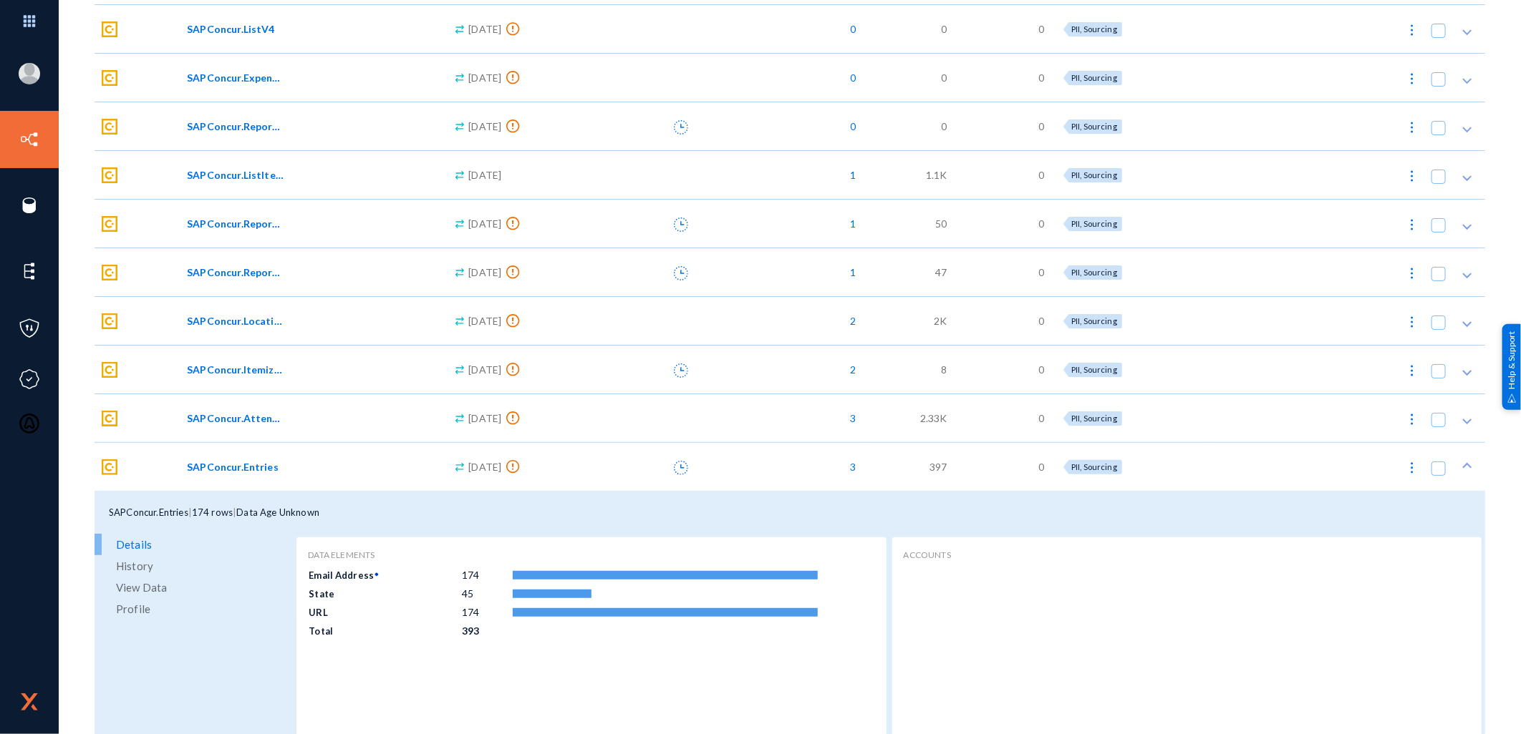
click at [149, 587] on span "View Data" at bounding box center [141, 587] width 51 height 21
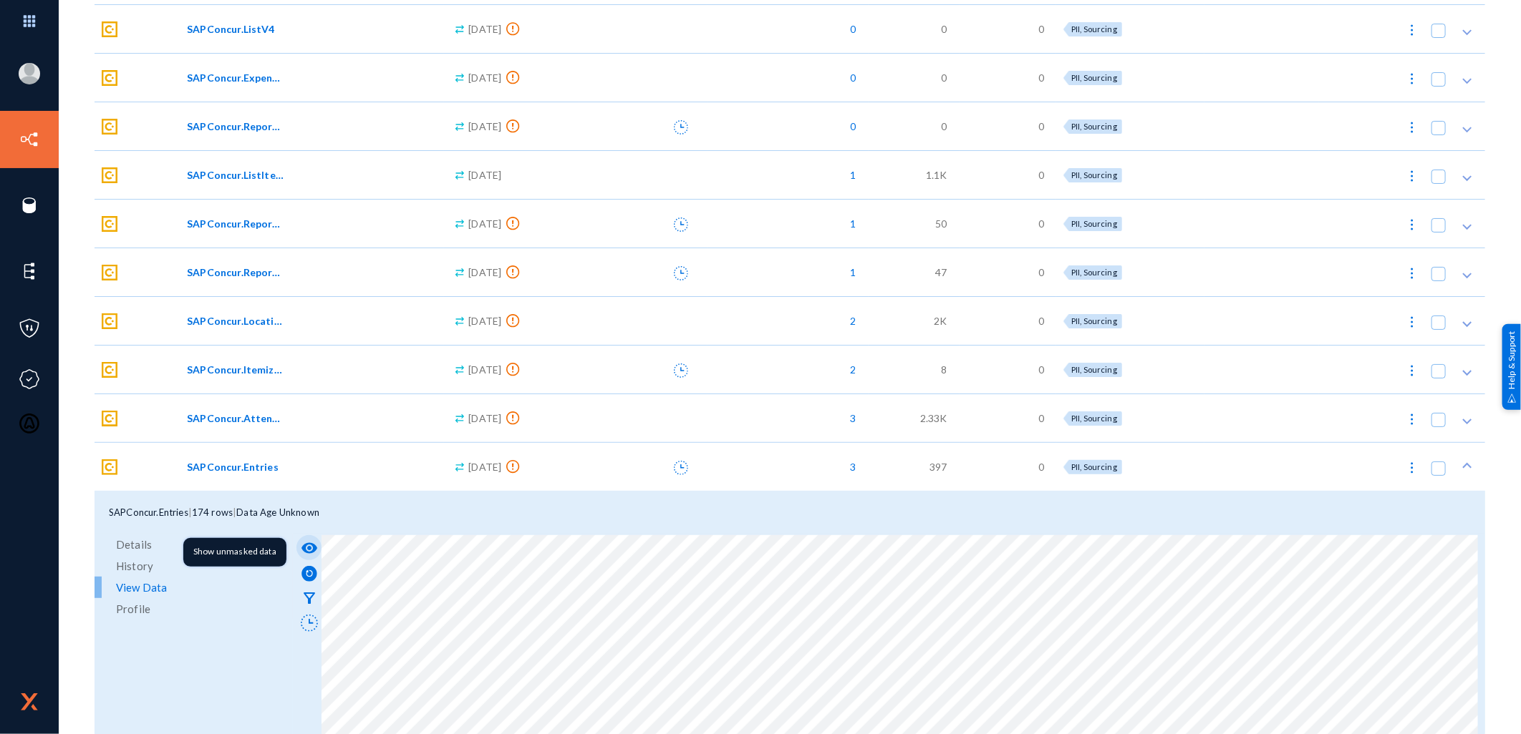
click at [311, 548] on mat-icon "visibility" at bounding box center [309, 548] width 17 height 17
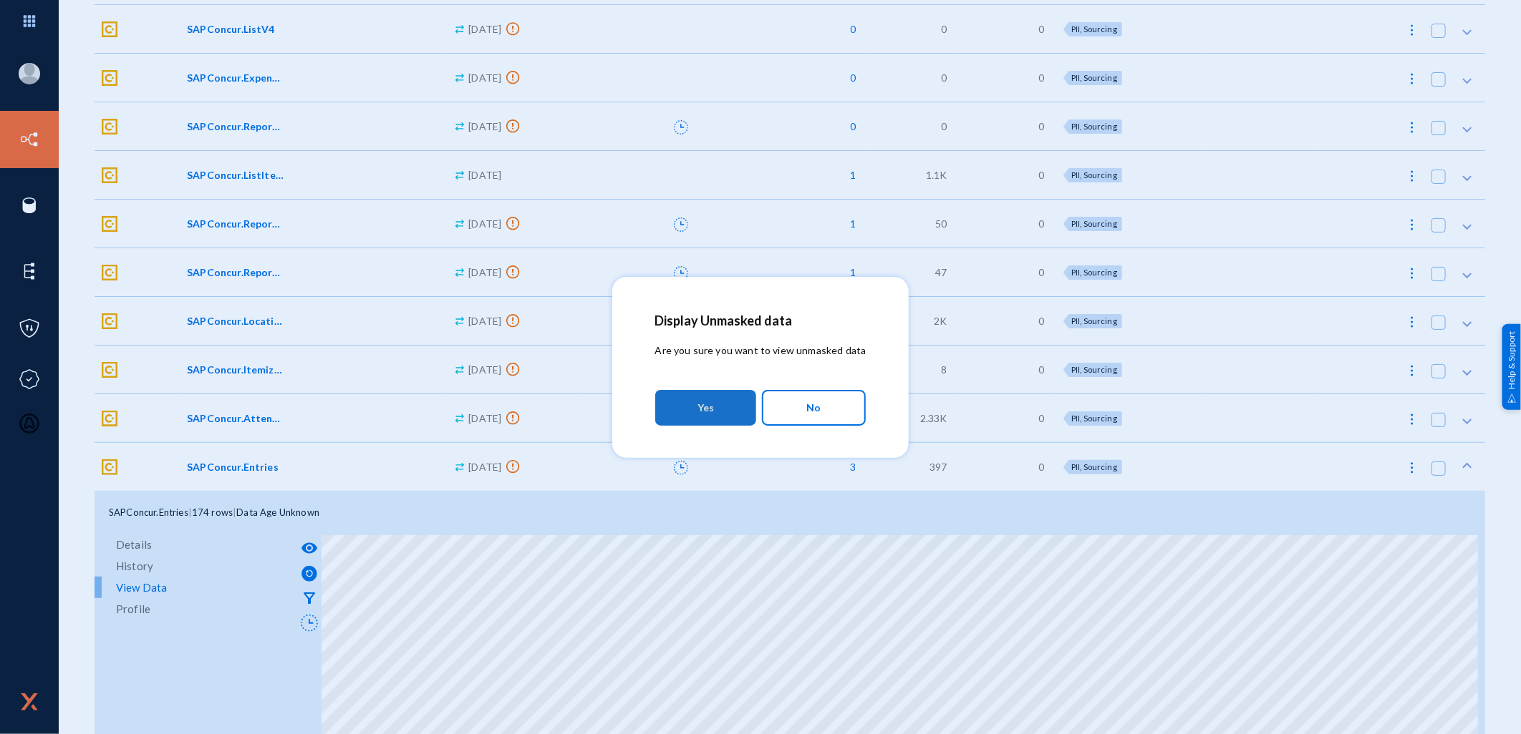
click at [730, 421] on button "Yes" at bounding box center [705, 408] width 101 height 36
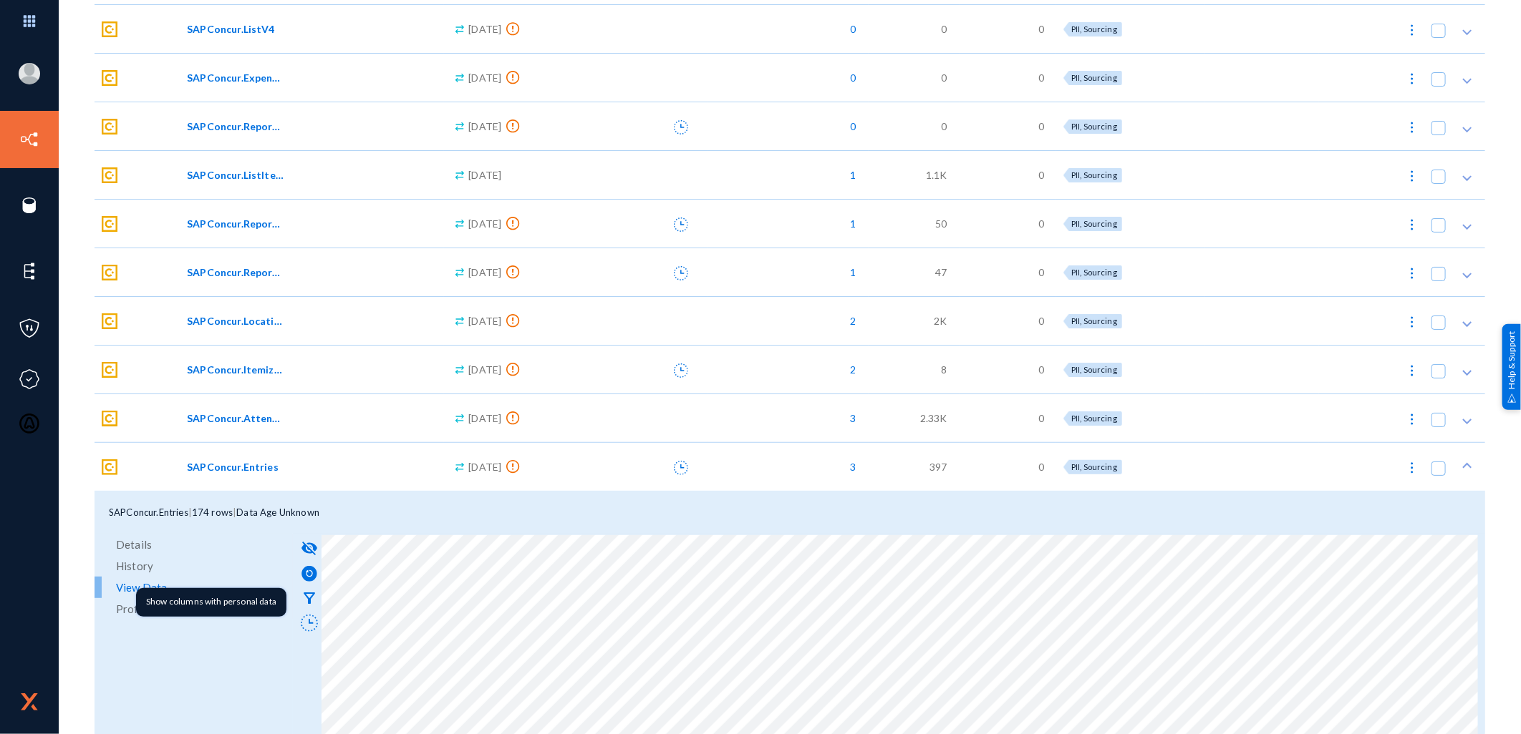
click at [312, 598] on mat-icon "filter_alt" at bounding box center [309, 598] width 17 height 17
click at [308, 596] on mat-icon "filter_alt" at bounding box center [309, 598] width 17 height 17
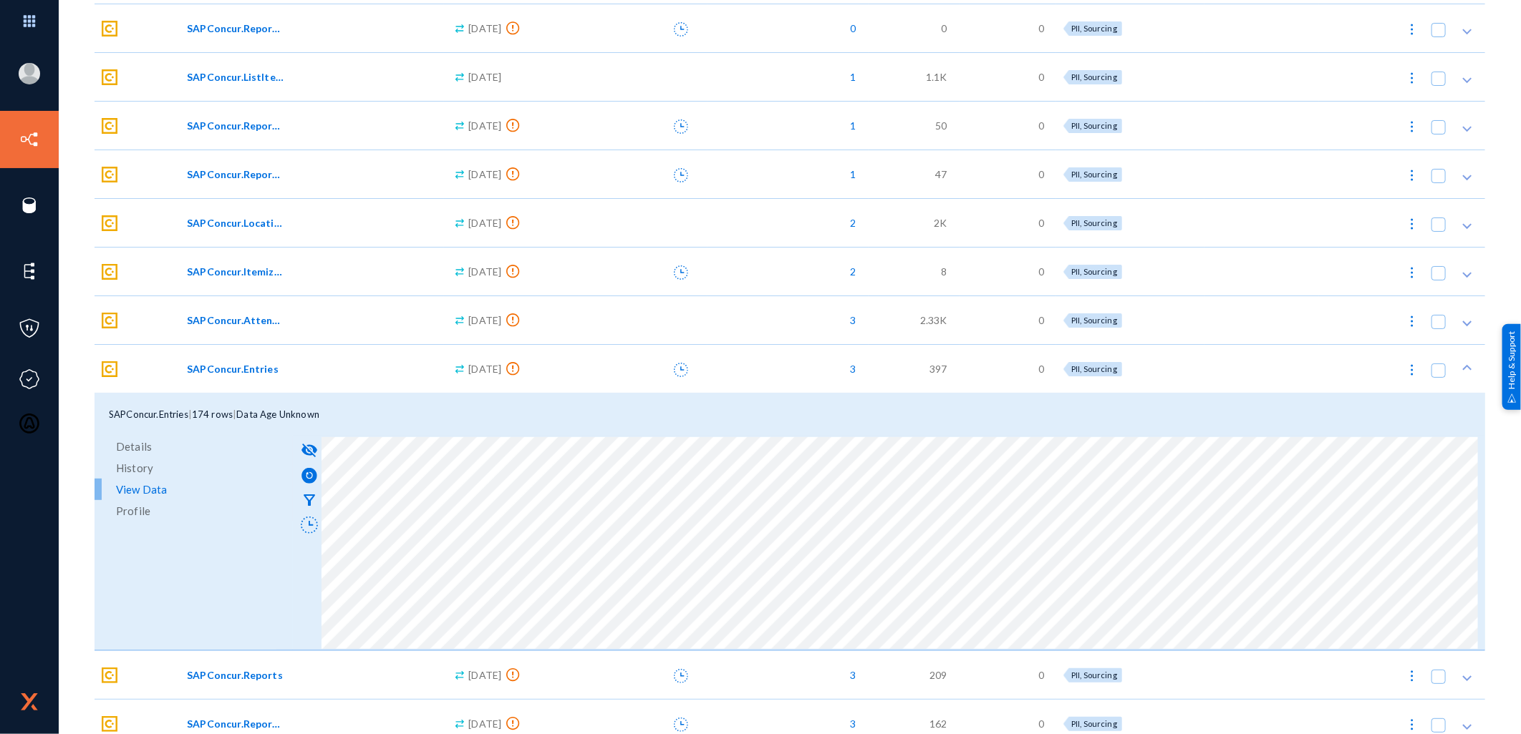
scroll to position [177, 0]
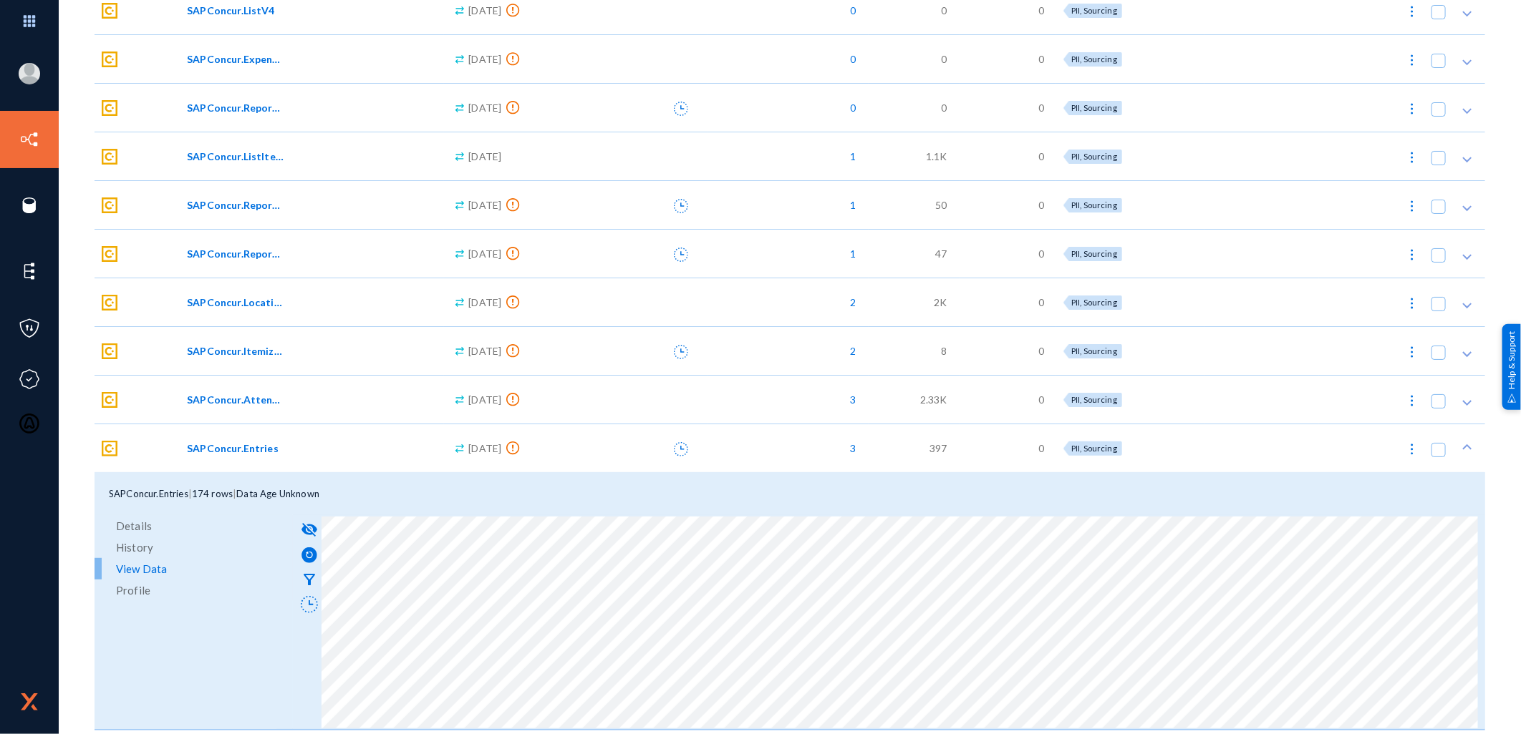
click at [395, 729] on div "Dataset Published Data Age Data Elements Count Users Attributes Flags Action SA…" at bounding box center [789, 459] width 1390 height 1032
click at [1466, 447] on icon at bounding box center [1467, 447] width 14 height 14
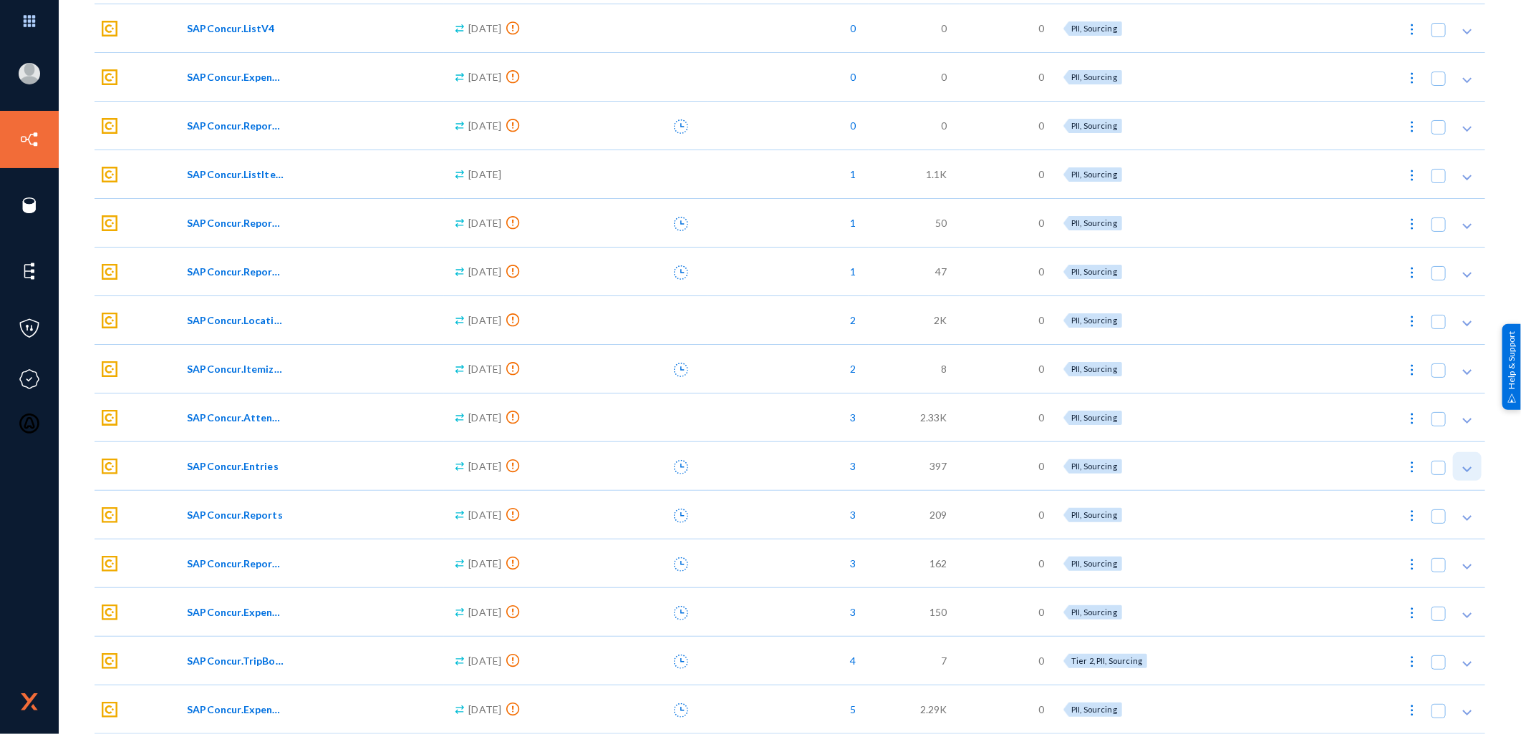
scroll to position [158, 0]
click at [284, 709] on div "SAPConcur.ExpenseDetails" at bounding box center [309, 710] width 245 height 15
click at [251, 713] on span "SAPConcur.ExpenseDetails" at bounding box center [235, 710] width 97 height 15
click at [1460, 714] on icon at bounding box center [1467, 714] width 14 height 14
click at [1468, 709] on icon at bounding box center [1467, 709] width 14 height 14
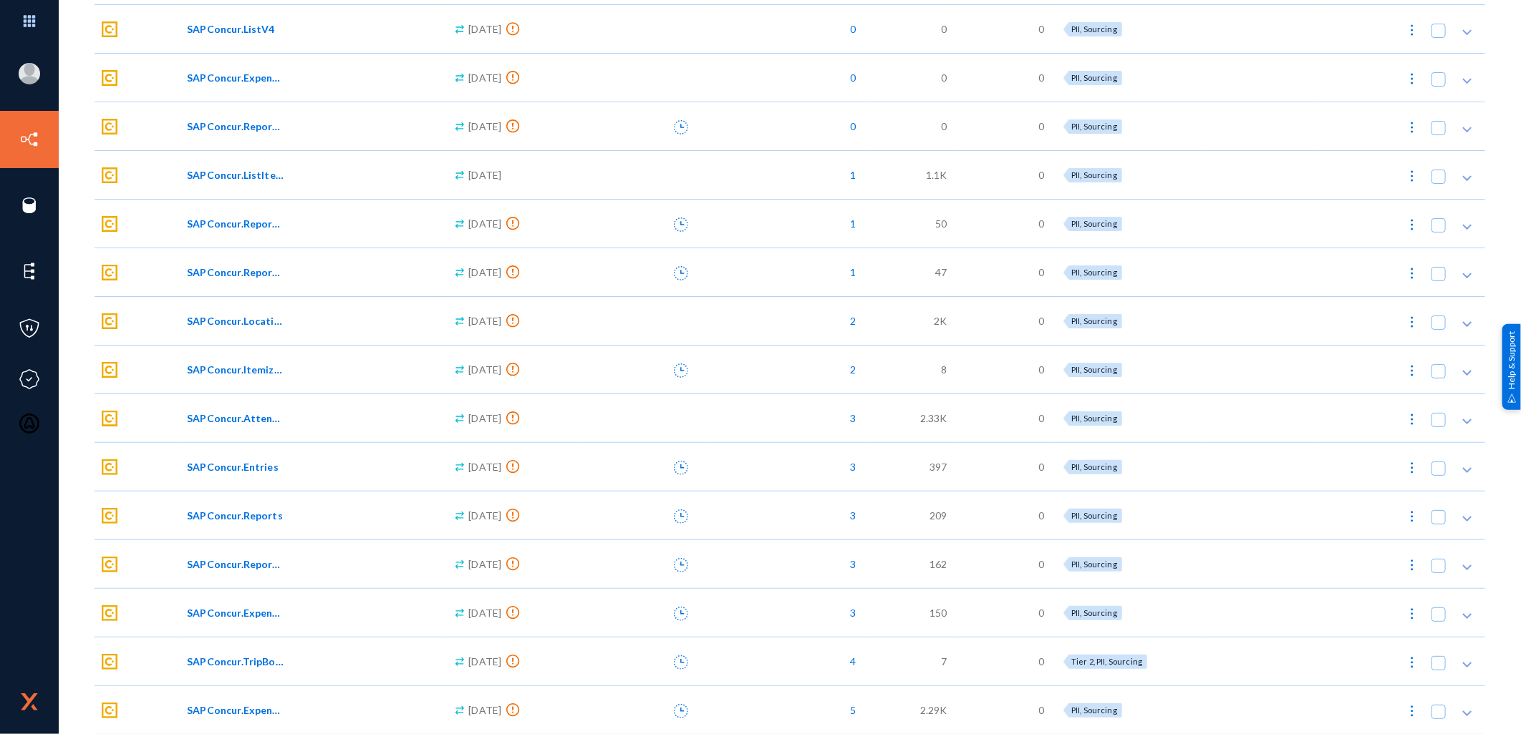
click at [230, 709] on span "SAPConcur.ExpenseDetails" at bounding box center [235, 710] width 97 height 15
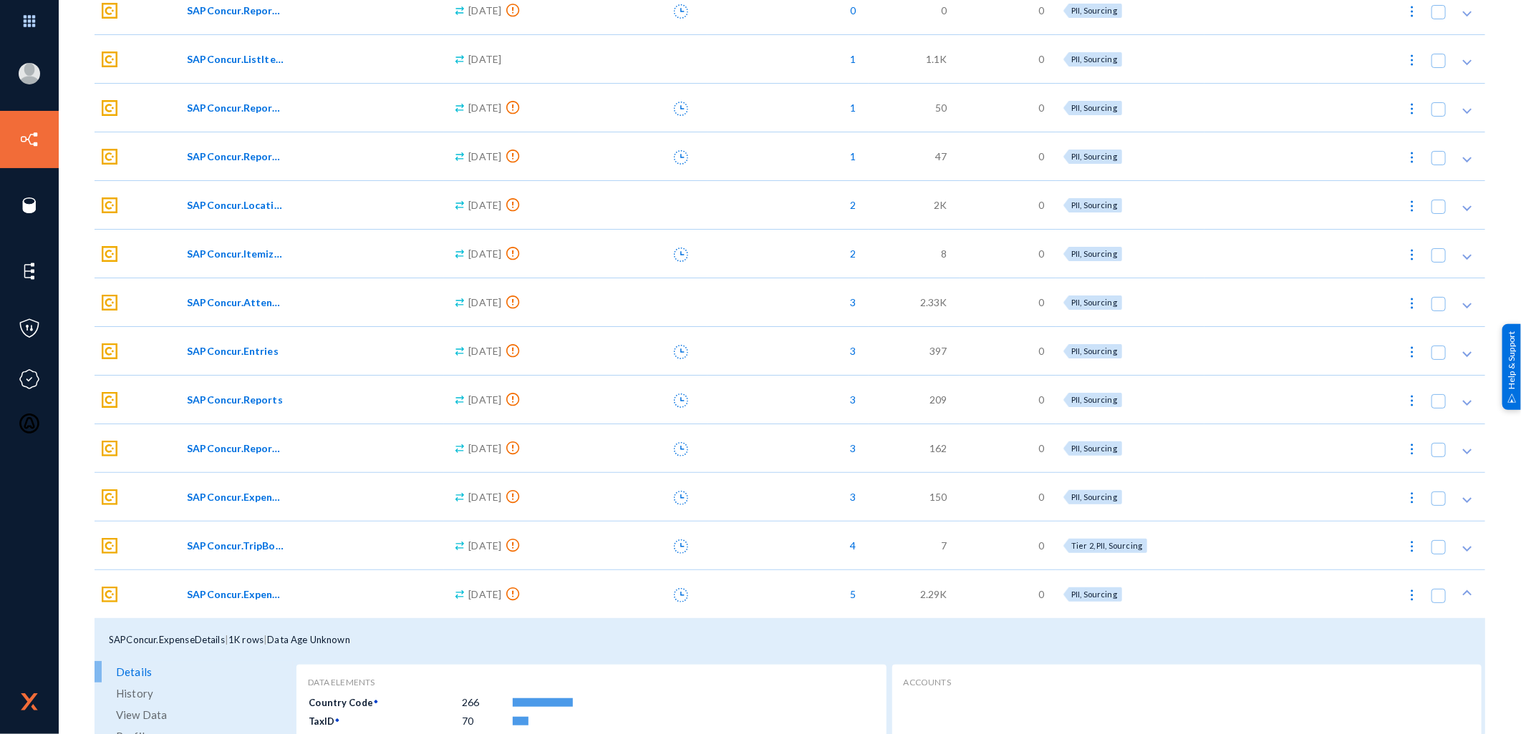
scroll to position [416, 0]
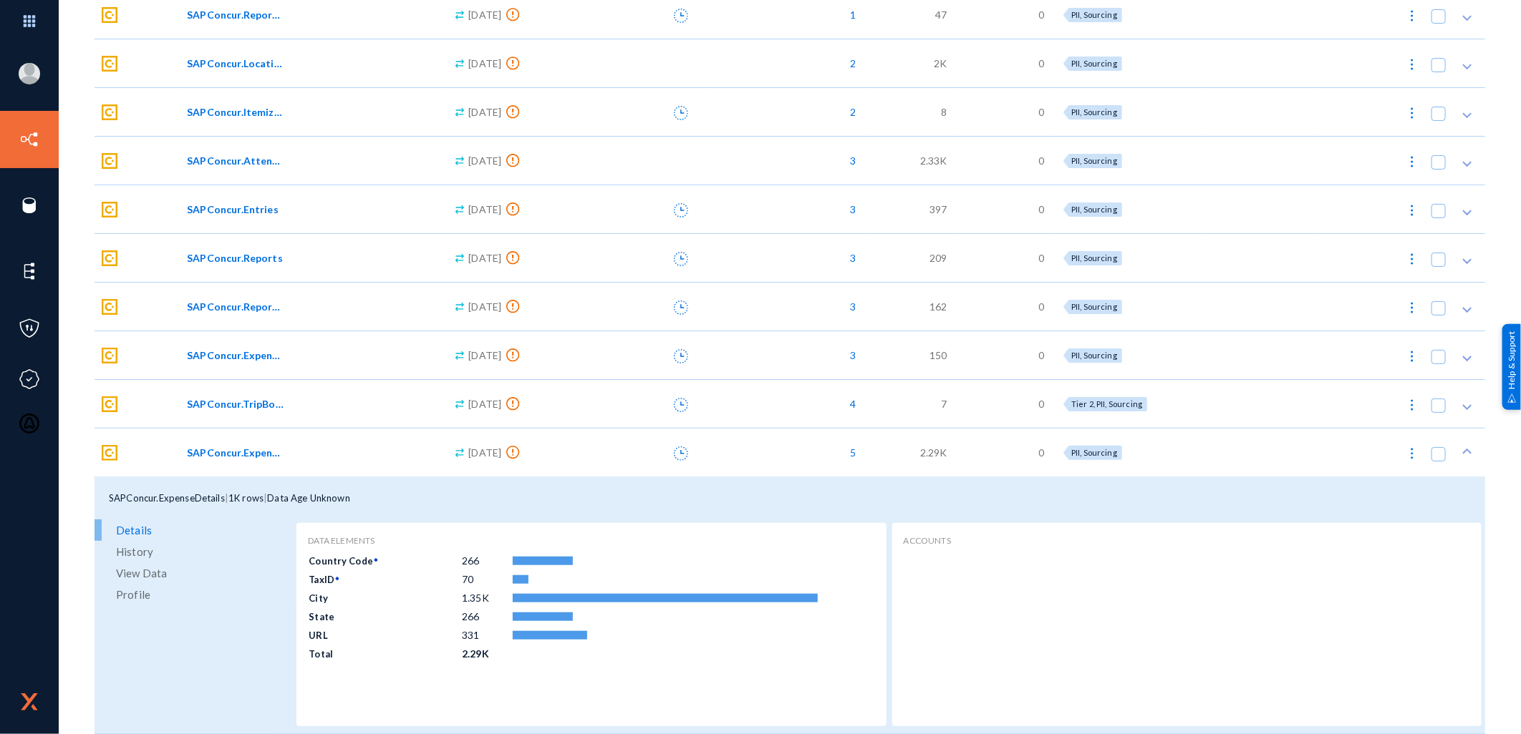
click at [139, 573] on span "View Data" at bounding box center [141, 573] width 51 height 21
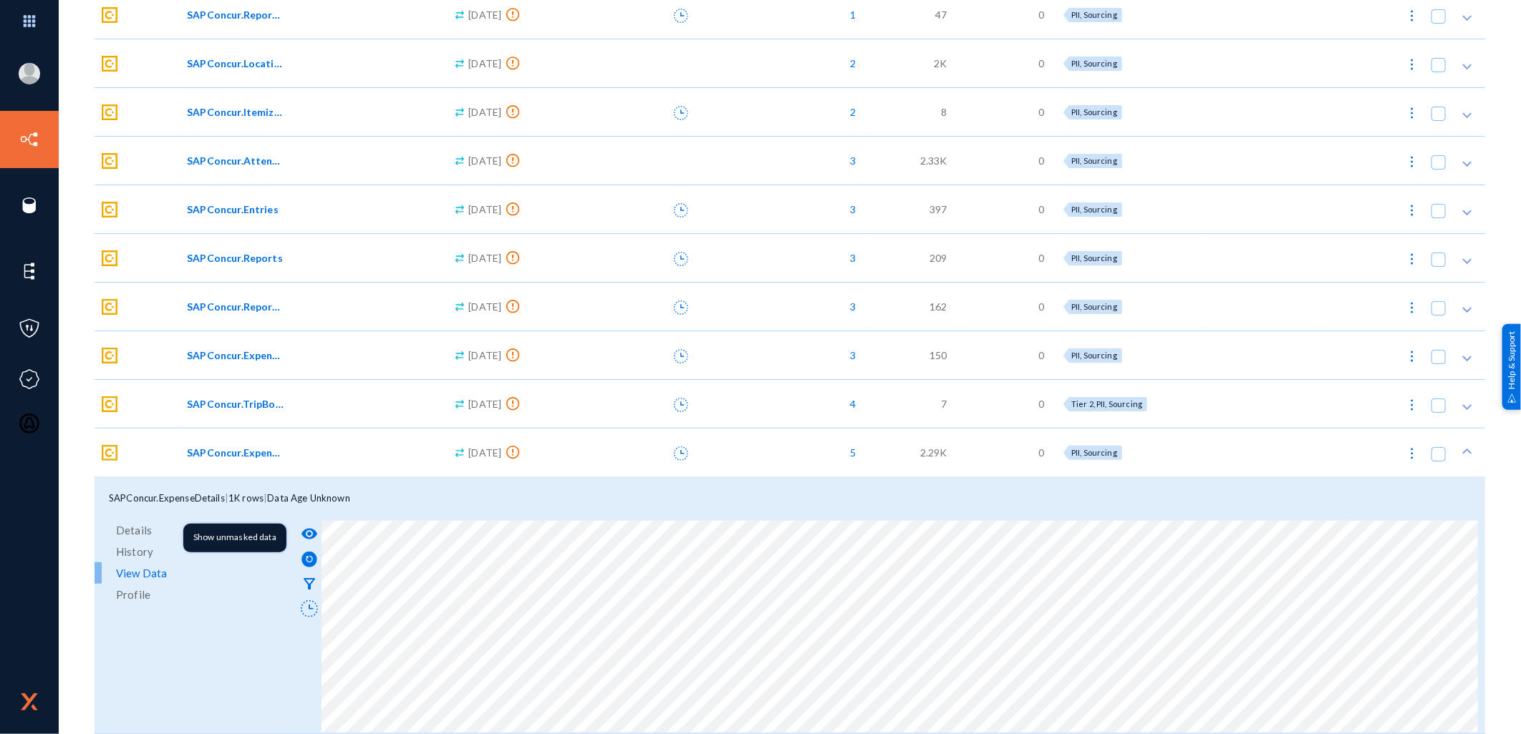
click at [309, 531] on mat-icon "visibility" at bounding box center [309, 533] width 17 height 17
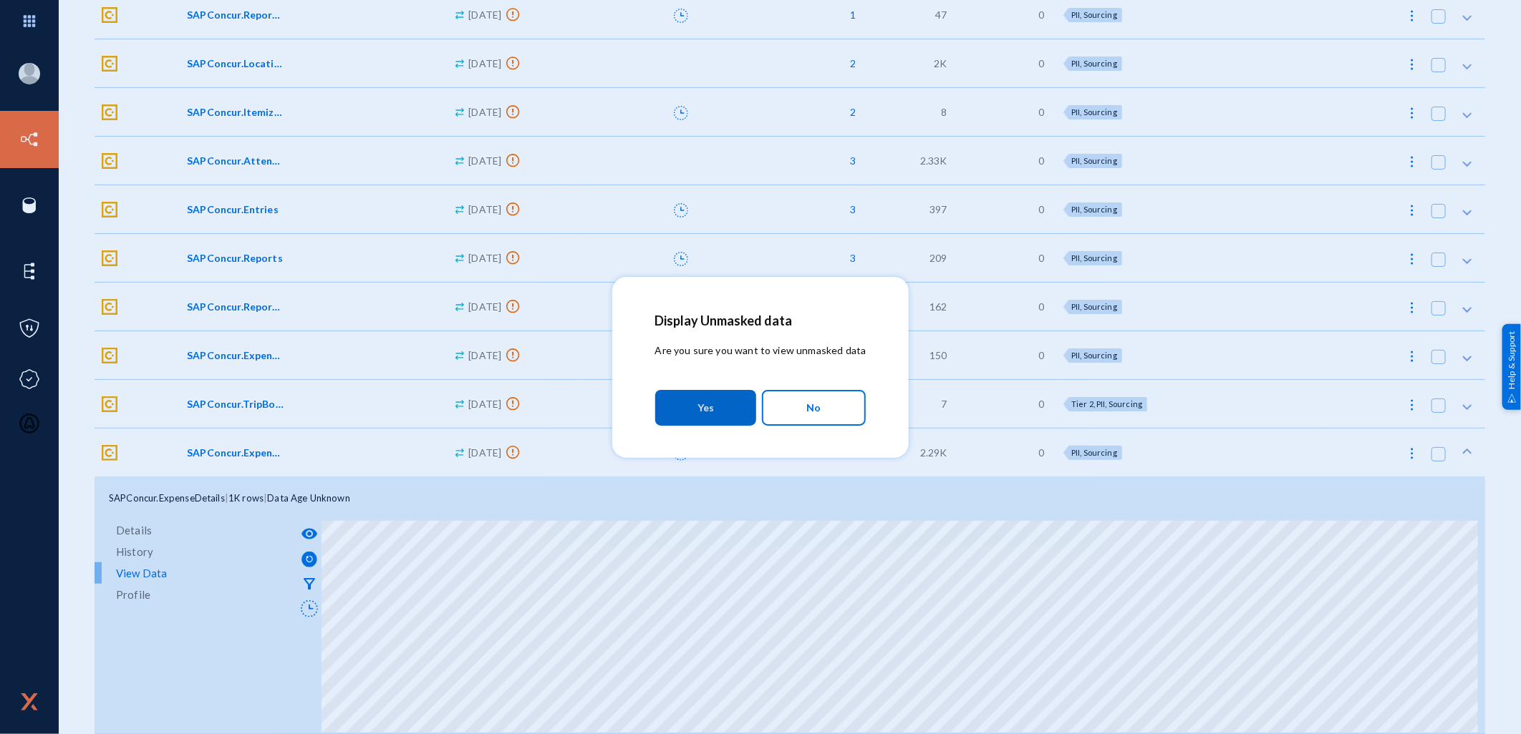
click at [745, 402] on button "Yes" at bounding box center [705, 408] width 101 height 36
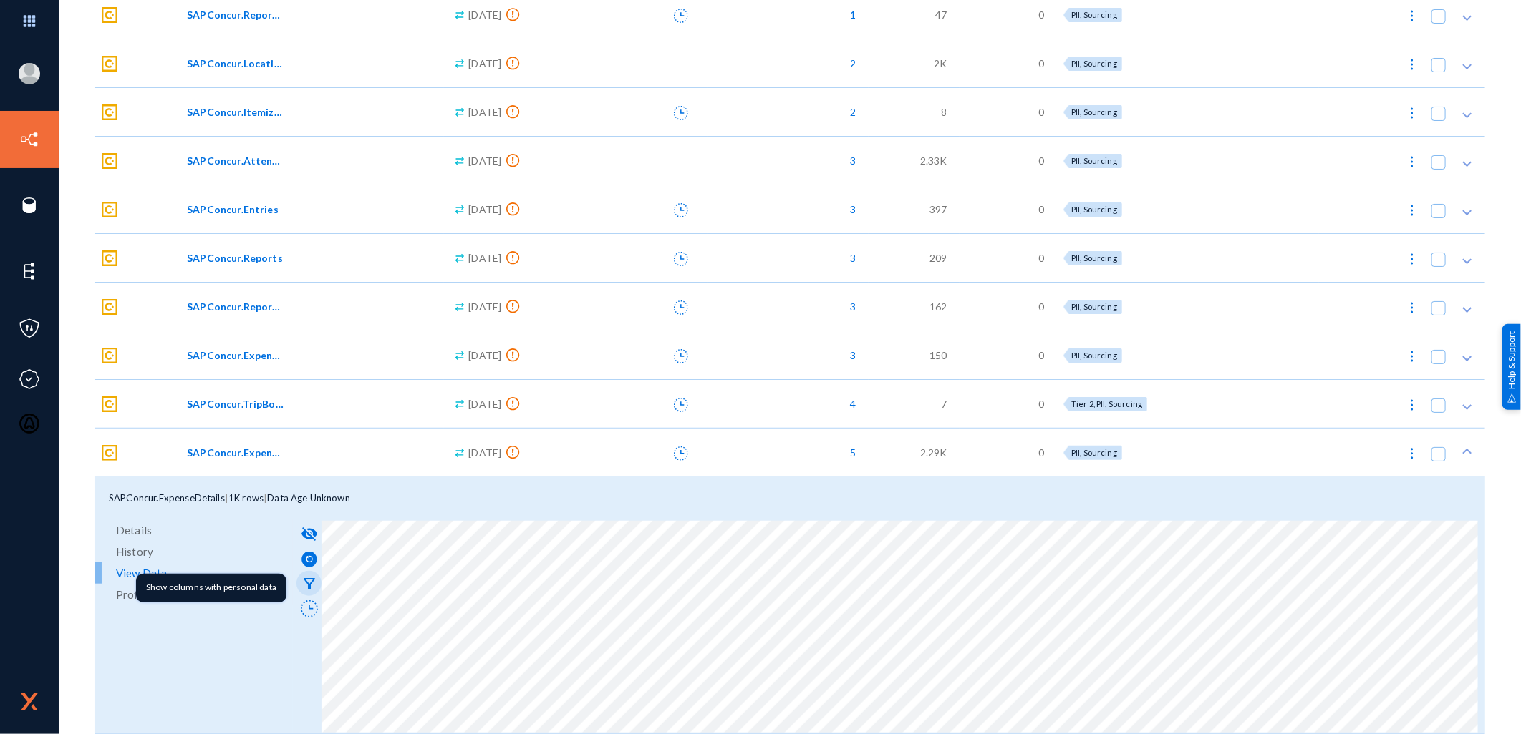
click at [312, 587] on mat-icon "filter_alt" at bounding box center [309, 584] width 17 height 17
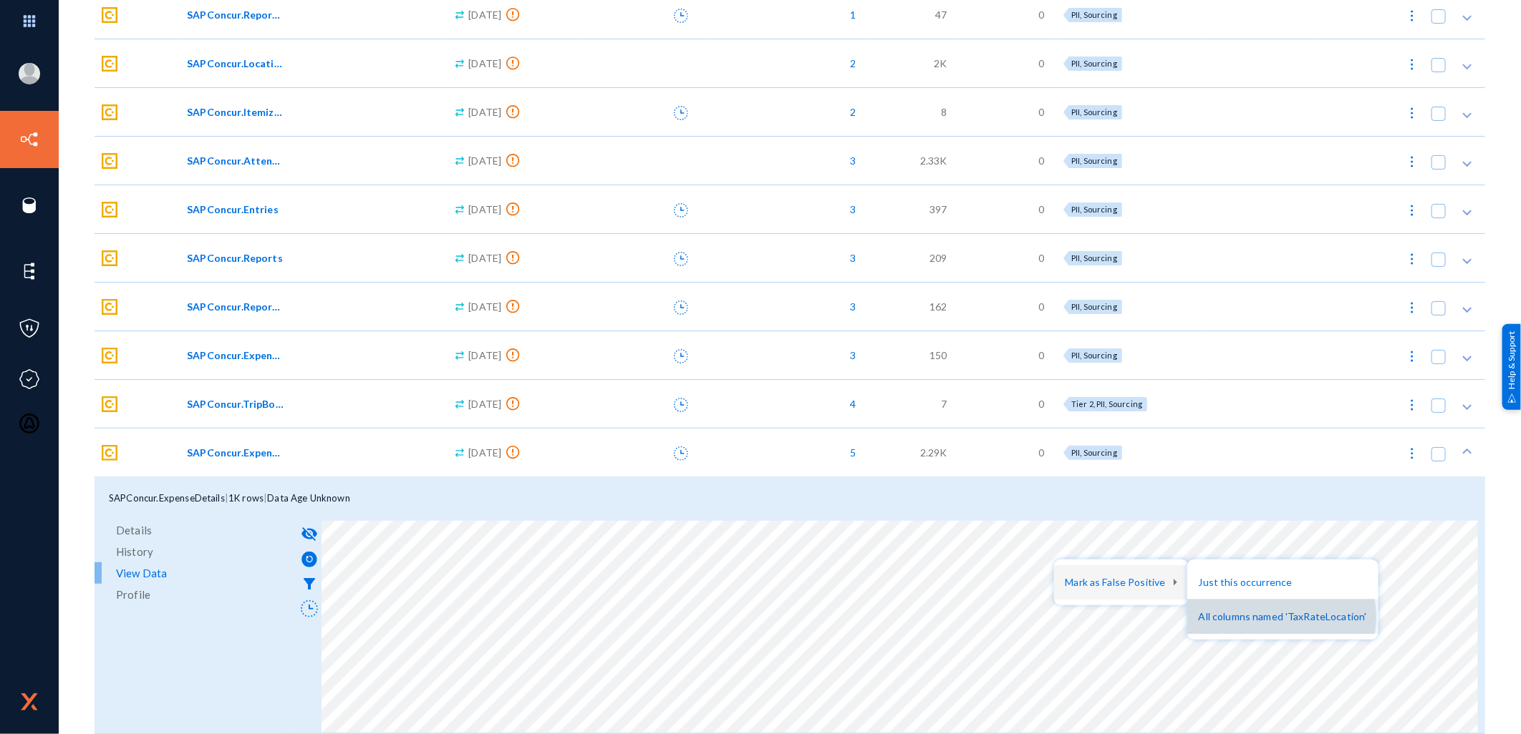
click at [1251, 618] on button "All columns named 'TaxRateLocation'" at bounding box center [1282, 617] width 191 height 34
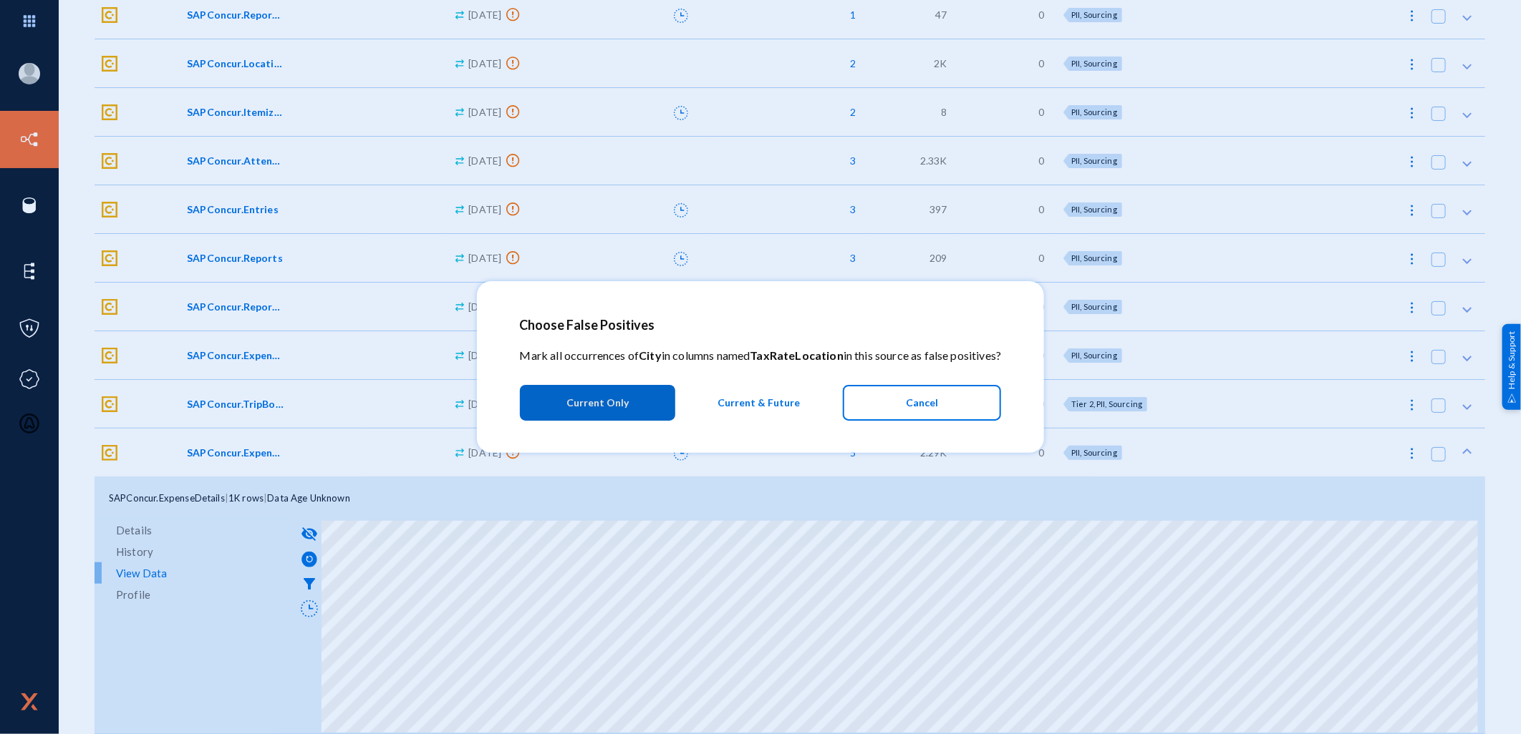
click at [781, 399] on span "Current & Future" at bounding box center [758, 403] width 82 height 26
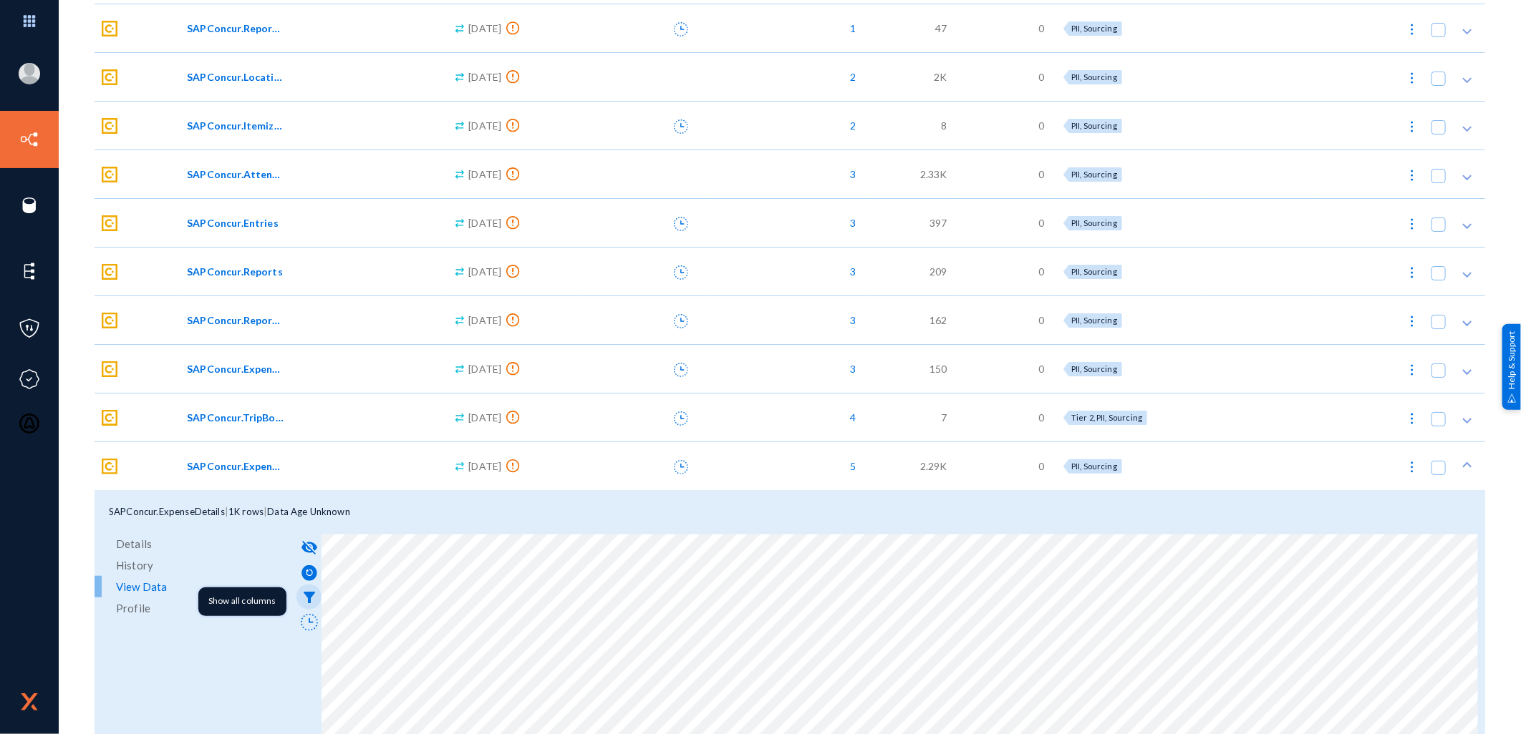
click at [304, 596] on mat-icon "filter_alt" at bounding box center [309, 597] width 17 height 17
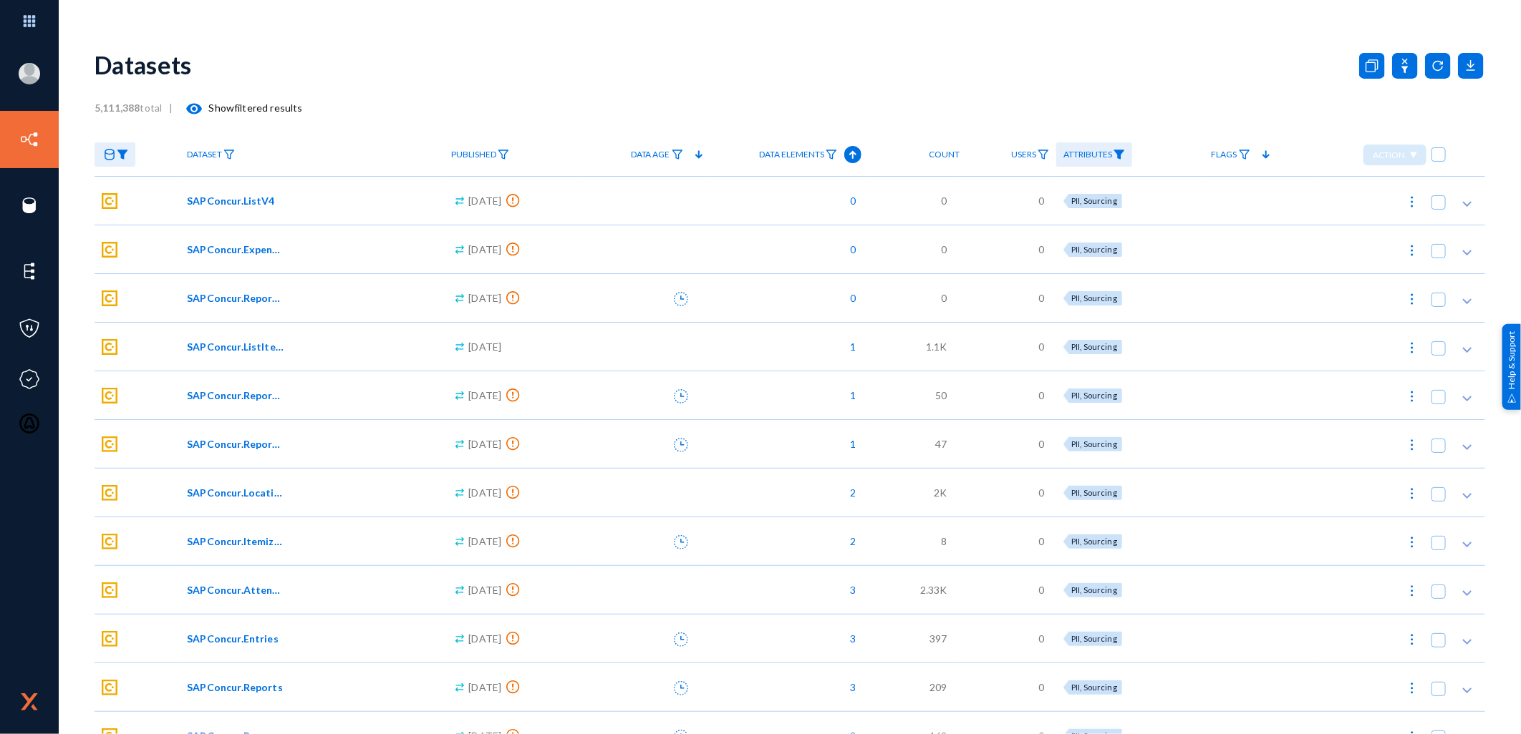
click at [255, 341] on span "SAPConcur.ListItems" at bounding box center [235, 346] width 97 height 15
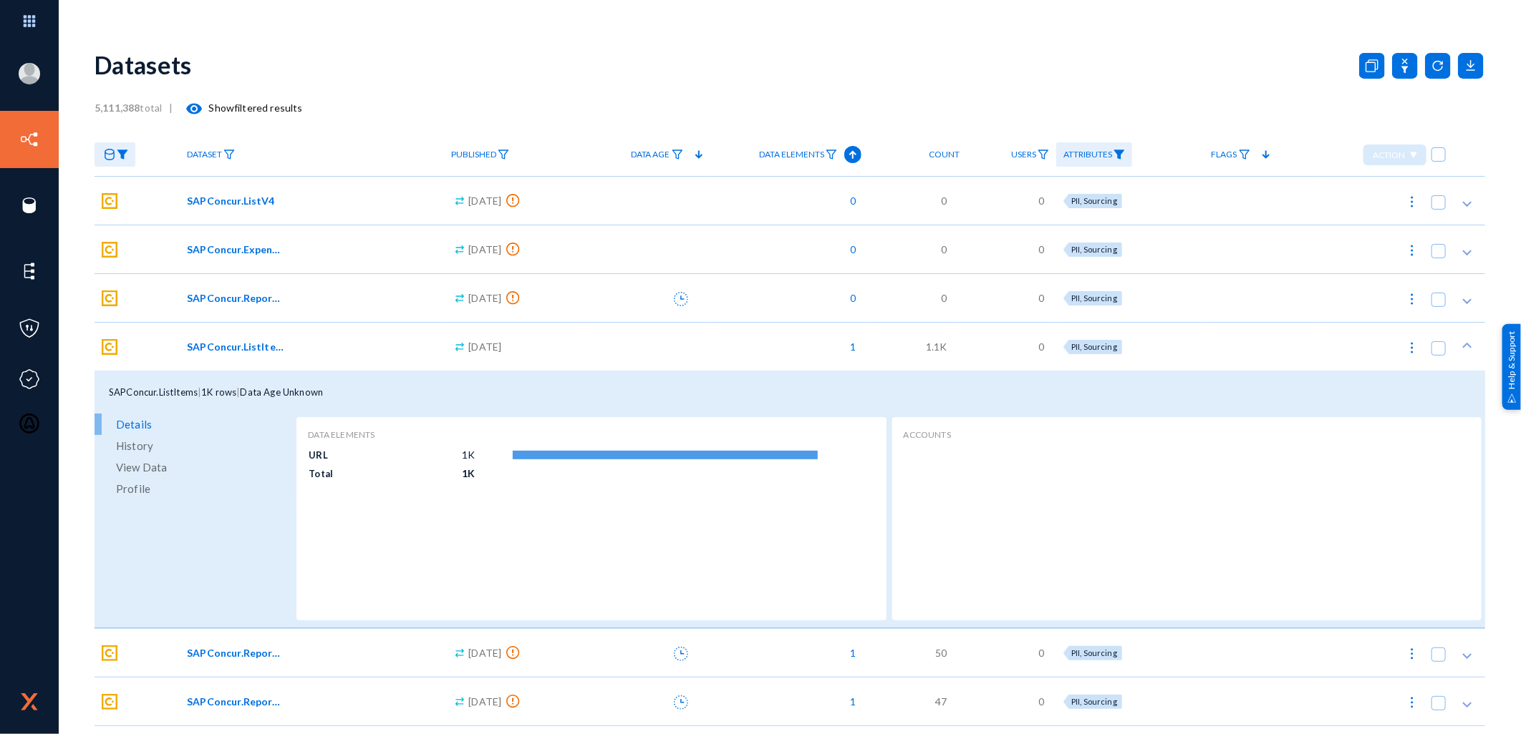
click at [146, 465] on span "View Data" at bounding box center [141, 467] width 51 height 21
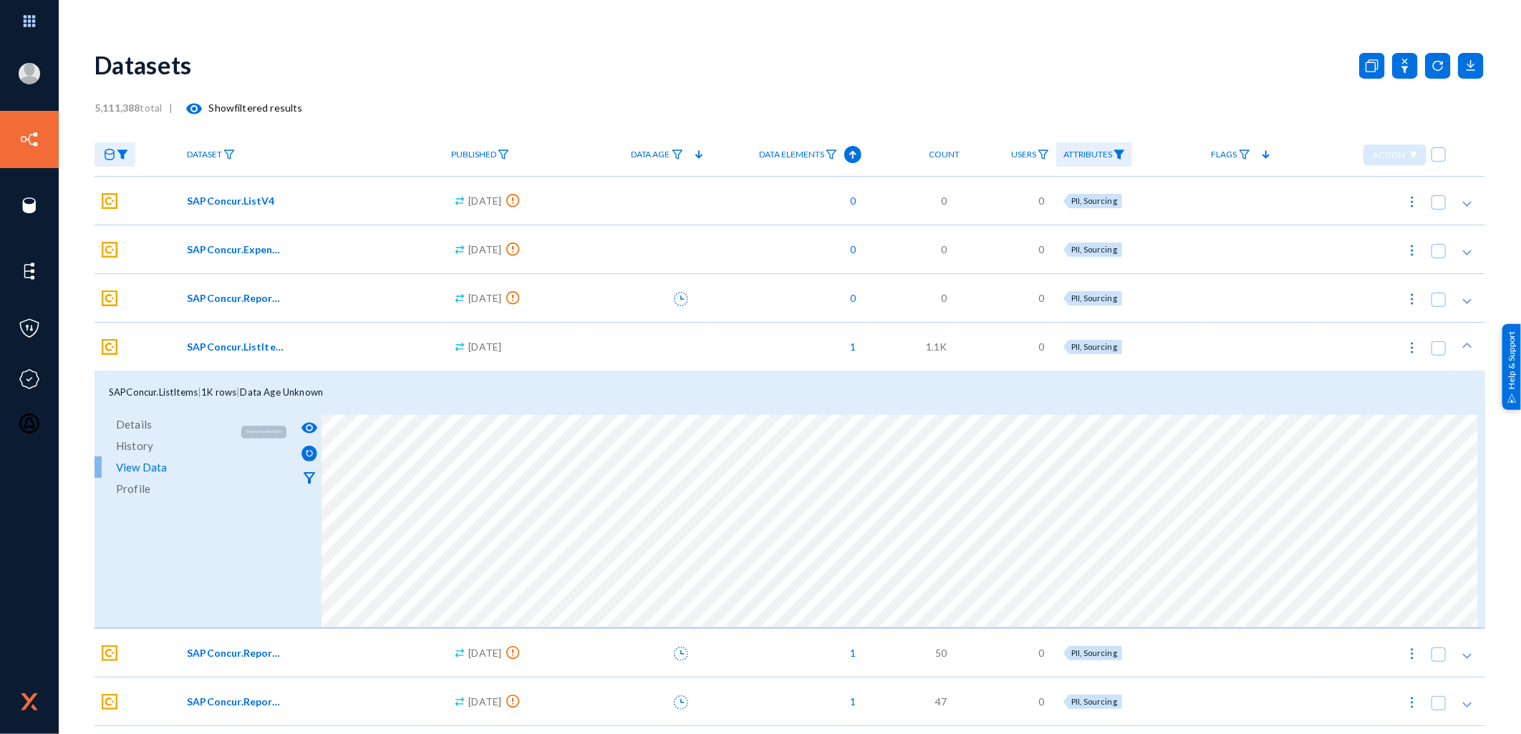
click at [313, 423] on mat-icon "visibility" at bounding box center [309, 428] width 17 height 17
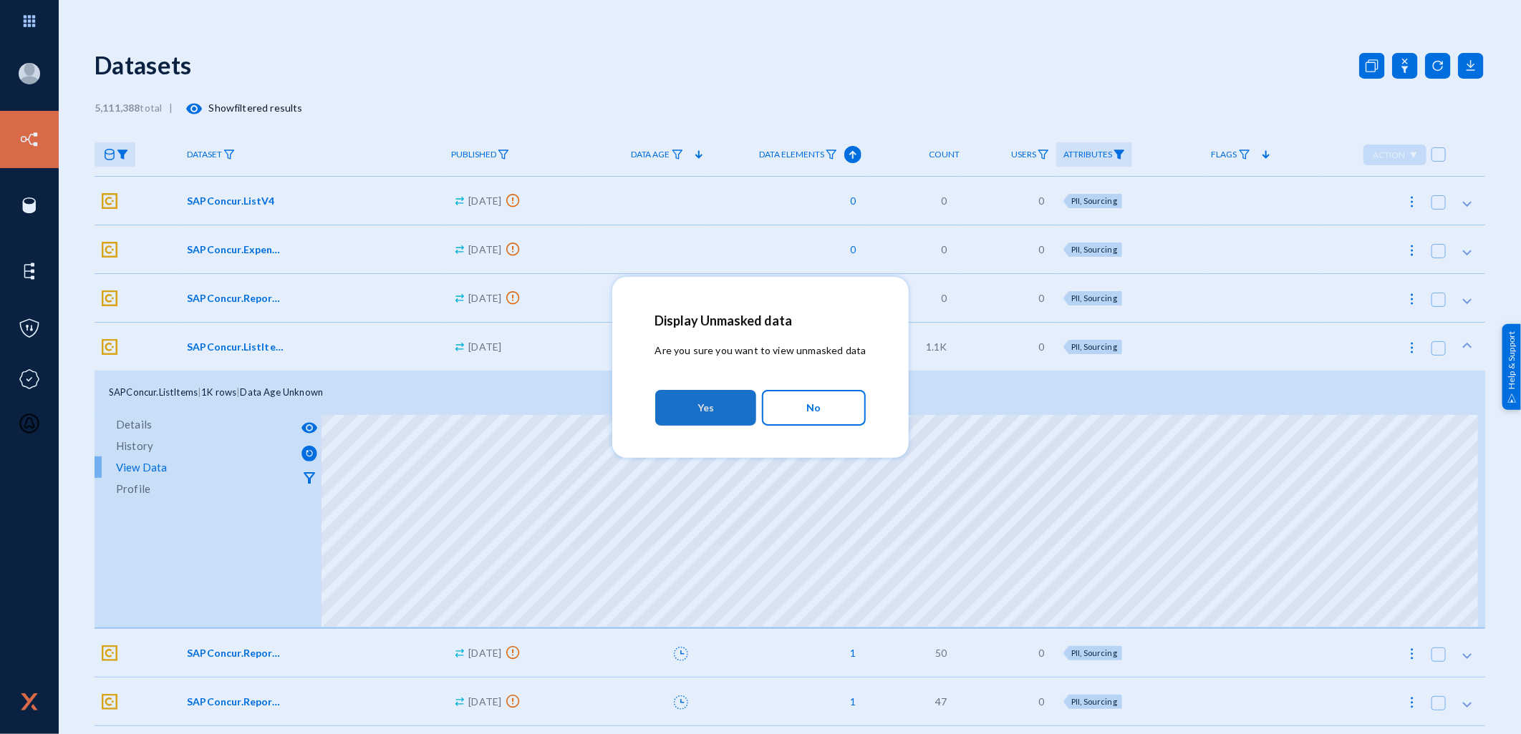
click at [711, 412] on span "Yes" at bounding box center [705, 408] width 16 height 26
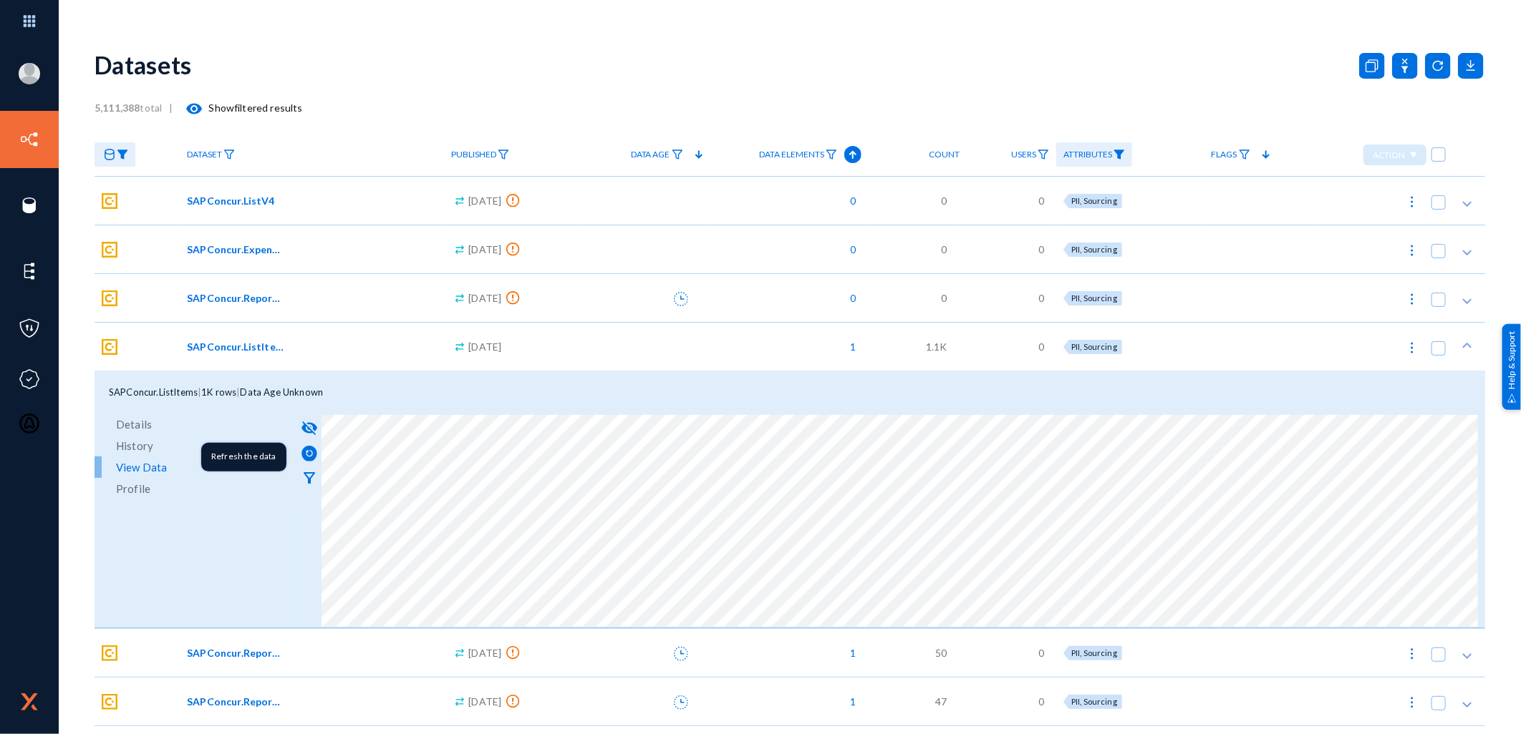
click at [309, 449] on img at bounding box center [309, 453] width 16 height 15
click at [155, 467] on span "View Data" at bounding box center [141, 467] width 51 height 21
click at [303, 477] on mat-icon "filter_alt" at bounding box center [309, 478] width 17 height 17
click at [399, 477] on button "Unmark False Positive" at bounding box center [416, 477] width 123 height 34
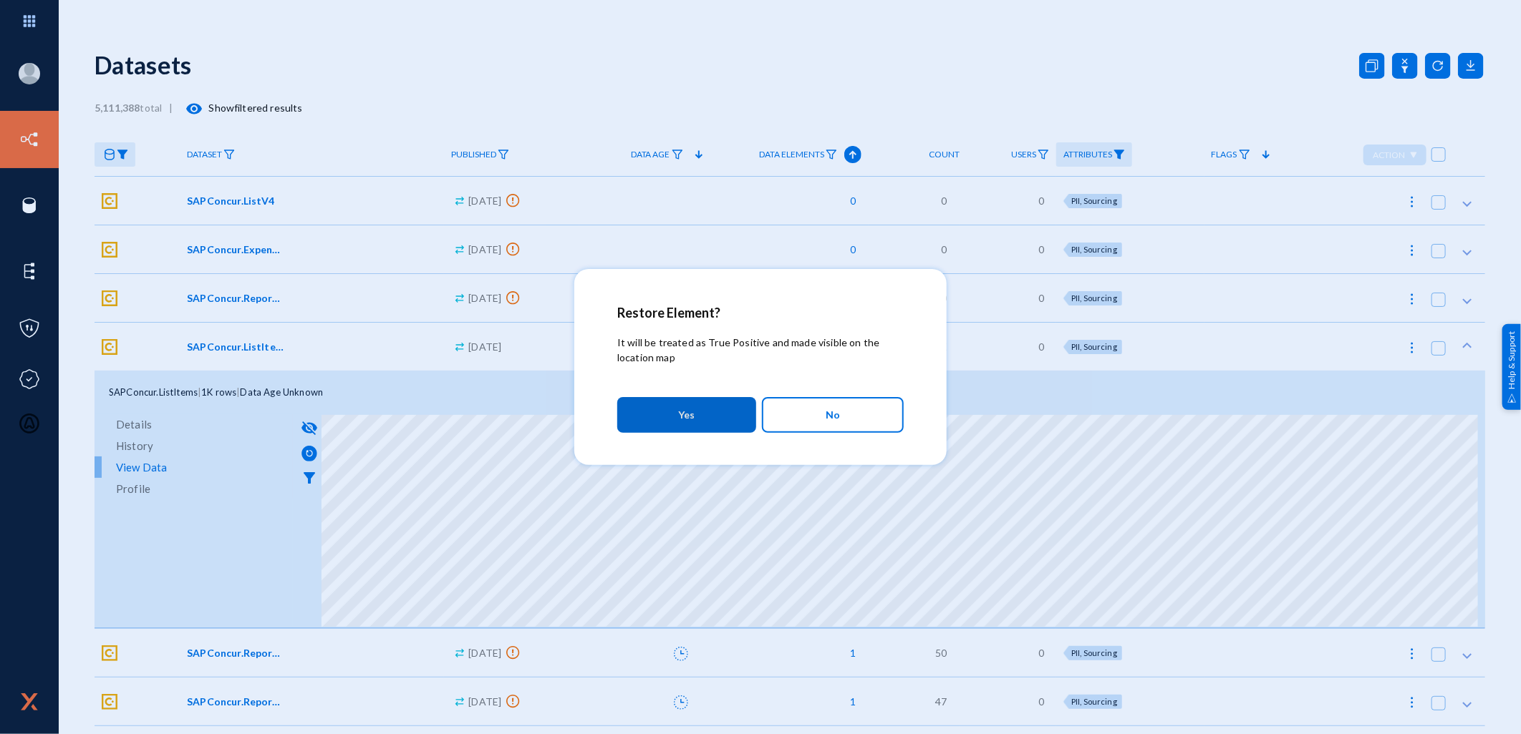
click at [845, 419] on button "No" at bounding box center [833, 415] width 142 height 36
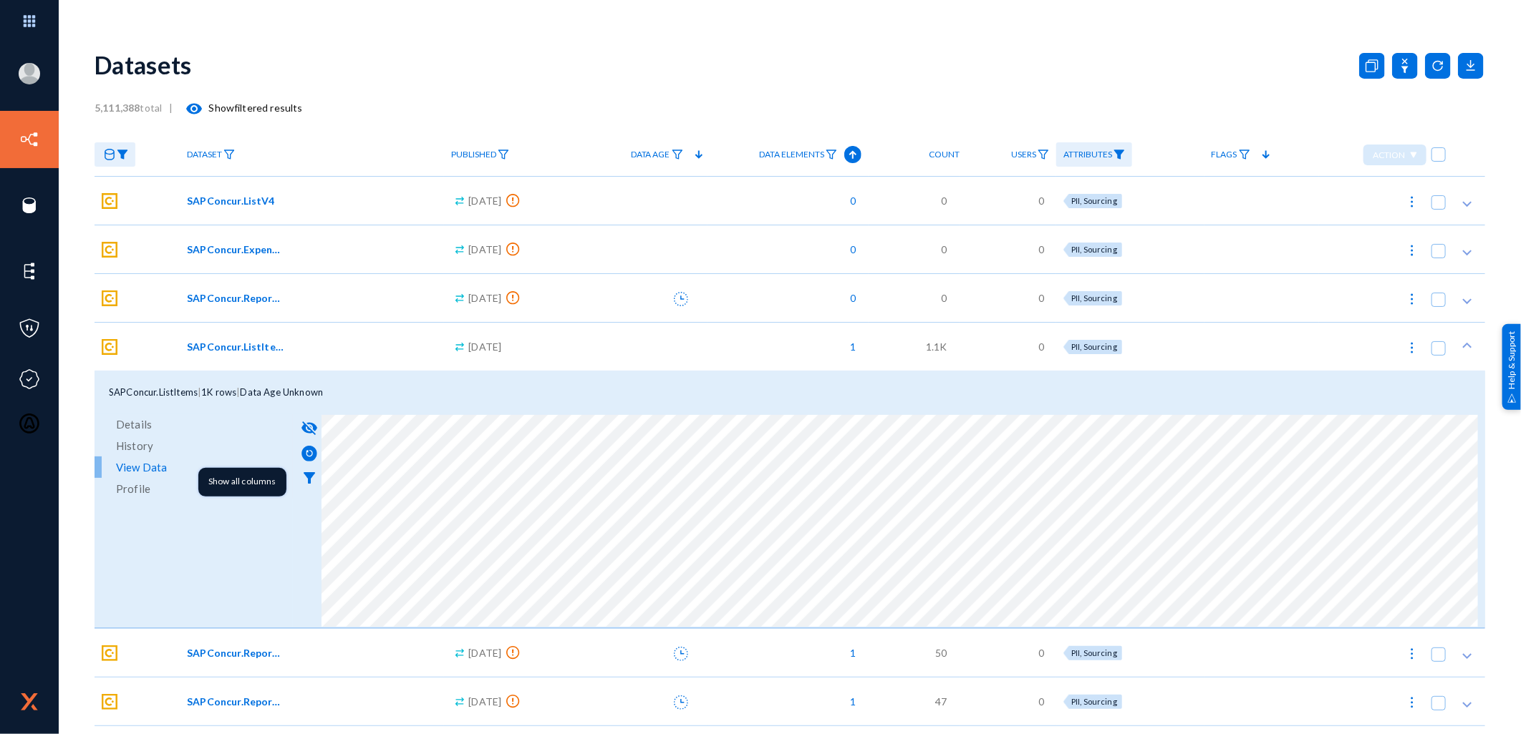
click at [306, 475] on mat-icon "filter_alt" at bounding box center [309, 478] width 17 height 17
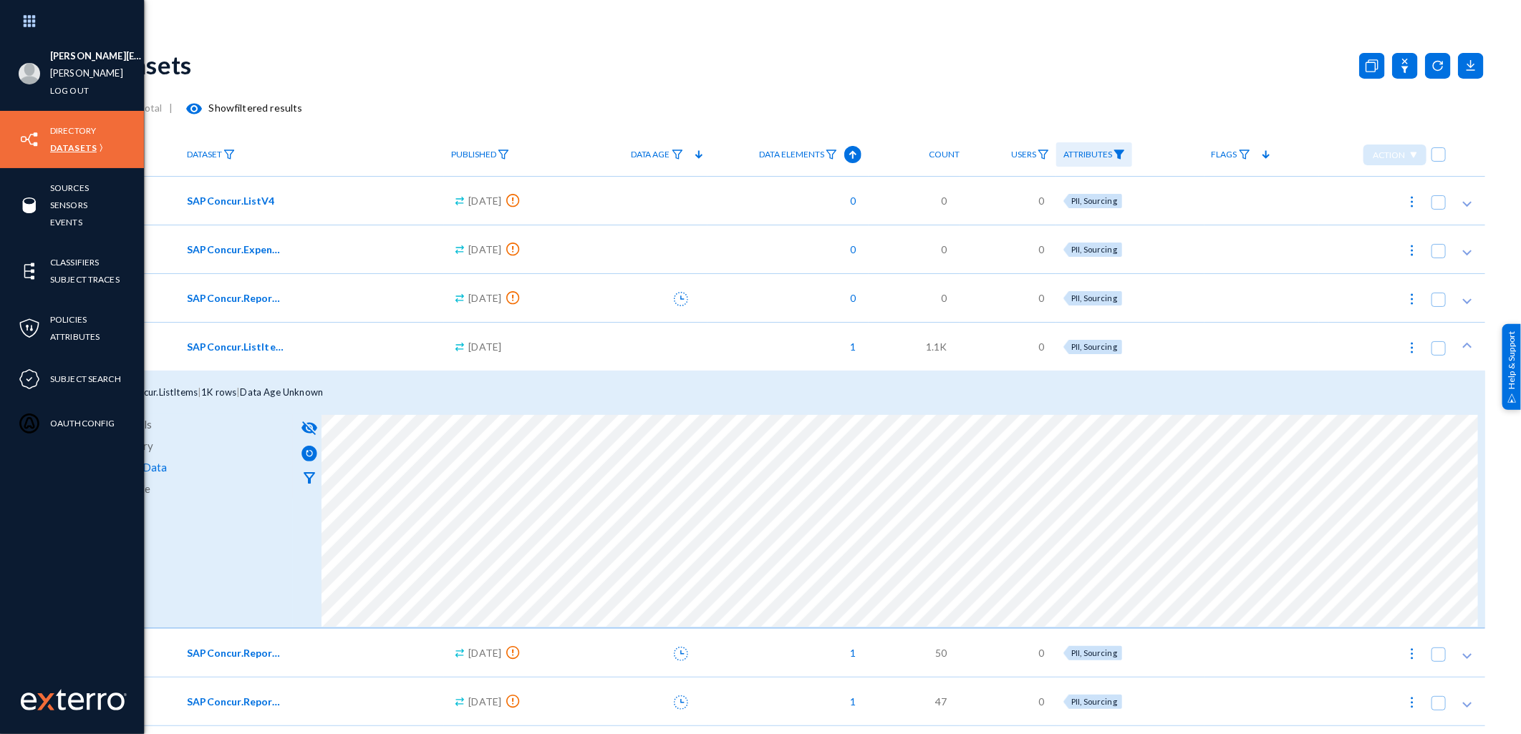
click at [81, 145] on link "Datasets" at bounding box center [73, 148] width 47 height 16
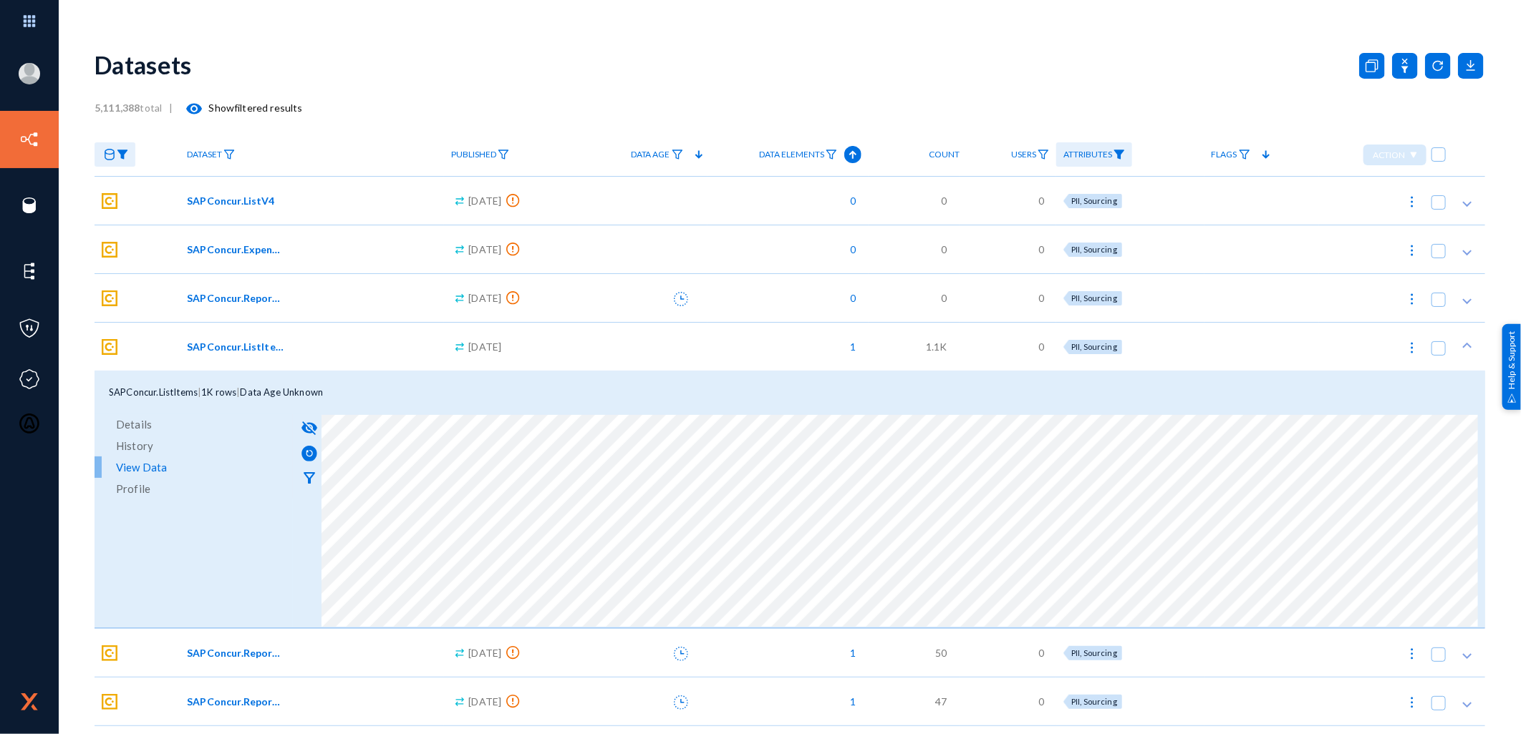
click at [1469, 345] on icon at bounding box center [1467, 346] width 14 height 14
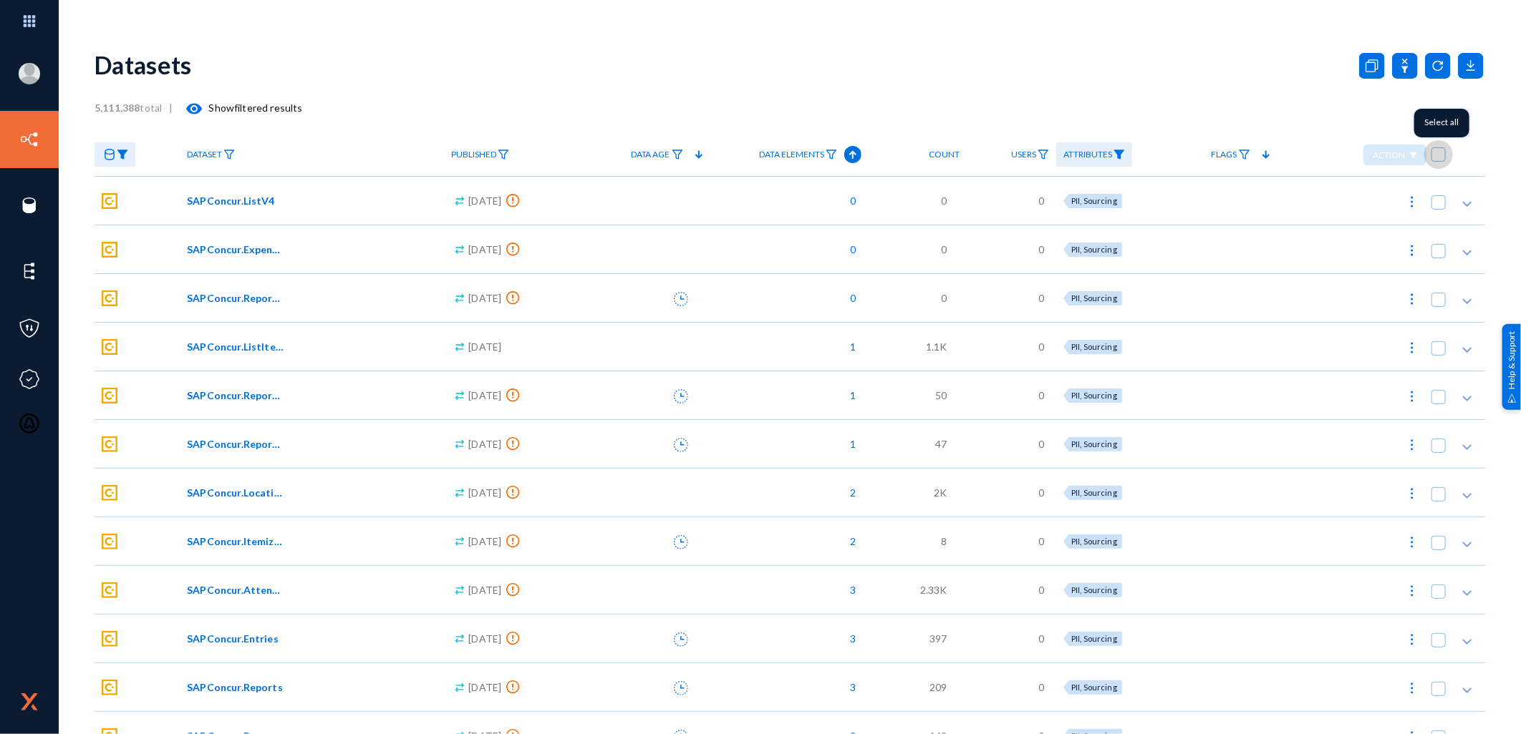
click at [1432, 155] on span at bounding box center [1438, 154] width 14 height 14
click at [1437, 161] on input "checkbox" at bounding box center [1437, 161] width 1 height 1
checkbox input "true"
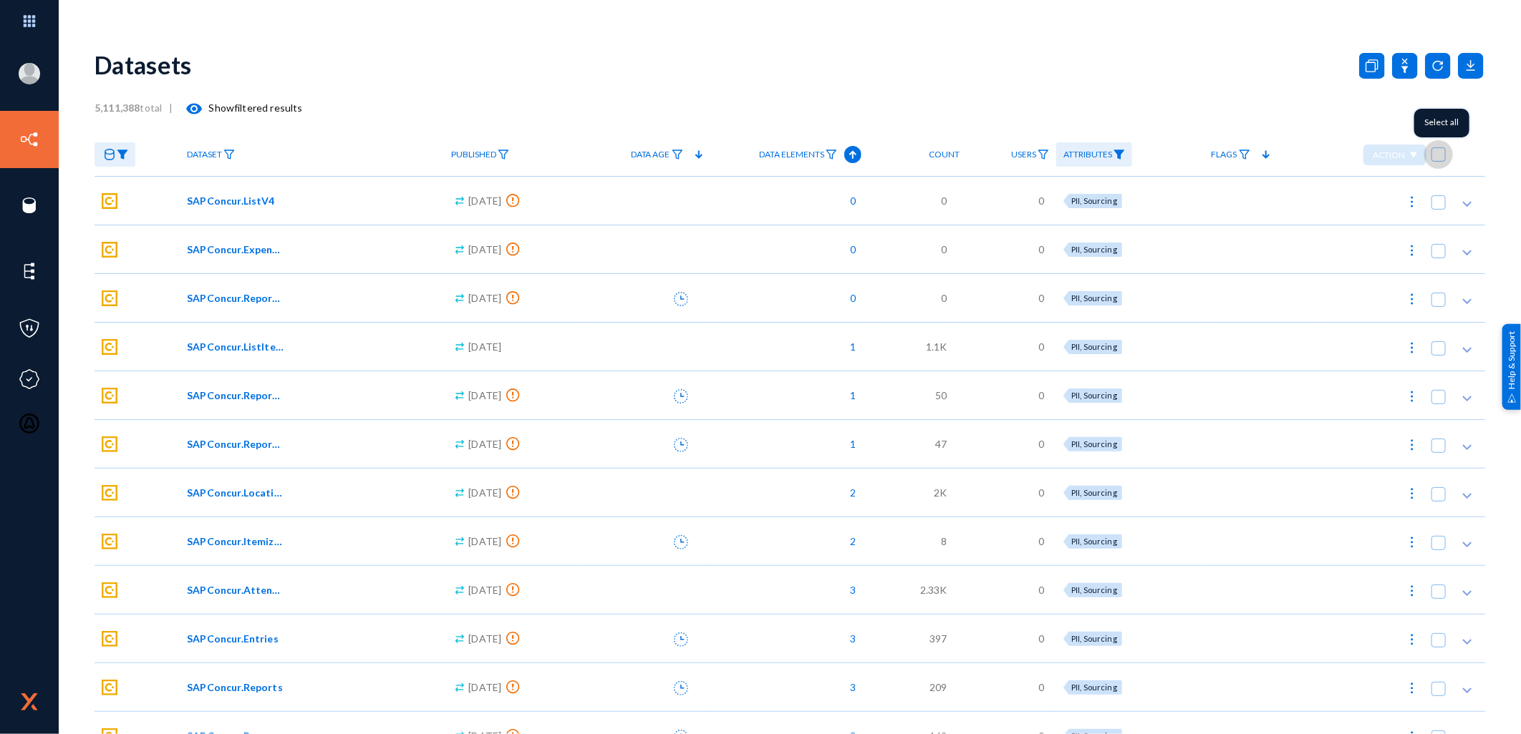
checkbox input "true"
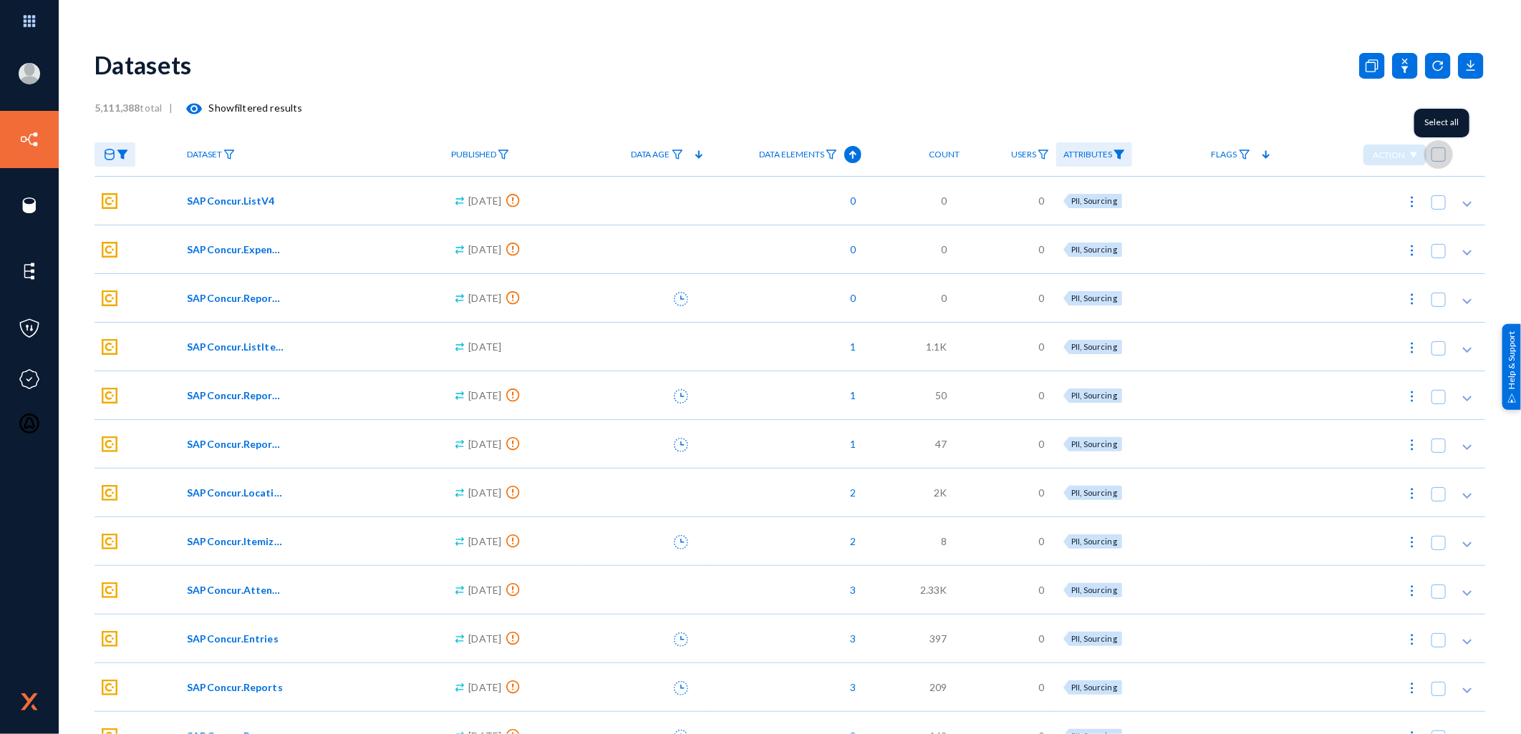
checkbox input "true"
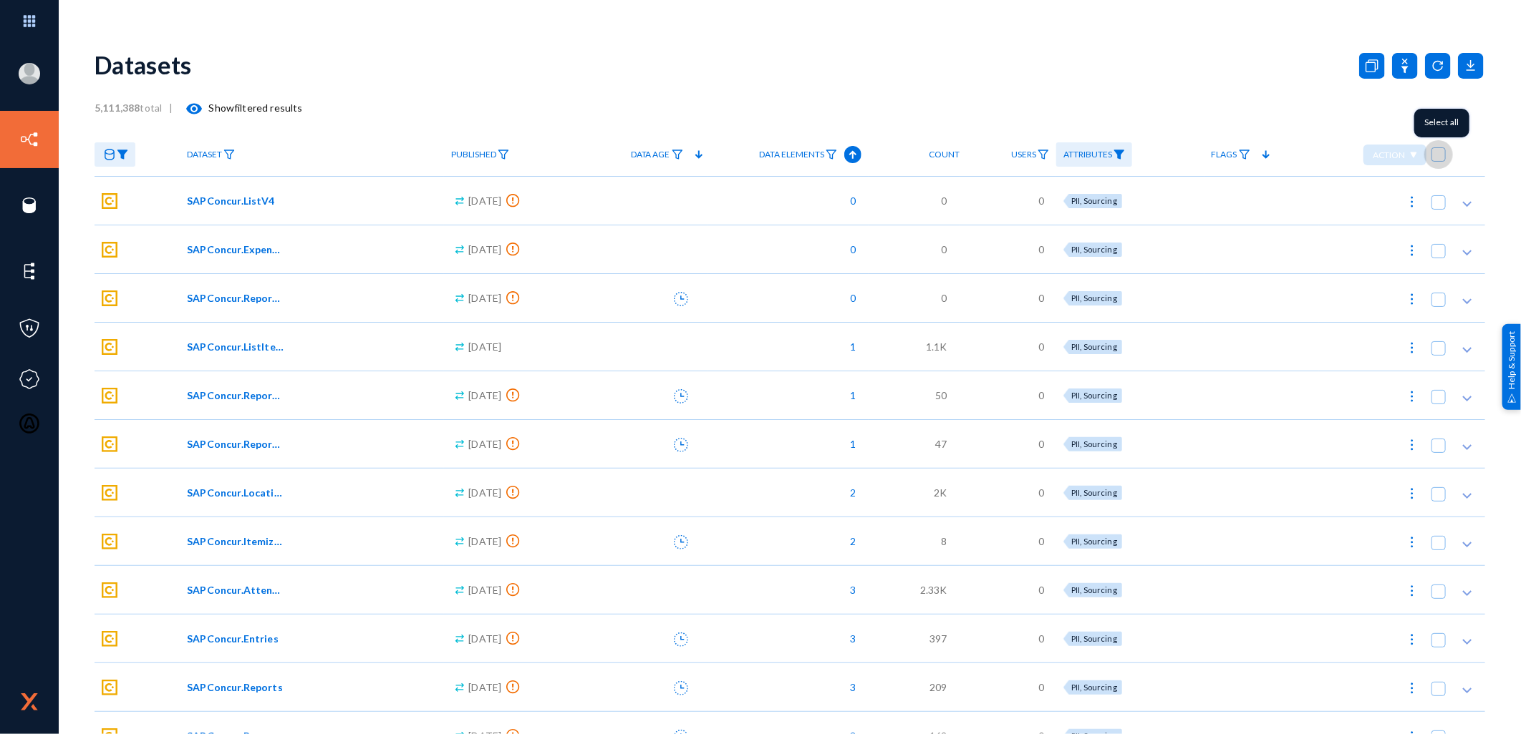
checkbox input "true"
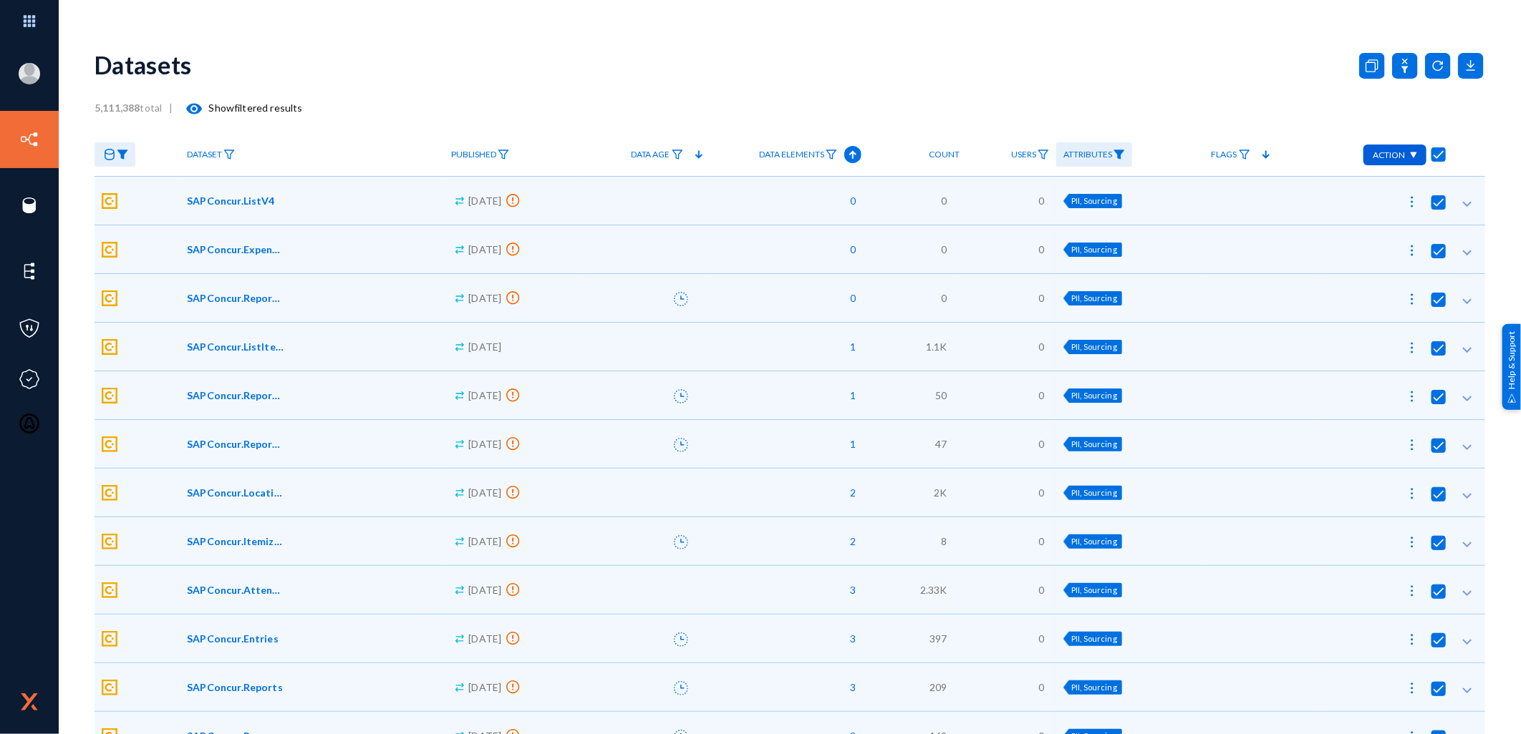
click at [1416, 155] on div "Action" at bounding box center [1394, 155] width 63 height 21
click at [1349, 258] on button "Publish 15" at bounding box center [1353, 257] width 136 height 34
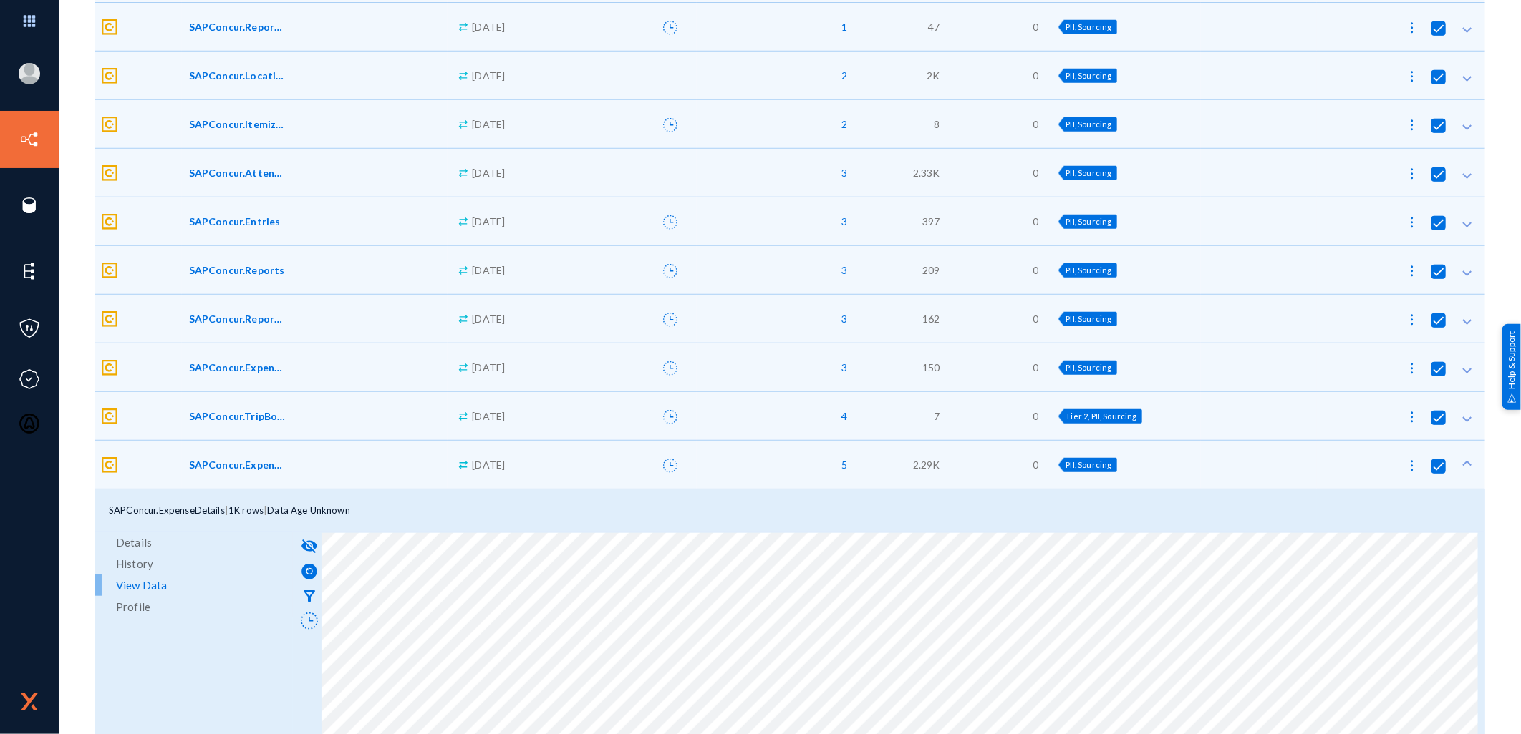
scroll to position [430, 0]
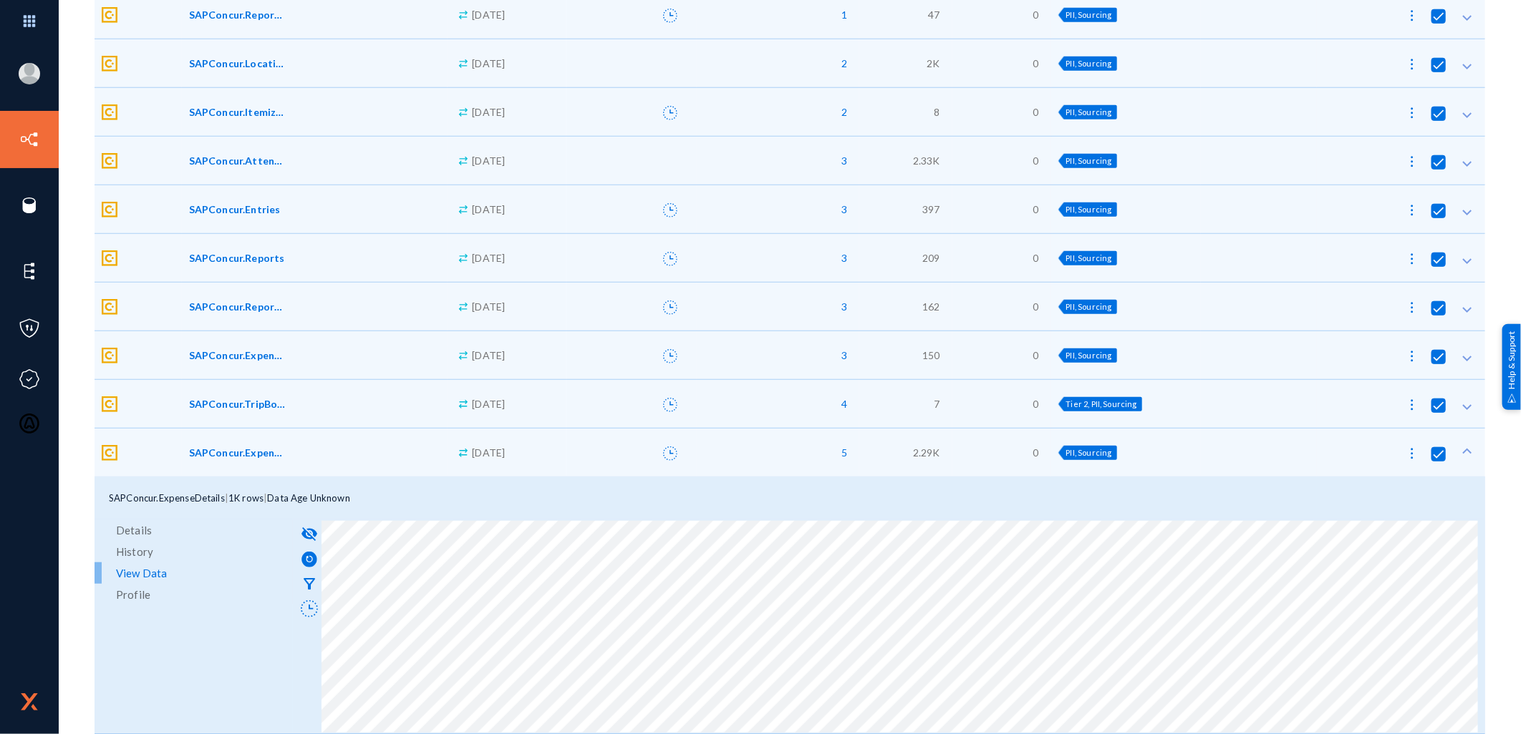
click at [1460, 449] on icon at bounding box center [1467, 452] width 14 height 14
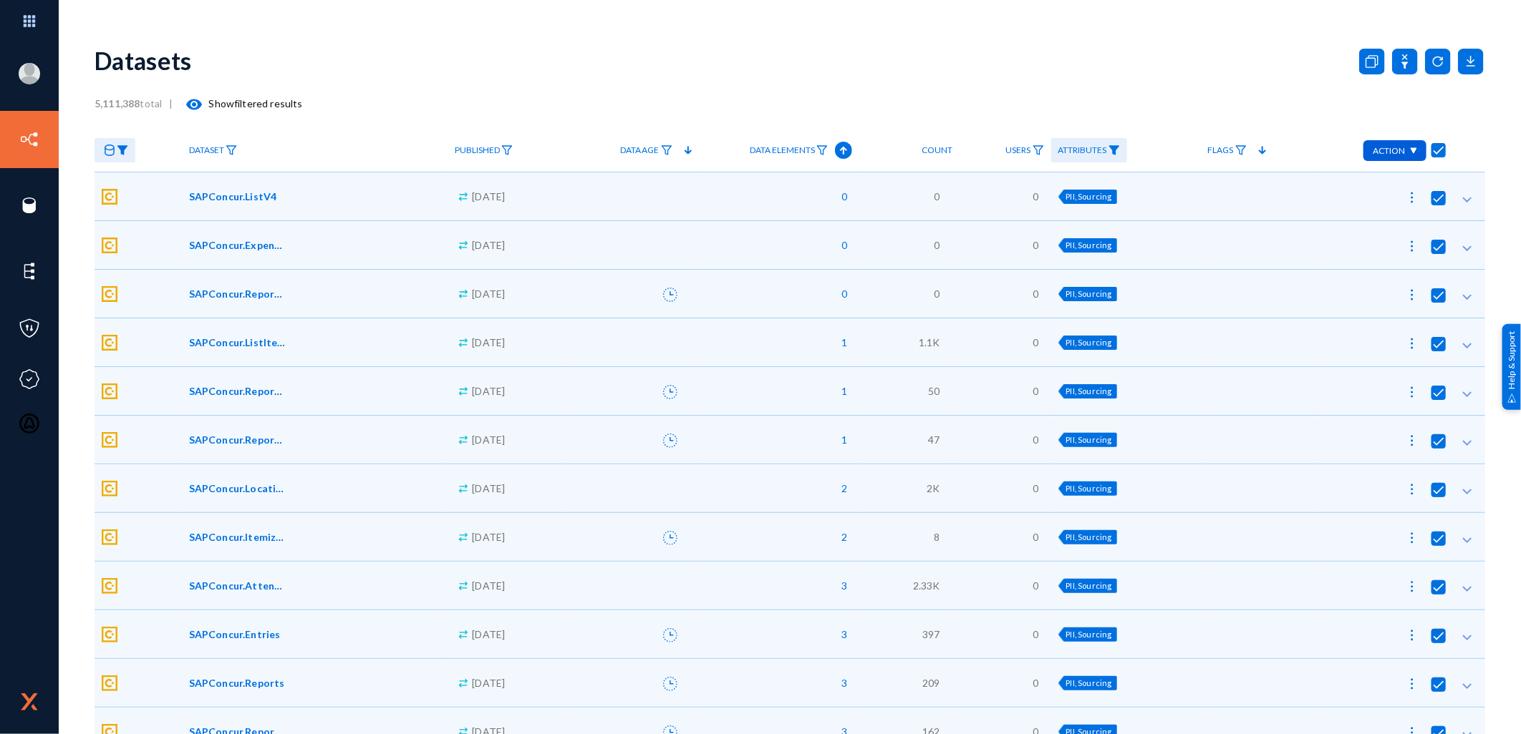
scroll to position [0, 0]
